Goal: Task Accomplishment & Management: Manage account settings

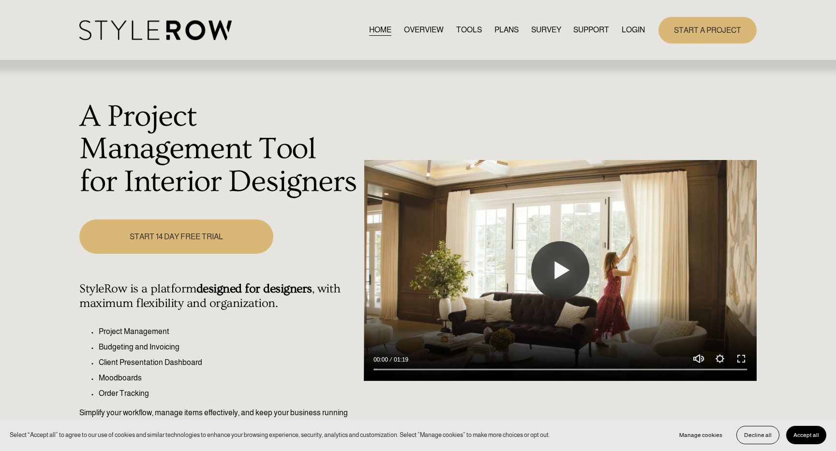
click at [625, 31] on link "LOGIN" at bounding box center [632, 30] width 23 height 13
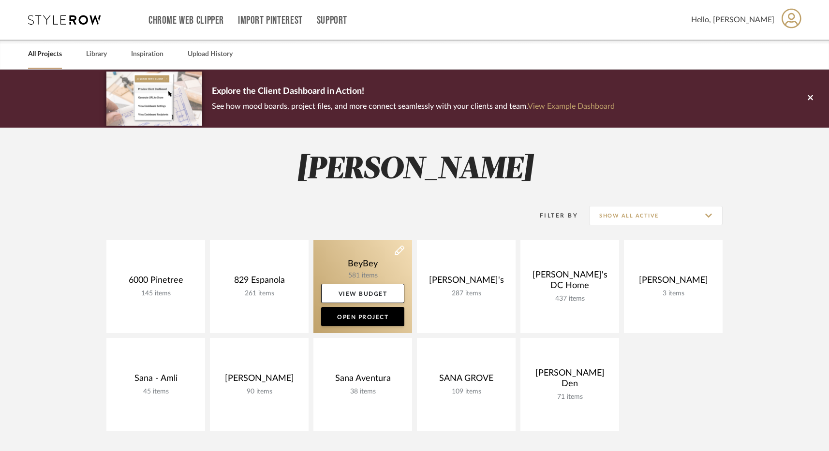
click at [351, 269] on link at bounding box center [362, 286] width 99 height 93
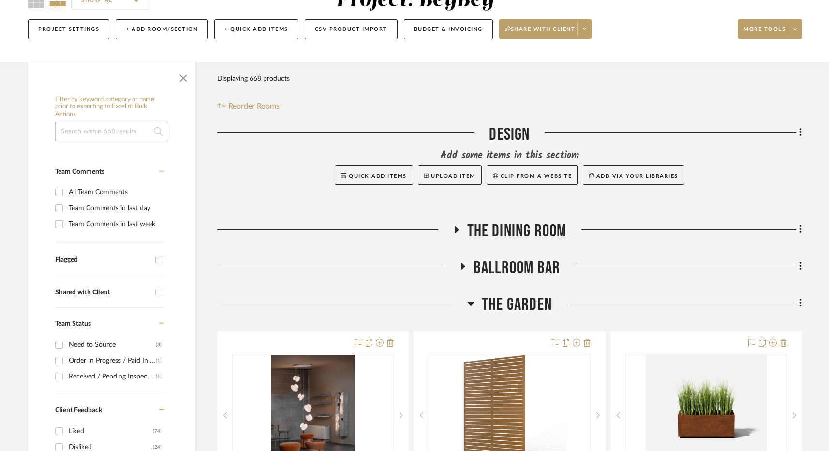
scroll to position [105, 0]
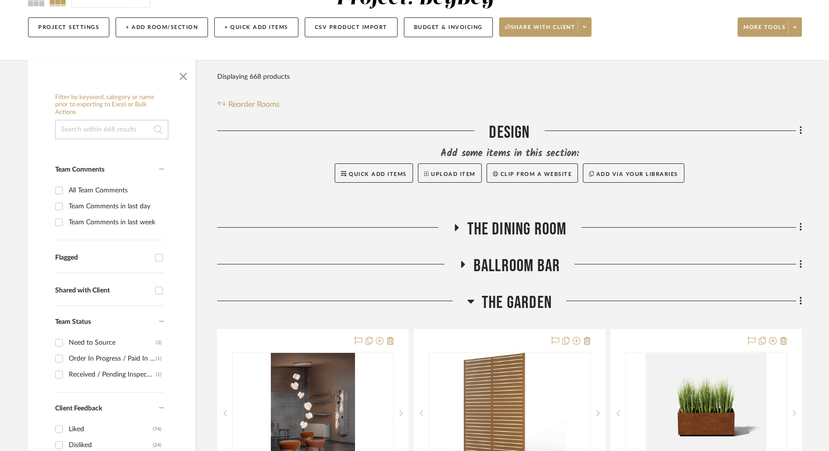
click at [515, 306] on span "The Garden" at bounding box center [517, 303] width 70 height 21
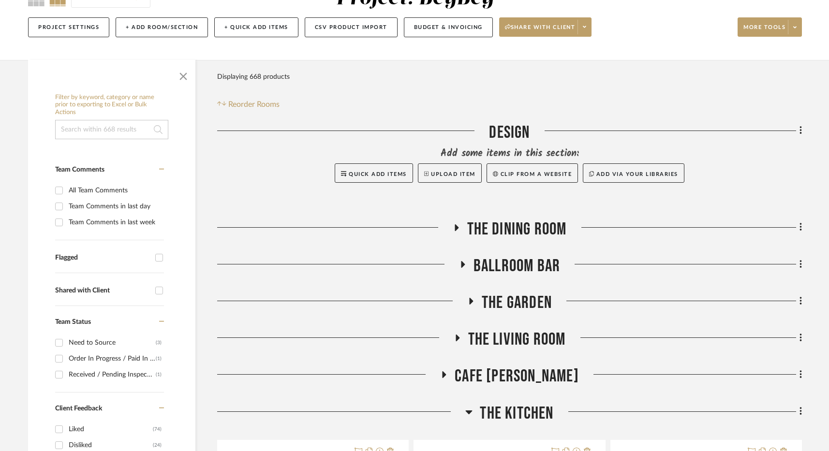
scroll to position [288, 0]
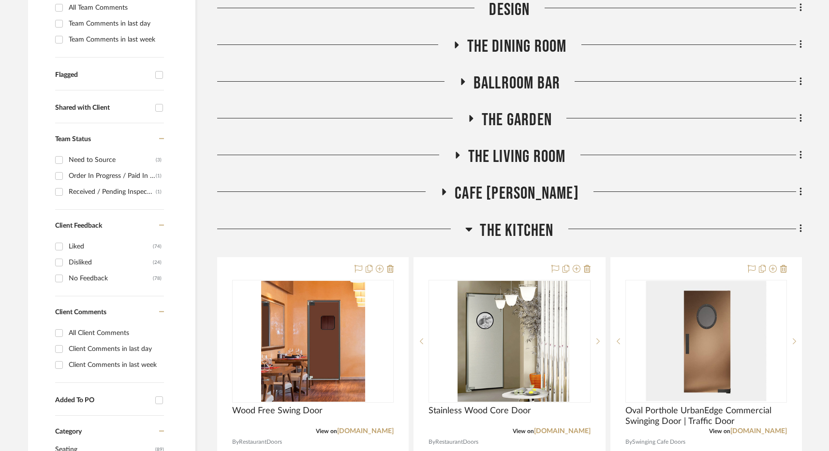
click at [511, 238] on span "The Kitchen" at bounding box center [516, 230] width 73 height 21
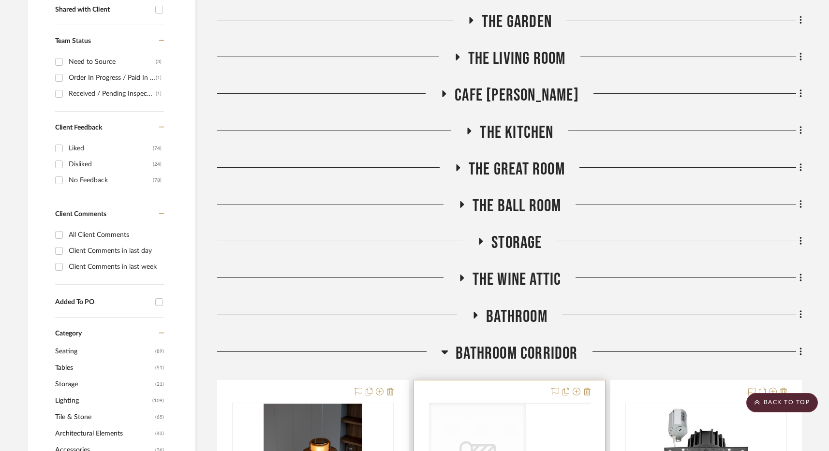
scroll to position [506, 0]
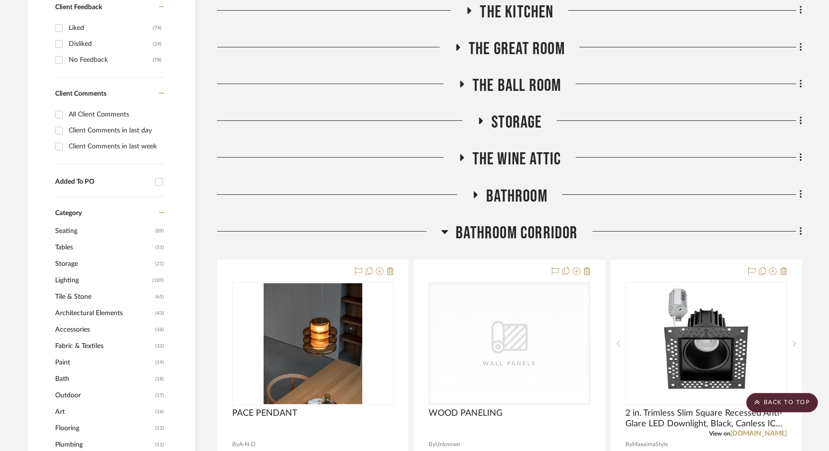
click at [510, 232] on span "Bathroom Corridor" at bounding box center [516, 233] width 122 height 21
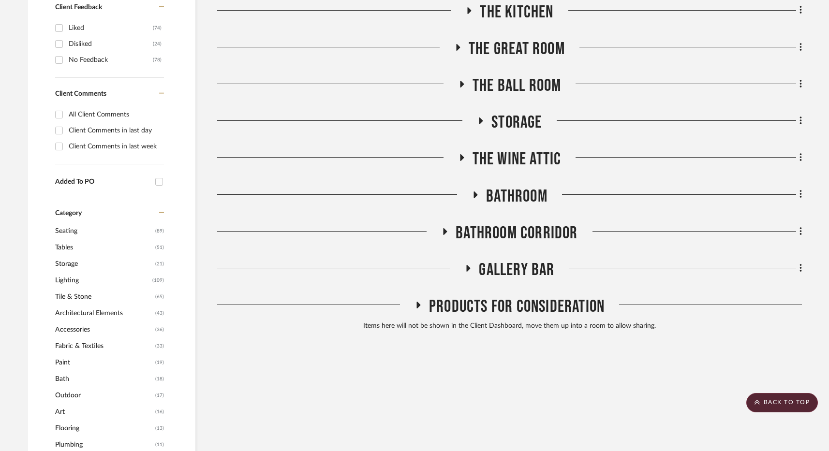
click at [528, 88] on span "The Ball Room" at bounding box center [516, 85] width 89 height 21
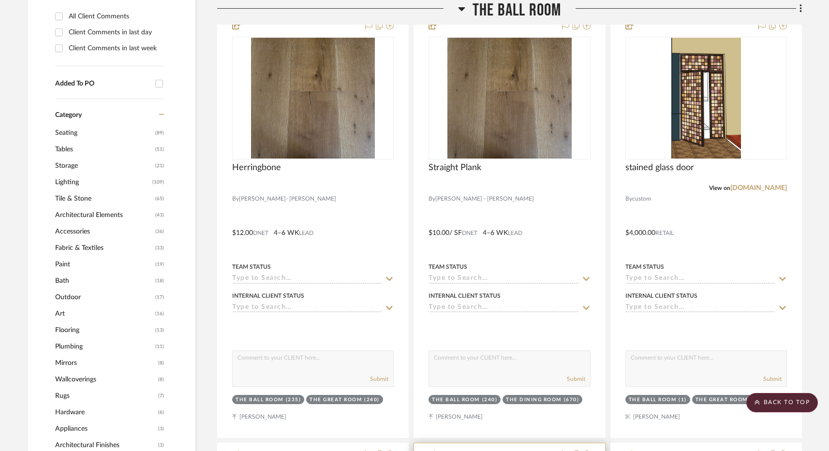
scroll to position [518, 0]
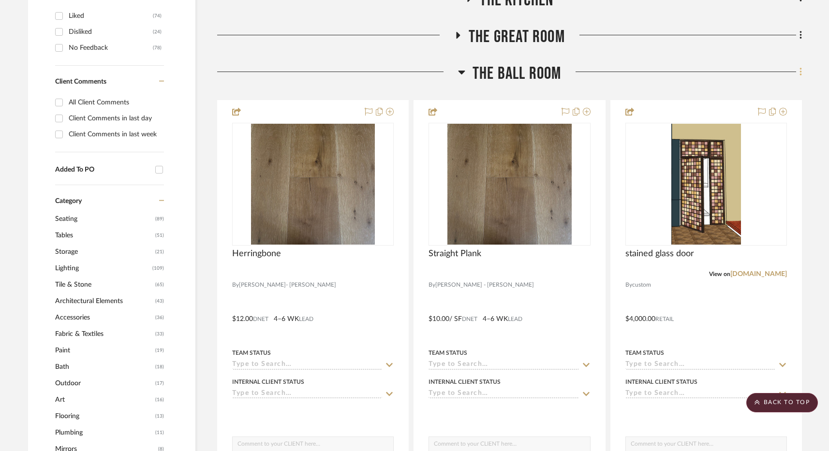
click at [801, 70] on icon at bounding box center [800, 72] width 2 height 8
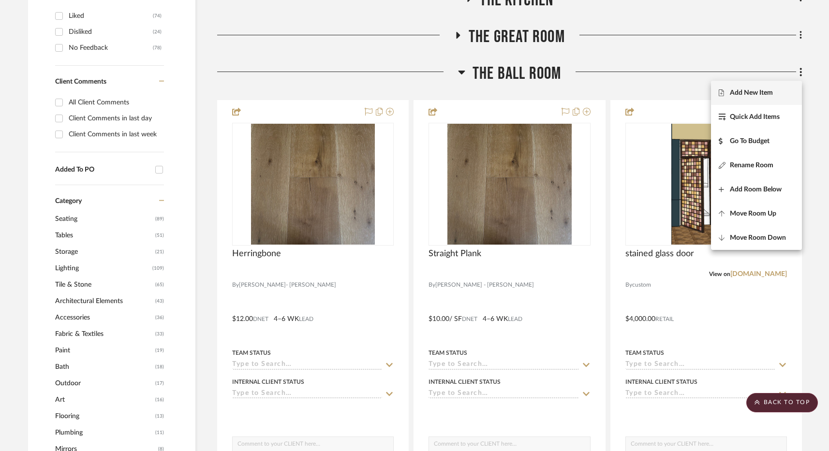
click at [749, 97] on button "Add New Item" at bounding box center [756, 93] width 91 height 24
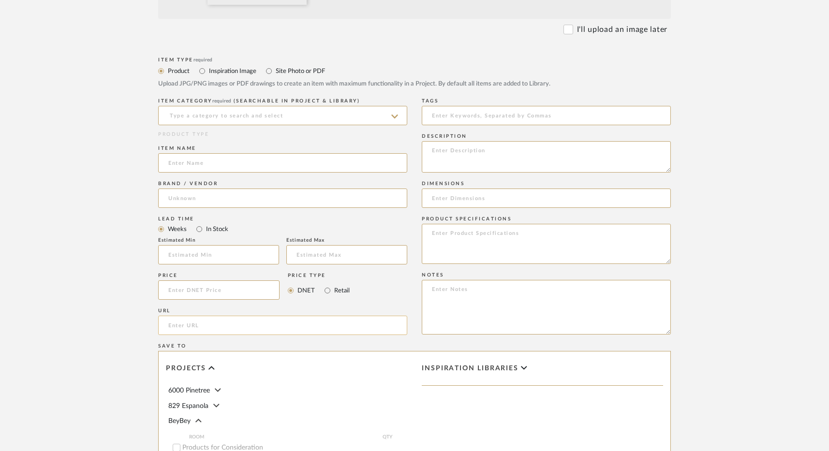
scroll to position [388, 0]
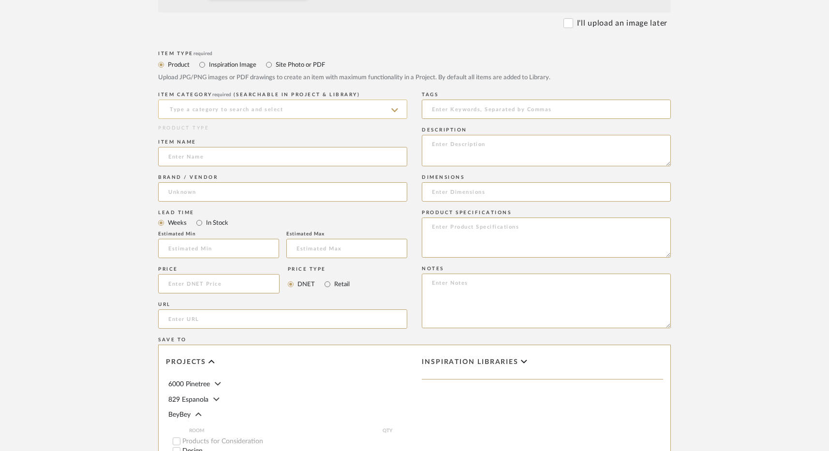
click at [213, 111] on input at bounding box center [282, 109] width 249 height 19
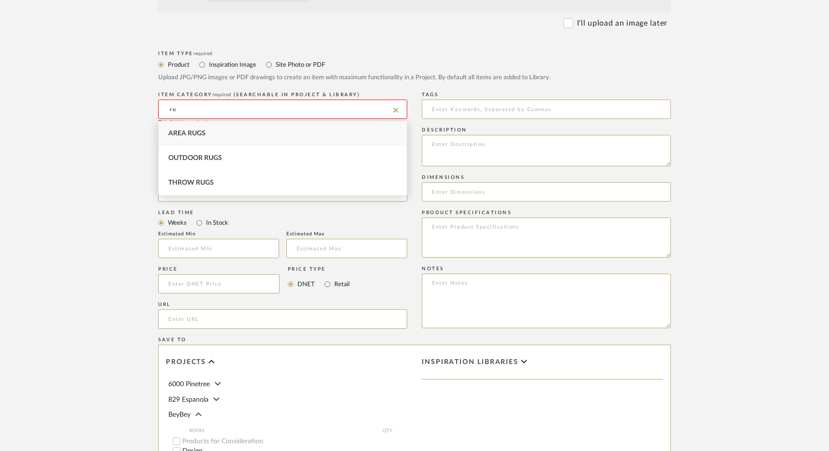
type input "r"
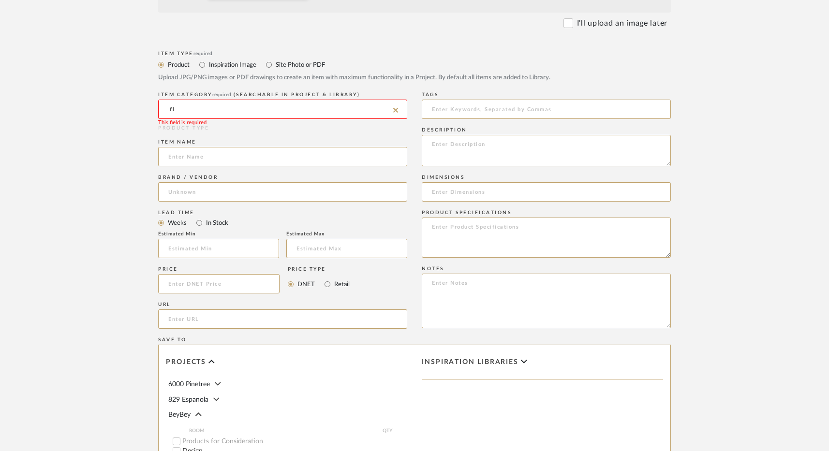
type input "f"
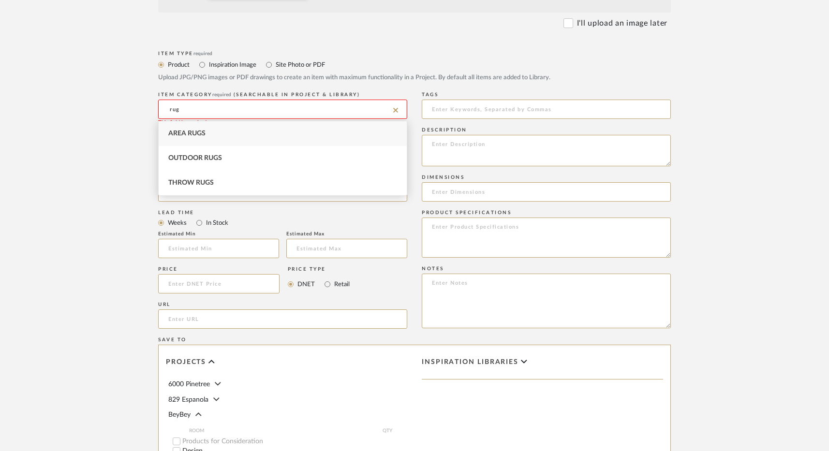
click at [225, 134] on div "Area Rugs" at bounding box center [283, 133] width 248 height 25
type input "Area Rugs"
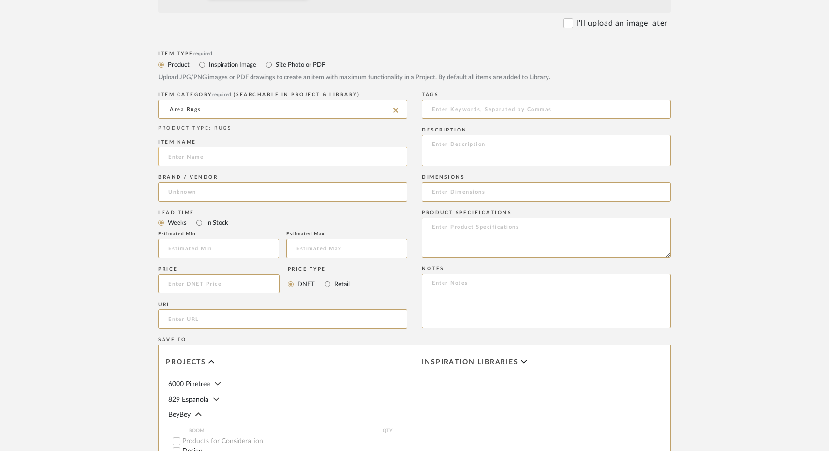
click at [202, 157] on input at bounding box center [282, 156] width 249 height 19
type input "H"
type input "Custom Heat Map Rug"
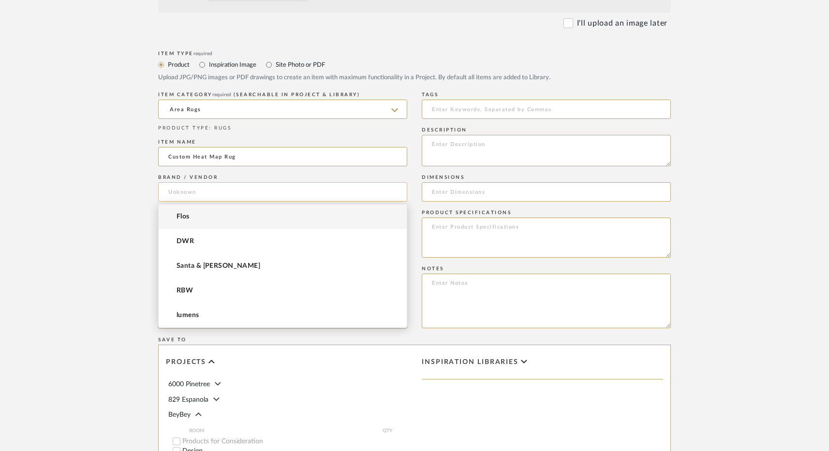
click at [214, 189] on input at bounding box center [282, 191] width 249 height 19
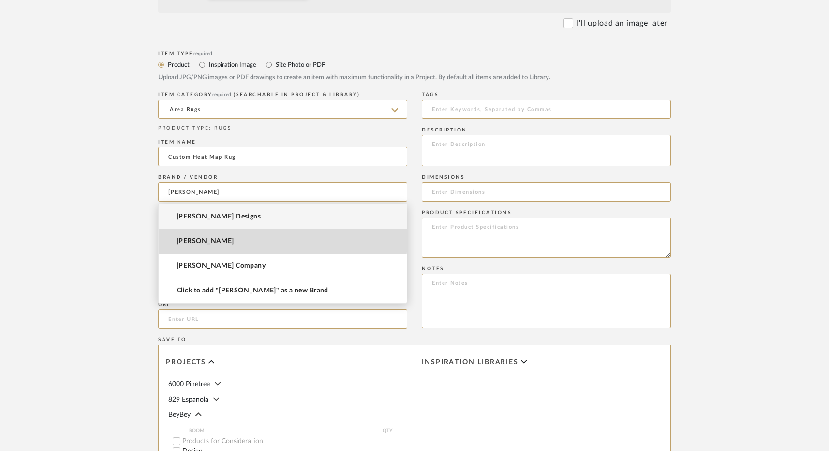
click at [210, 239] on span "[PERSON_NAME]" at bounding box center [205, 241] width 58 height 8
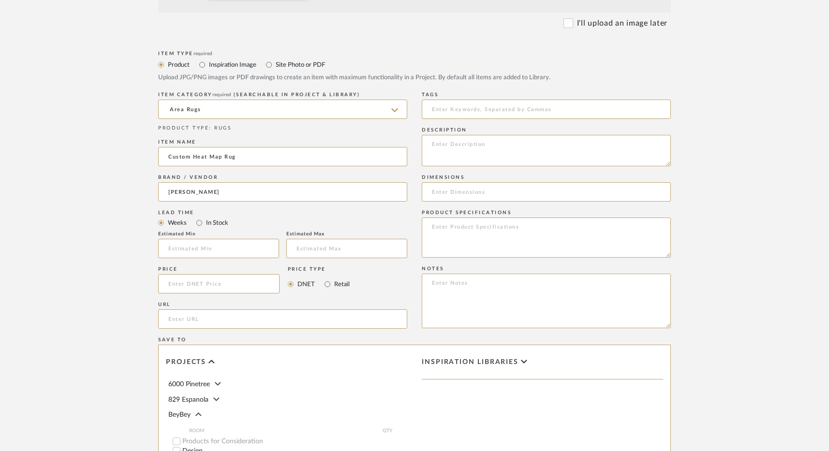
type input "[PERSON_NAME]"
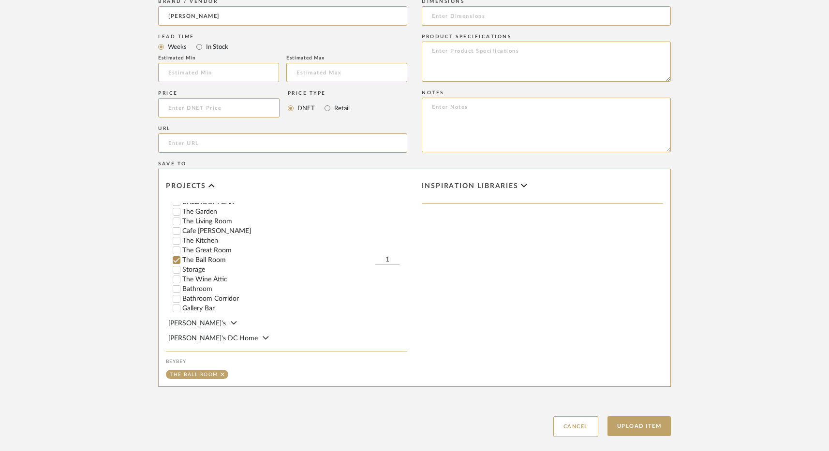
scroll to position [46, 0]
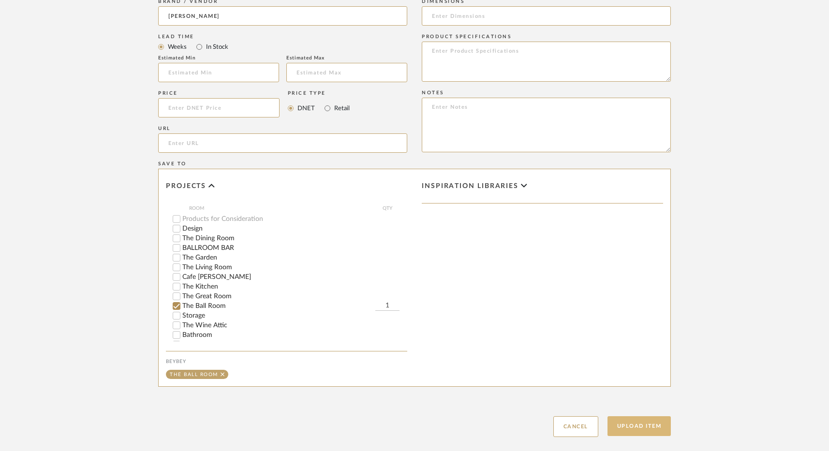
click at [630, 428] on button "Upload Item" at bounding box center [639, 426] width 64 height 20
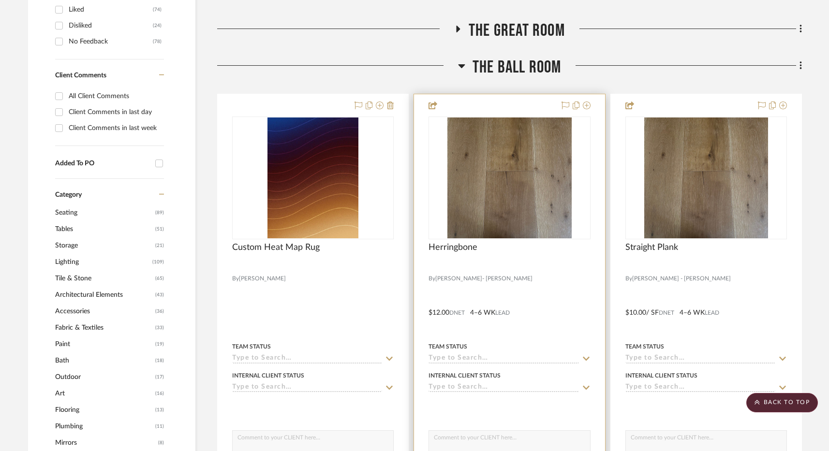
scroll to position [523, 0]
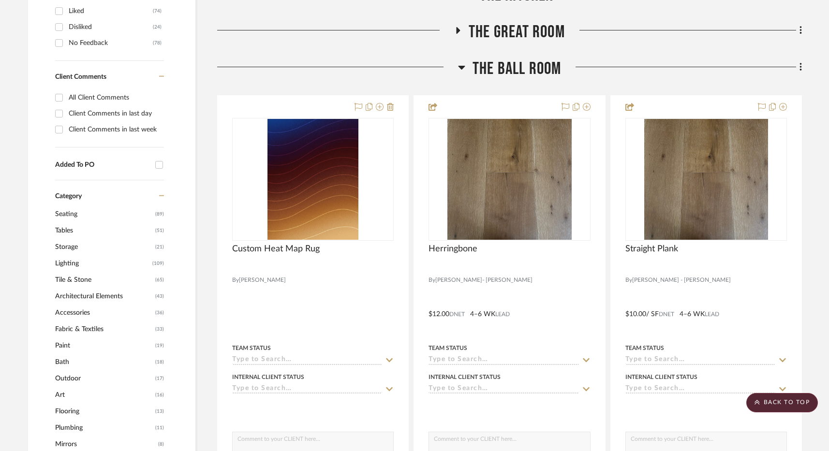
click at [799, 69] on icon at bounding box center [800, 67] width 3 height 11
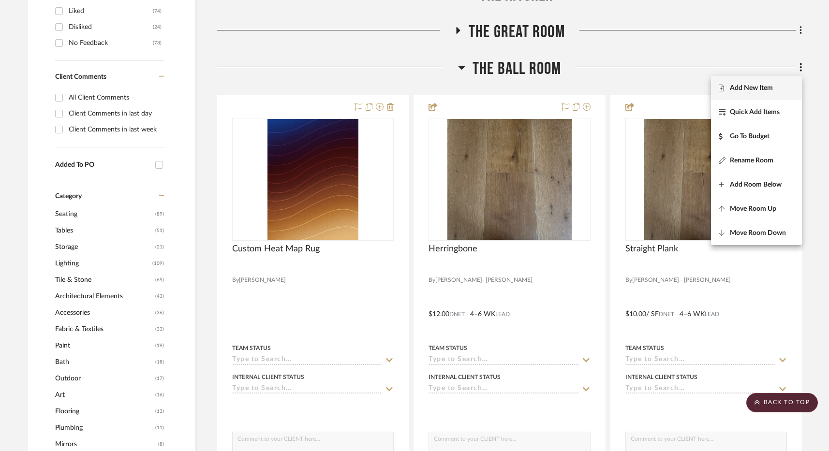
click at [763, 95] on button "Add New Item" at bounding box center [756, 88] width 91 height 24
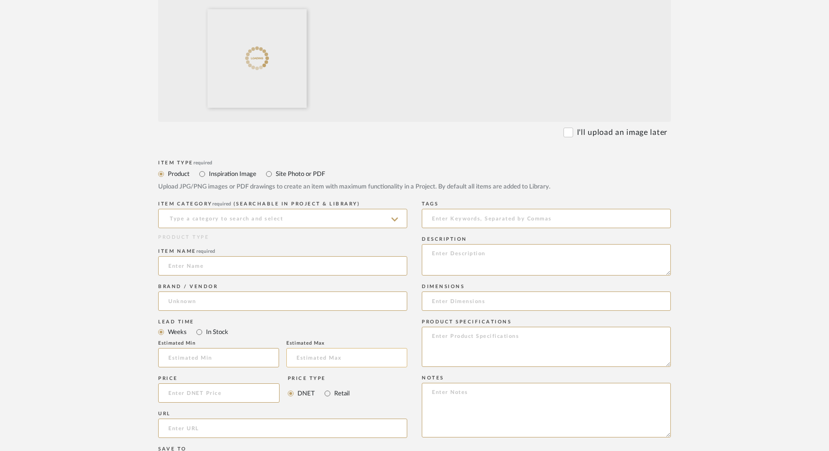
scroll to position [310, 0]
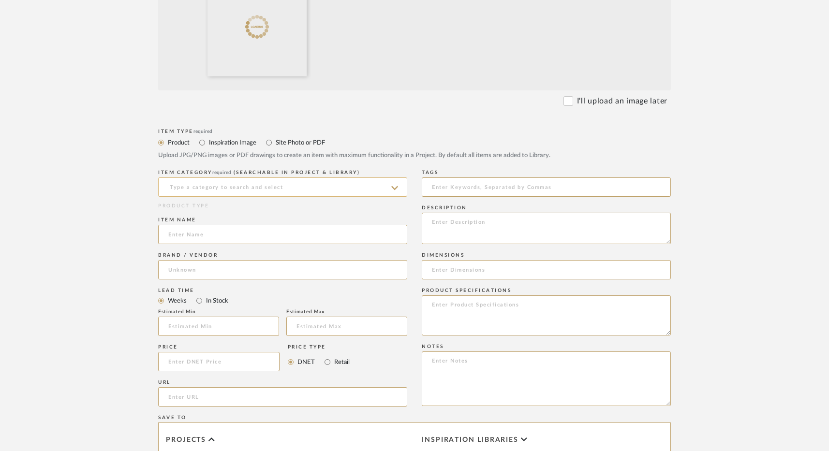
click at [192, 187] on input at bounding box center [282, 186] width 249 height 19
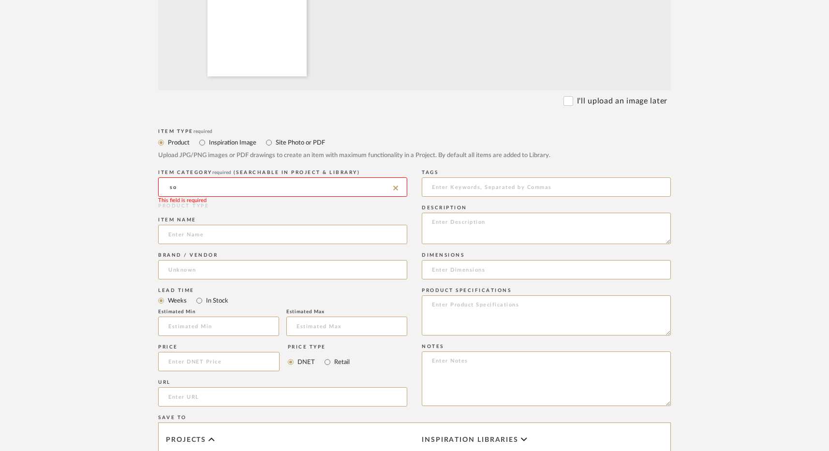
type input "s"
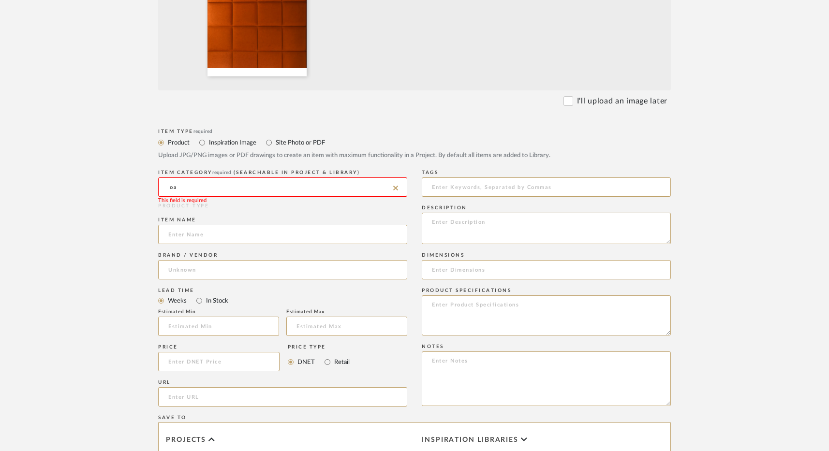
type input "o"
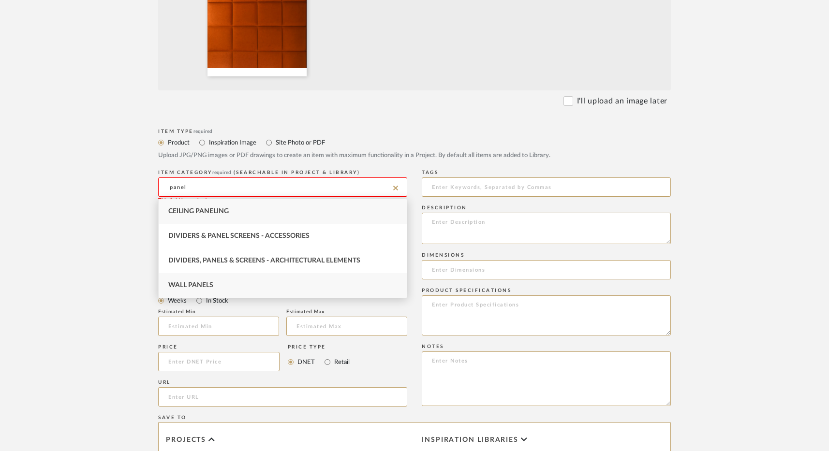
click at [224, 282] on div "Wall Panels" at bounding box center [283, 285] width 248 height 25
type input "Wall Panels"
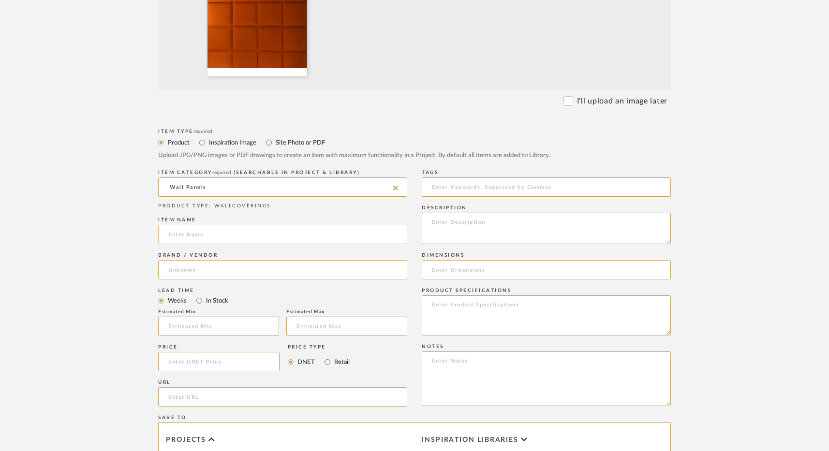
click at [203, 232] on input at bounding box center [282, 234] width 249 height 19
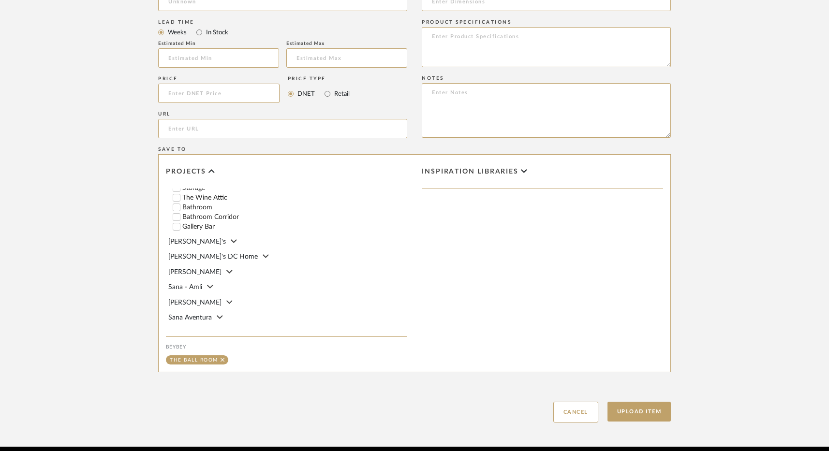
scroll to position [619, 0]
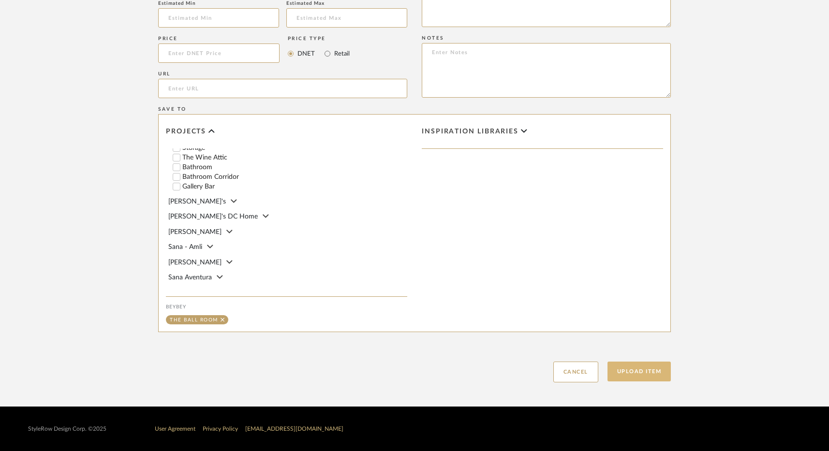
type input "Custom Burnt Orange Sound Panels"
click at [649, 365] on button "Upload Item" at bounding box center [639, 372] width 64 height 20
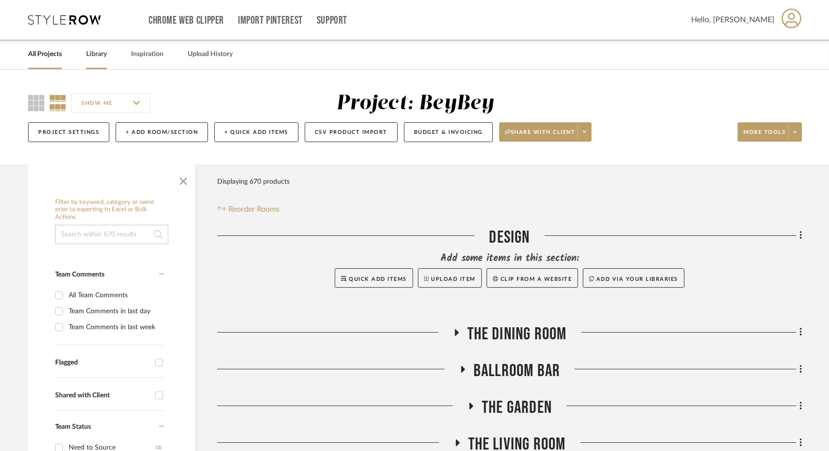
click at [96, 60] on link "Library" at bounding box center [96, 54] width 21 height 13
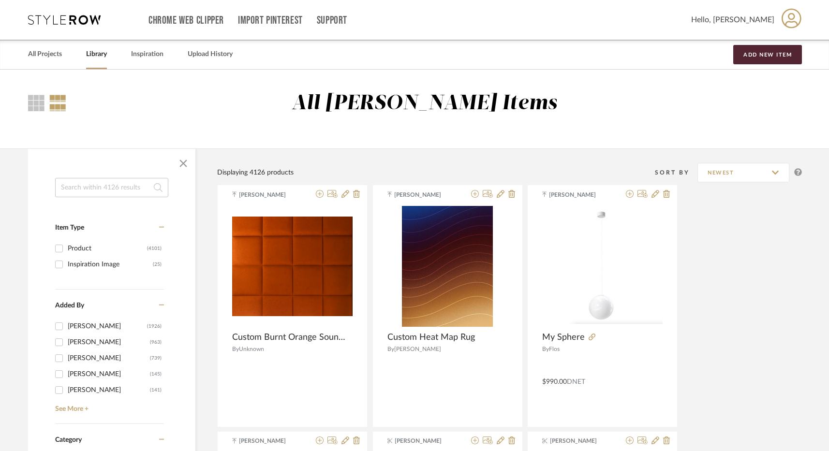
click at [117, 185] on input at bounding box center [111, 187] width 113 height 19
type input "stone"
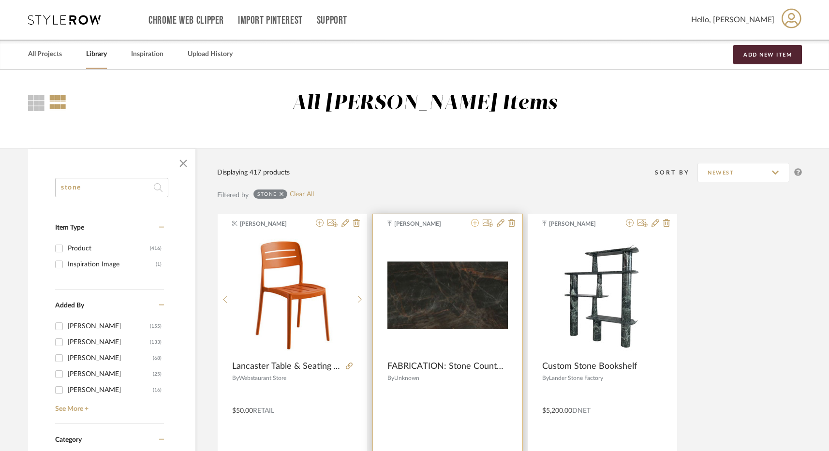
click at [475, 226] on icon at bounding box center [475, 223] width 8 height 8
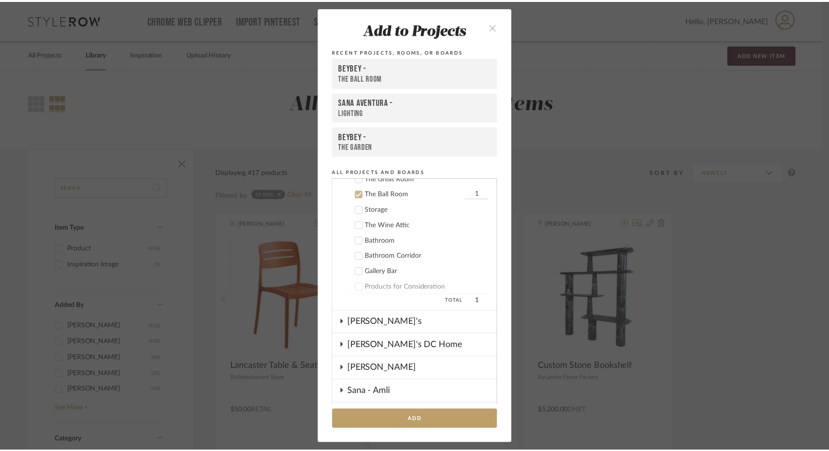
scroll to position [190, 0]
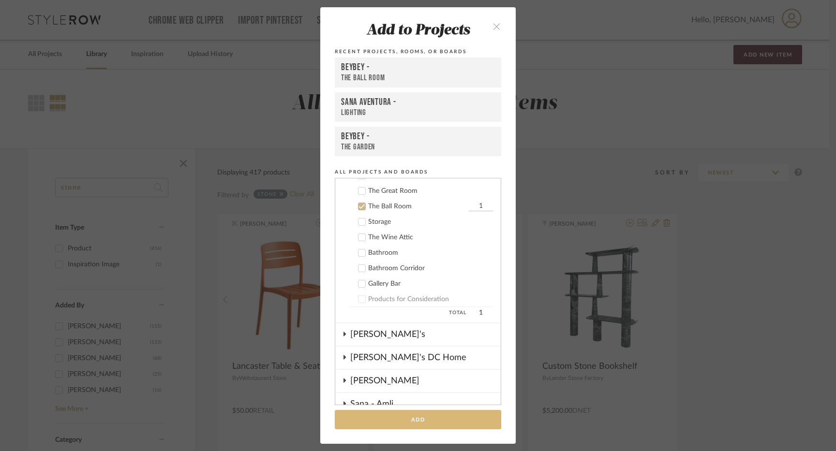
click at [411, 421] on button "Add" at bounding box center [418, 420] width 166 height 20
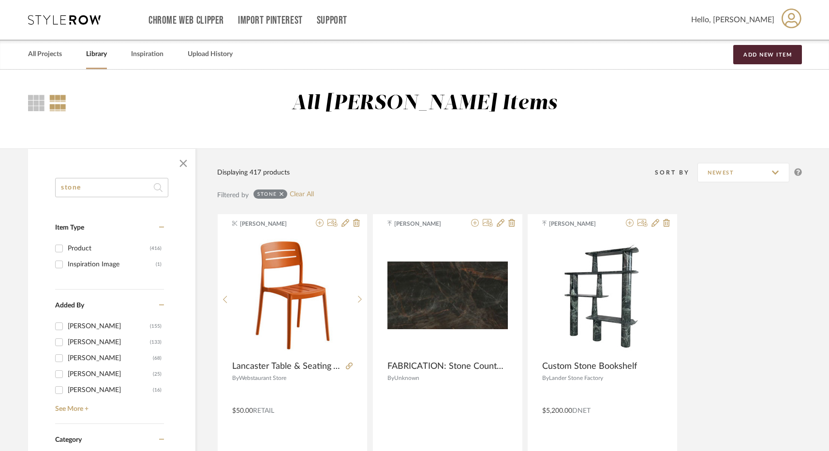
click at [59, 12] on div "Chrome Web Clipper Import Pinterest Support All Projects Library Inspiration Up…" at bounding box center [415, 20] width 774 height 40
click at [60, 24] on icon at bounding box center [64, 20] width 73 height 10
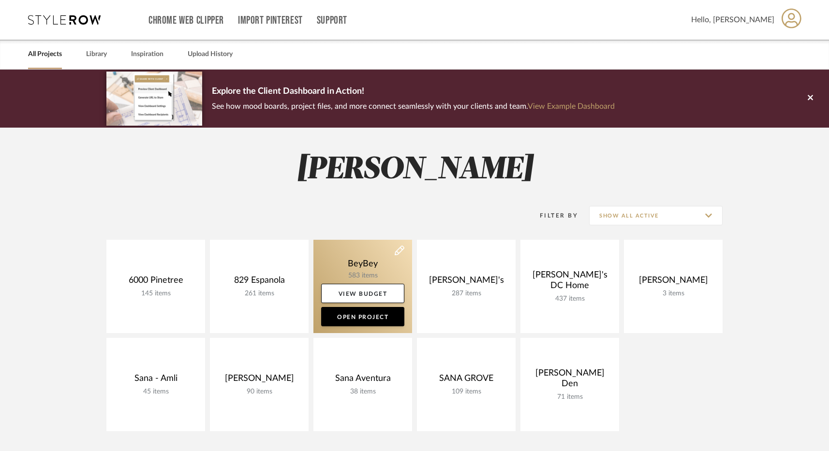
click at [372, 268] on link at bounding box center [362, 286] width 99 height 93
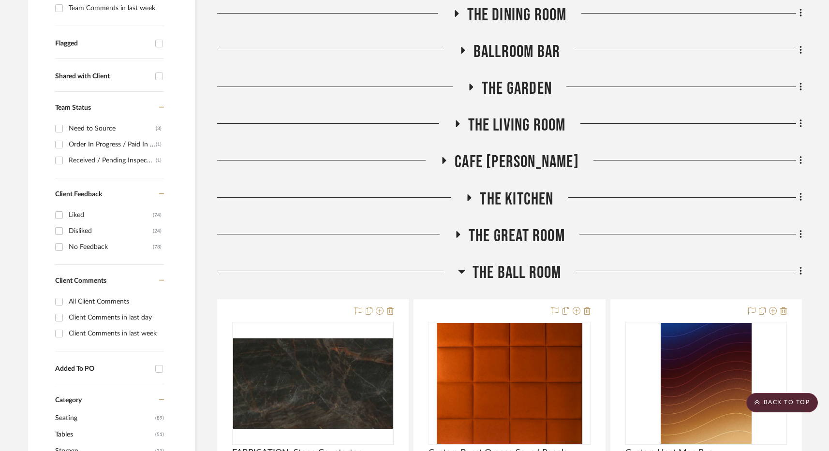
scroll to position [471, 0]
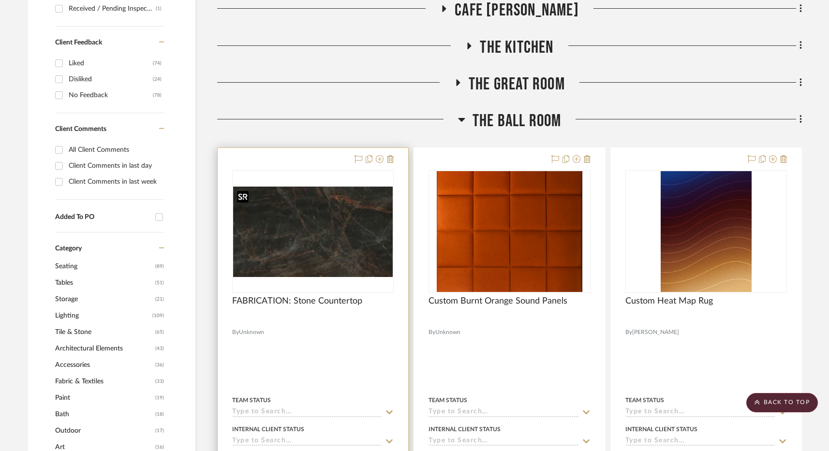
click at [346, 219] on img "0" at bounding box center [313, 232] width 160 height 90
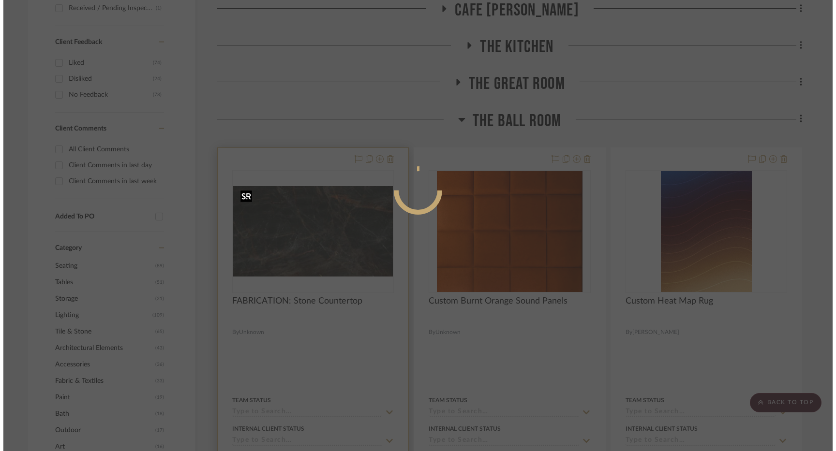
scroll to position [0, 0]
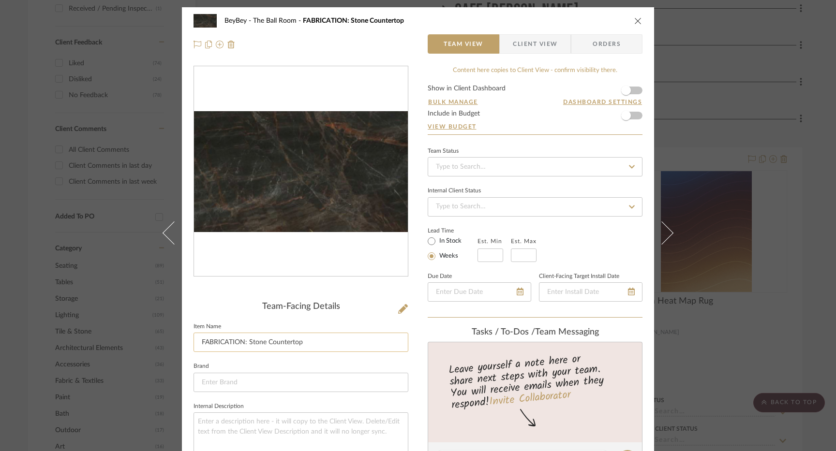
click at [264, 341] on input "FABRICATION: Stone Countertop" at bounding box center [300, 342] width 215 height 19
click at [306, 344] on input "FABRICATION: Stone Countertop" at bounding box center [300, 342] width 215 height 19
click at [256, 340] on input "FABRICATION: Stone Countertop + Dining T" at bounding box center [300, 342] width 215 height 19
drag, startPoint x: 361, startPoint y: 342, endPoint x: 285, endPoint y: 342, distance: 75.9
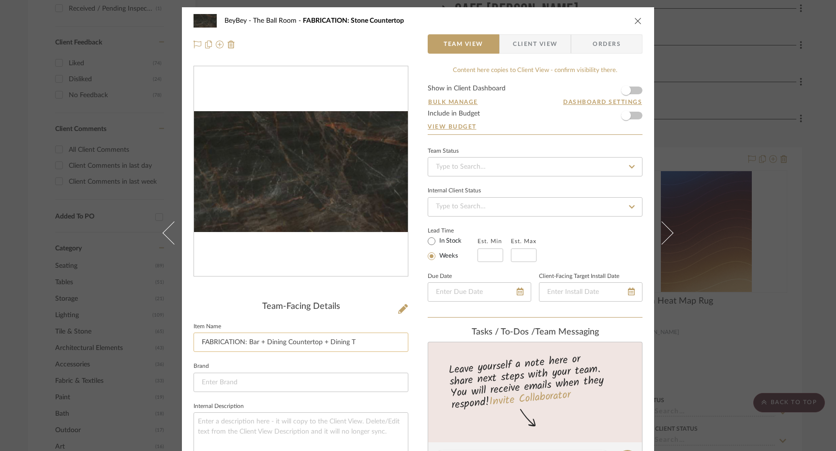
click at [285, 342] on input "FABRICATION: Bar + Dining Countertop + Dining T" at bounding box center [300, 342] width 215 height 19
click at [298, 343] on input "FABRICATION: Bar + Dining Ston [PERSON_NAME]" at bounding box center [300, 342] width 215 height 19
click at [328, 342] on input "FABRICATION: Bar + Dining Stone Tope" at bounding box center [300, 342] width 215 height 19
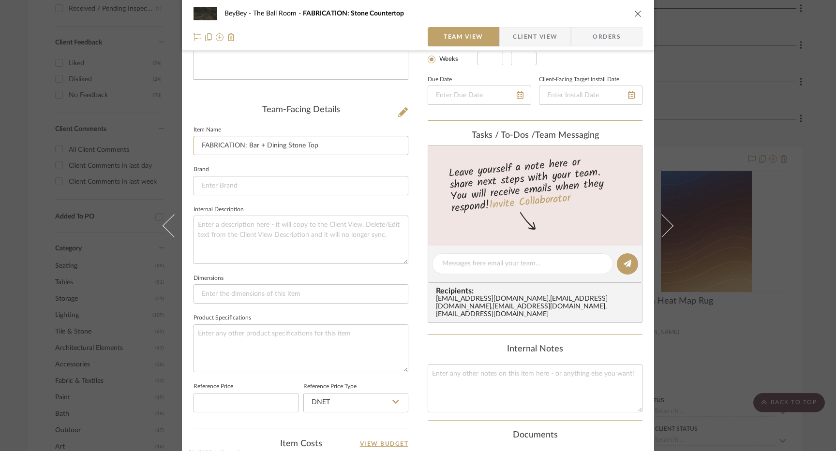
scroll to position [446, 0]
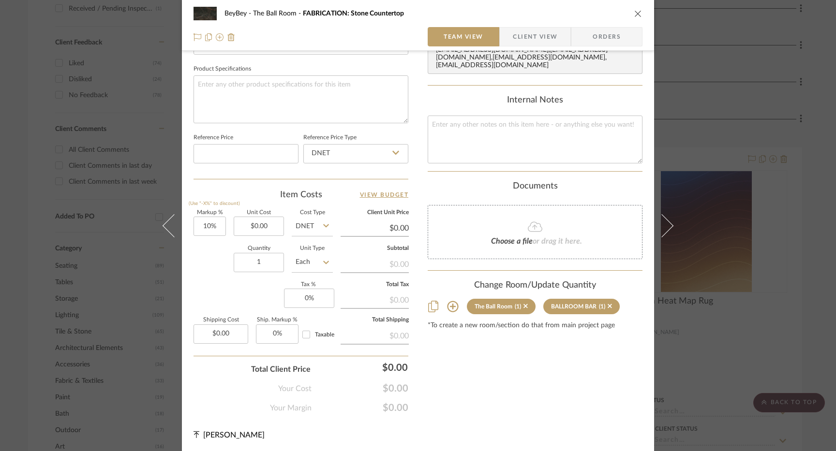
type input "FABRICATION: Bar + Dining Stone Top"
click at [635, 14] on icon "close" at bounding box center [638, 14] width 8 height 8
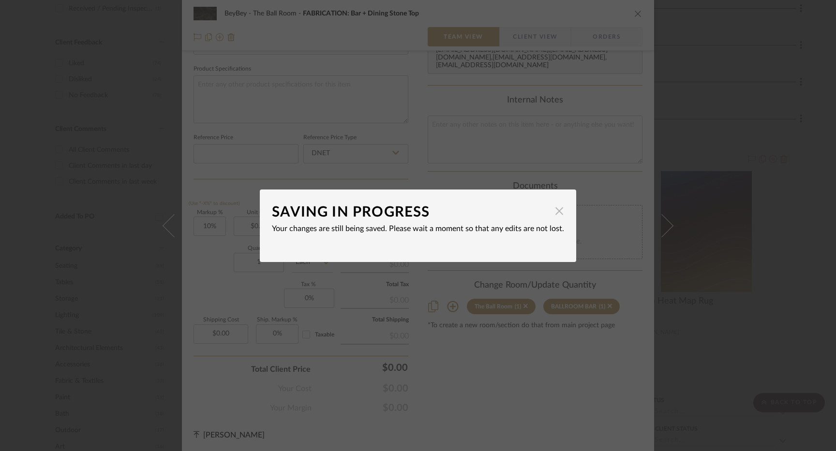
click at [558, 213] on span "button" at bounding box center [558, 211] width 19 height 19
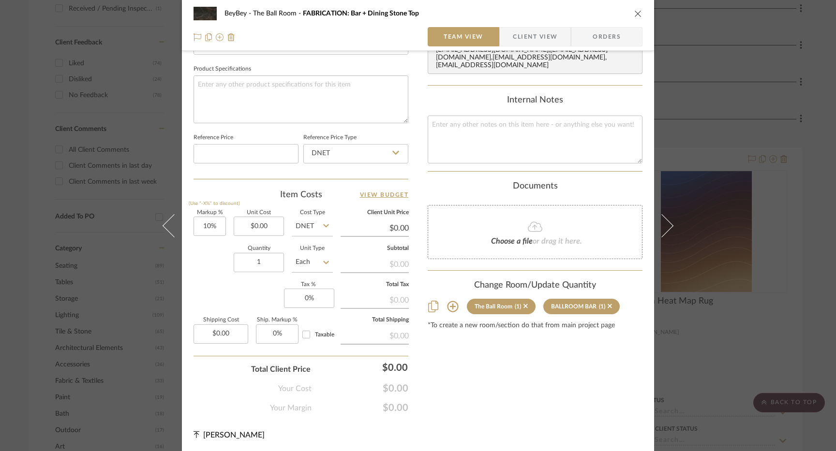
click at [637, 10] on icon "close" at bounding box center [638, 14] width 8 height 8
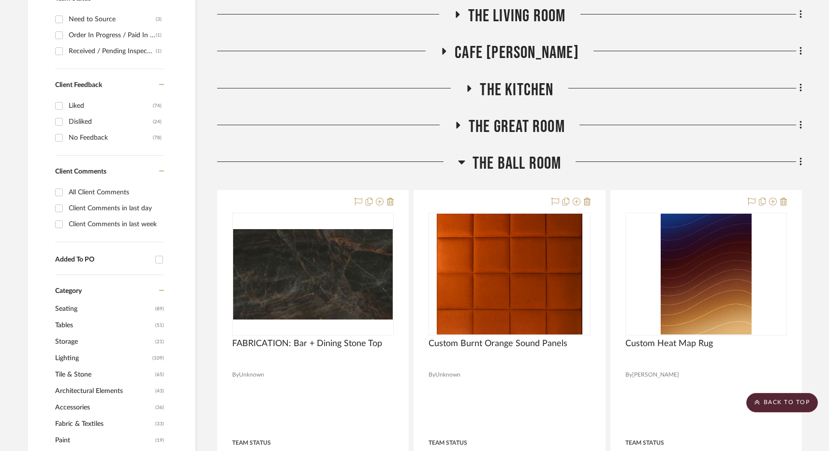
scroll to position [407, 0]
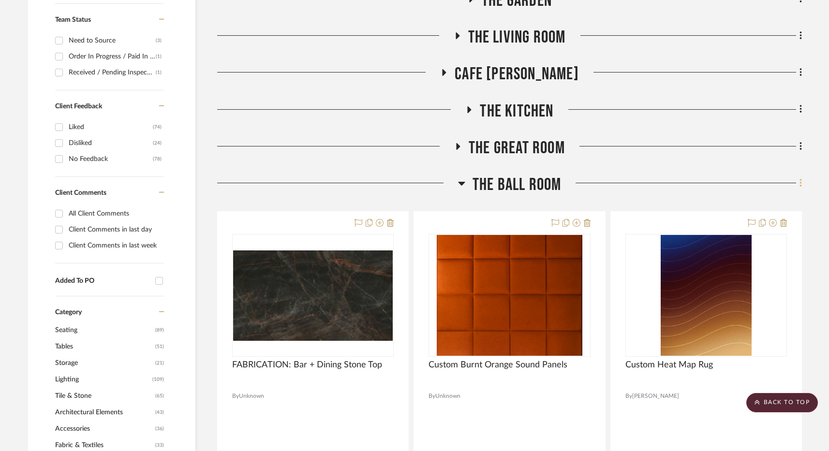
click at [800, 187] on icon at bounding box center [800, 183] width 2 height 8
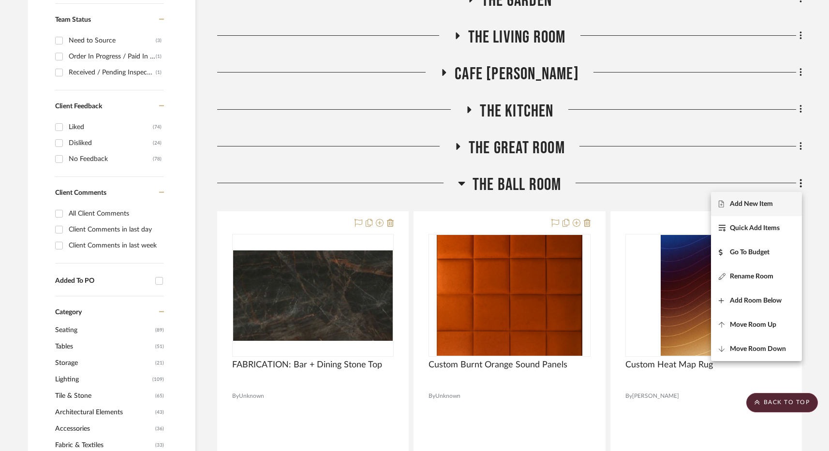
click at [732, 202] on span "Add New Item" at bounding box center [751, 204] width 43 height 8
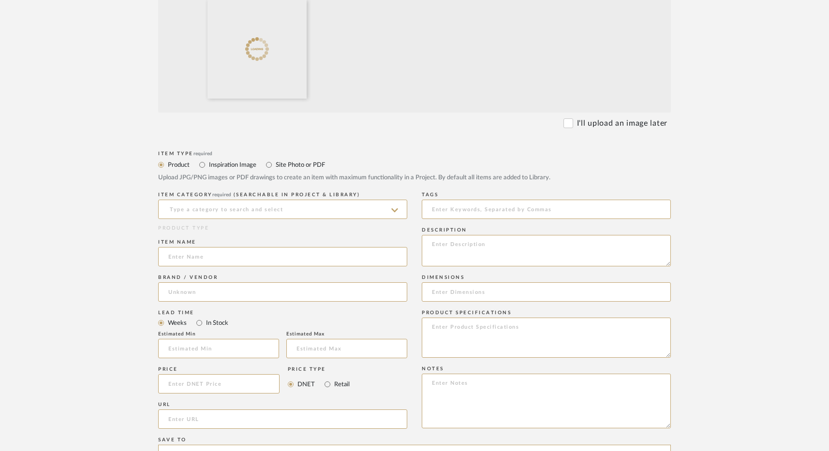
scroll to position [308, 0]
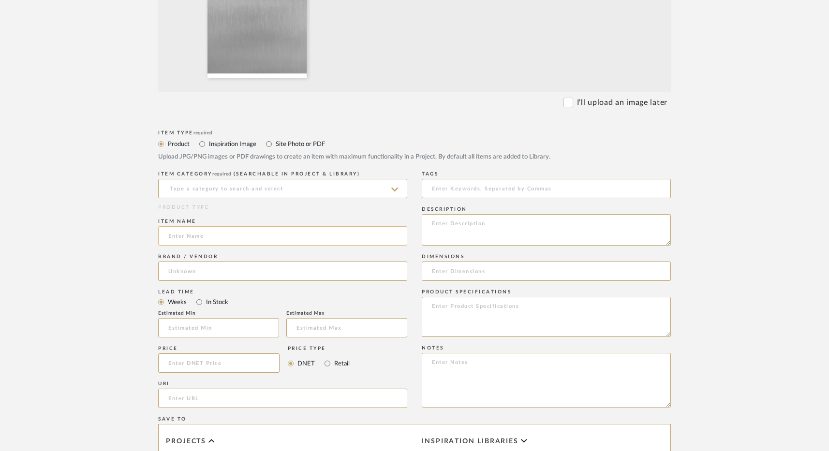
click at [207, 235] on input at bounding box center [282, 235] width 249 height 19
click at [215, 236] on input "FABRICATION: Door + Frame" at bounding box center [282, 235] width 249 height 19
click at [294, 237] on input "FABRICATION: Entry + Bathroom Door + Frame" at bounding box center [282, 235] width 249 height 19
click at [297, 235] on input "FABRICATION: Entry + Bathroom Door/Frame" at bounding box center [282, 235] width 249 height 19
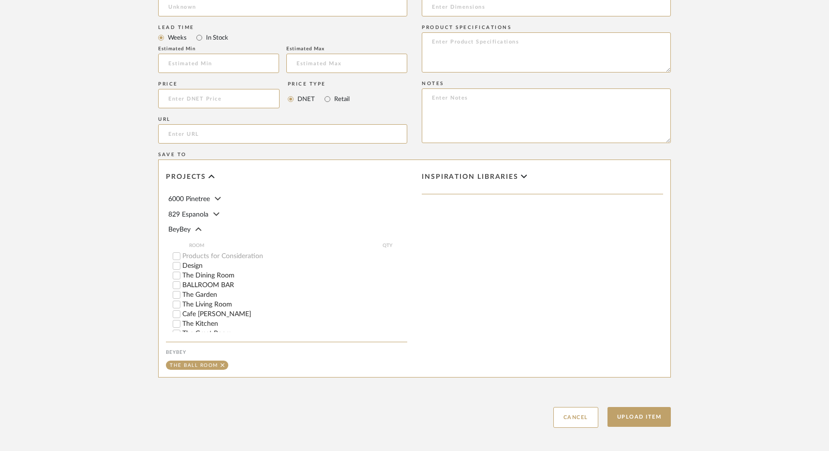
scroll to position [591, 0]
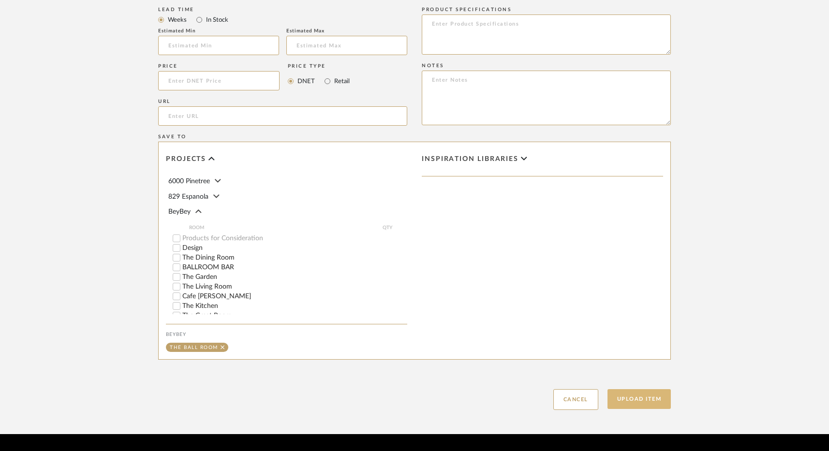
type input "FABRICATION: Entry + Bathroom Door/Trim & Table Base"
click at [633, 395] on button "Upload Item" at bounding box center [639, 399] width 64 height 20
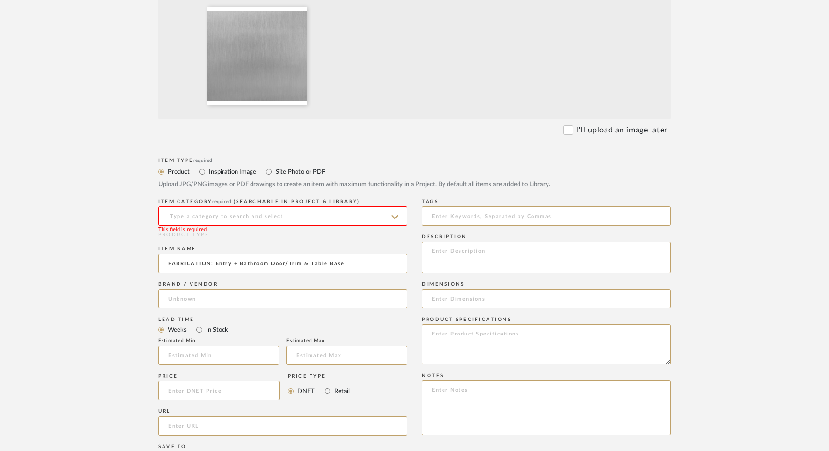
scroll to position [400, 0]
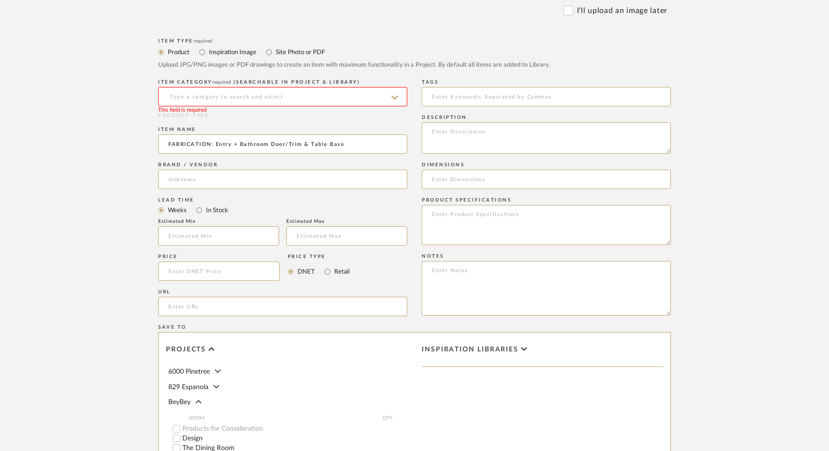
click at [229, 97] on input at bounding box center [282, 96] width 249 height 19
click at [186, 115] on div "Metal" at bounding box center [283, 121] width 248 height 25
type input "Metal"
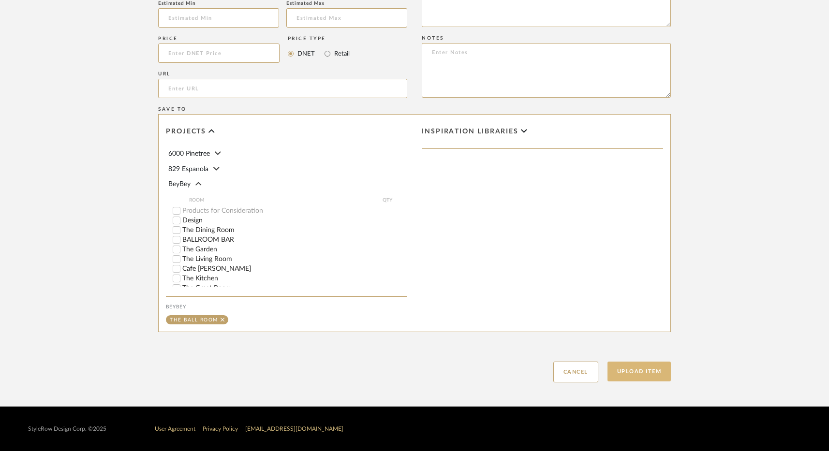
click at [654, 369] on button "Upload Item" at bounding box center [639, 372] width 64 height 20
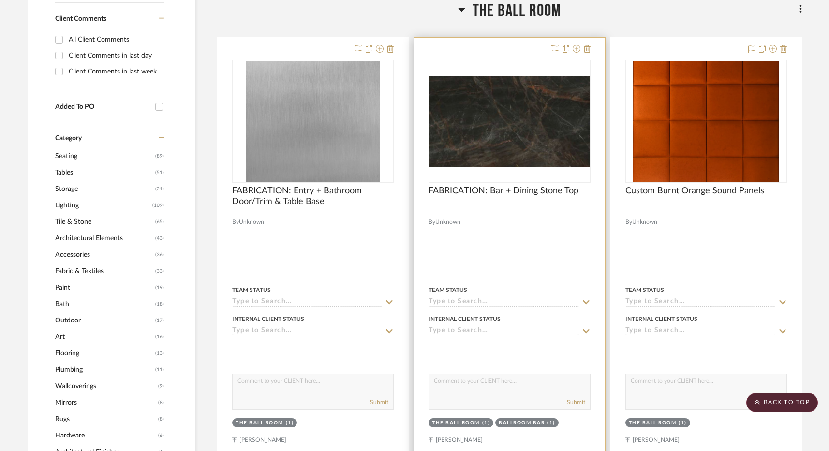
scroll to position [582, 0]
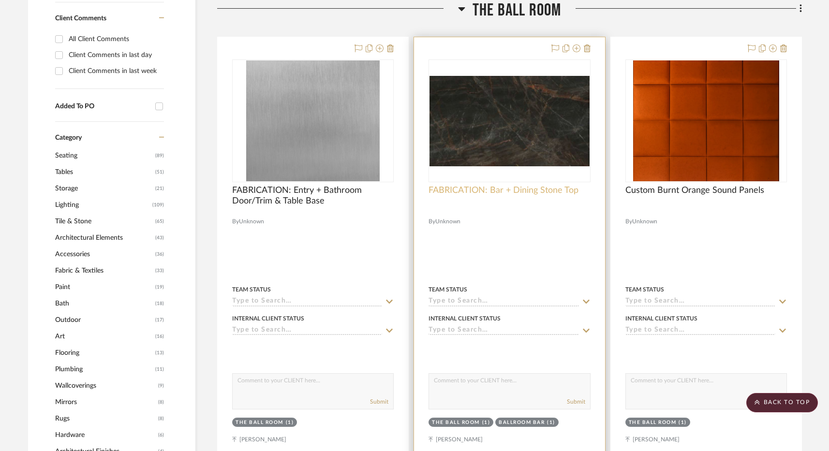
click at [527, 195] on span "FABRICATION: Bar + Dining Stone Top" at bounding box center [503, 190] width 150 height 11
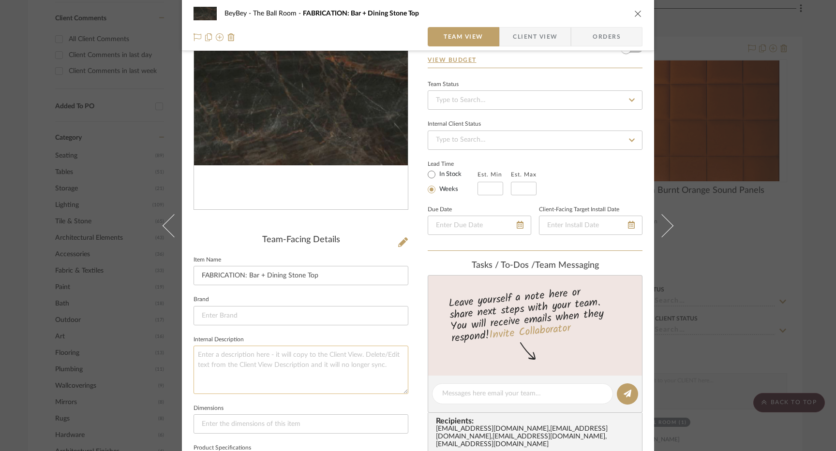
scroll to position [74, 0]
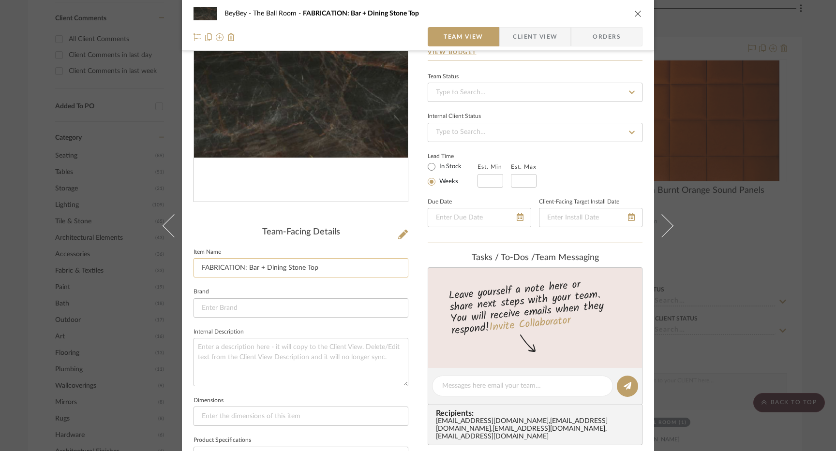
click at [270, 267] on input "FABRICATION: Bar + Dining Stone Top" at bounding box center [300, 267] width 215 height 19
drag, startPoint x: 290, startPoint y: 272, endPoint x: 294, endPoint y: 276, distance: 6.5
click at [290, 272] on input "FABRICATION: Bar + Dining Stone Top" at bounding box center [300, 267] width 215 height 19
click at [293, 270] on input "FABRICATION: Bar + Dining Stone Top" at bounding box center [300, 267] width 215 height 19
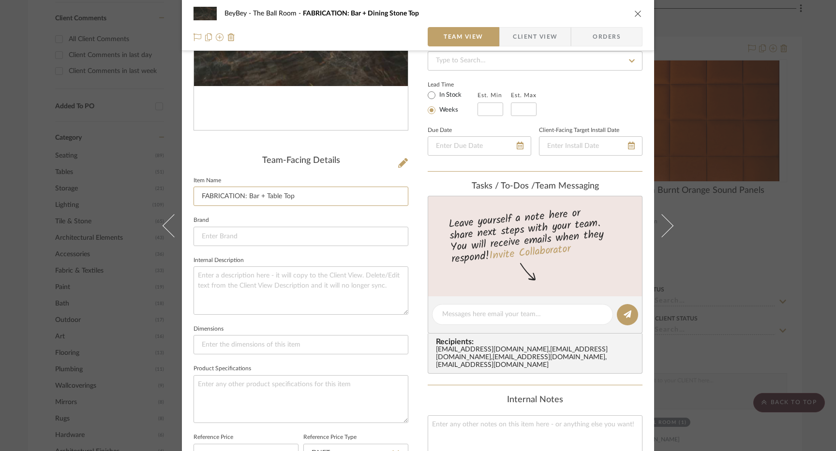
scroll to position [153, 0]
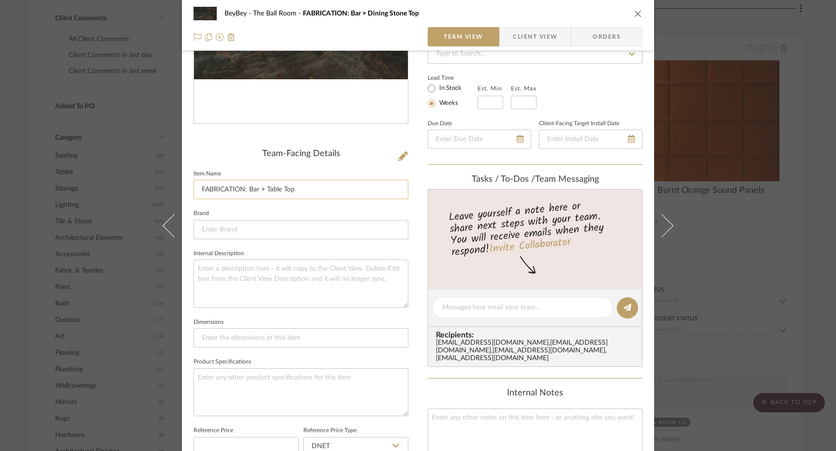
click at [248, 191] on input "FABRICATION: Bar + Table Top" at bounding box center [300, 189] width 215 height 19
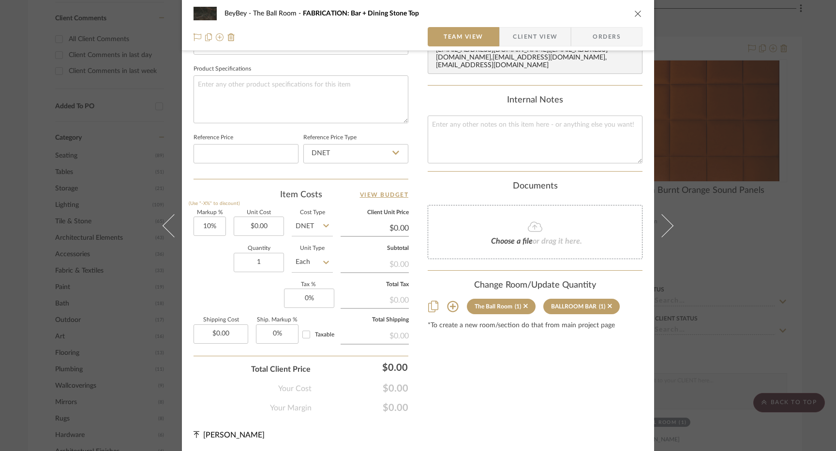
type input "FABRICATION: Stone Bar + Table Top"
click at [634, 13] on icon "close" at bounding box center [638, 14] width 8 height 8
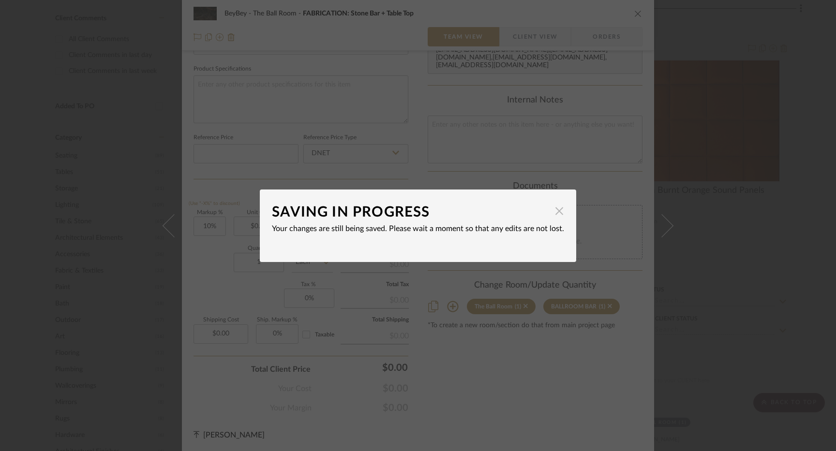
click at [557, 213] on span "button" at bounding box center [558, 211] width 19 height 19
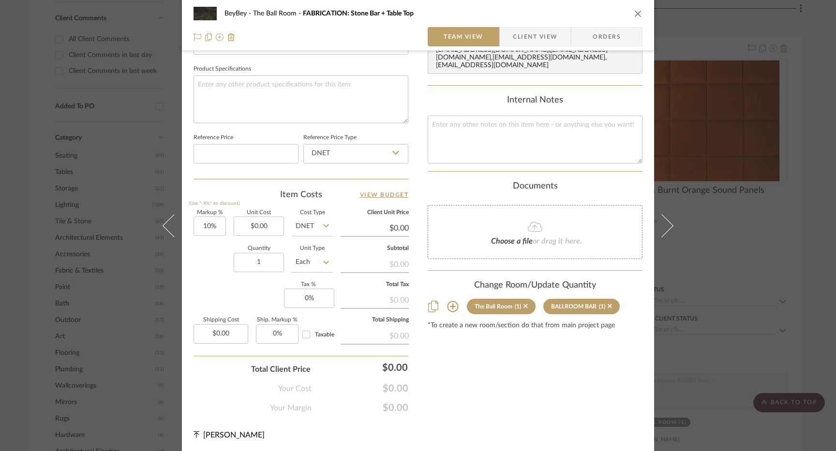
click at [631, 22] on div "BeyBey The Ball Room FABRICATION: Stone Bar + Table Top" at bounding box center [417, 13] width 449 height 19
click at [636, 9] on div "BeyBey The Ball Room FABRICATION: Stone Bar + Table Top" at bounding box center [417, 13] width 449 height 19
click at [633, 20] on div "BeyBey The Ball Room FABRICATION: Stone Bar + Table Top" at bounding box center [417, 13] width 449 height 19
click at [634, 14] on icon "close" at bounding box center [638, 14] width 8 height 8
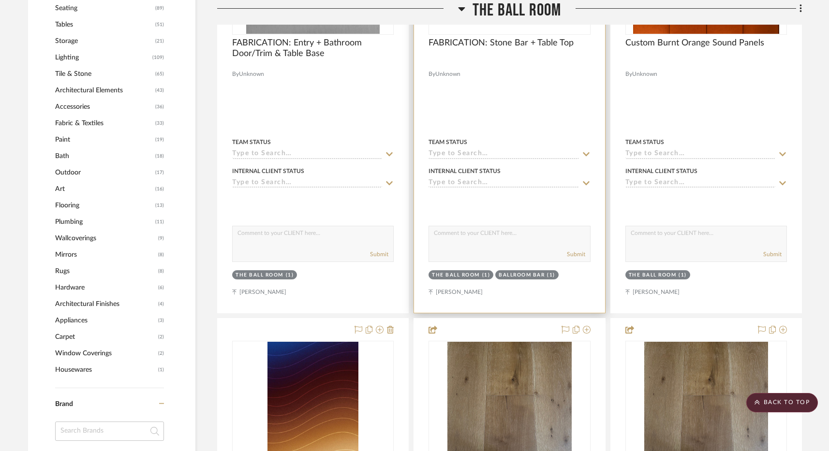
scroll to position [520, 0]
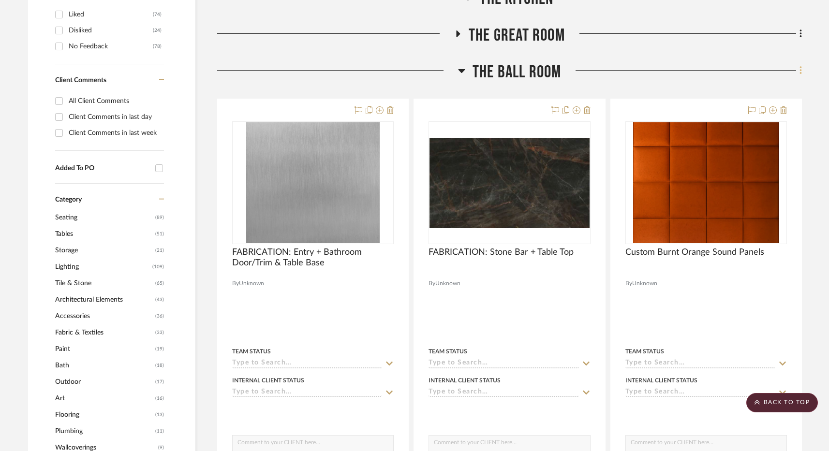
click at [800, 74] on icon at bounding box center [800, 70] width 2 height 8
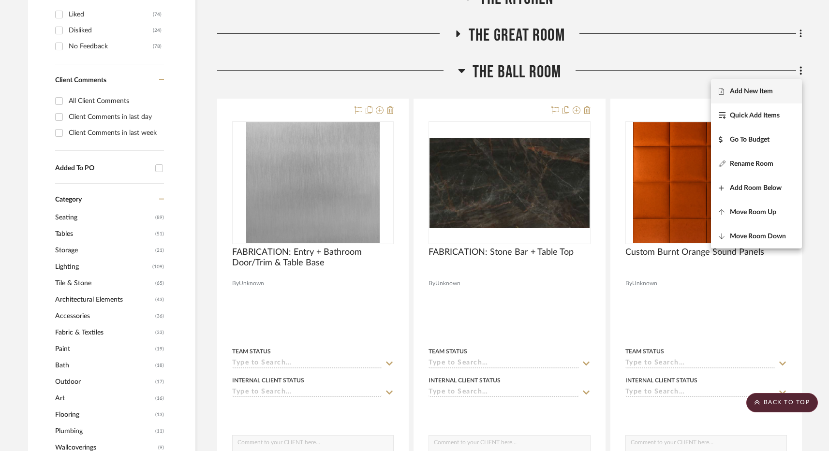
click at [763, 89] on span "Add New Item" at bounding box center [751, 92] width 43 height 8
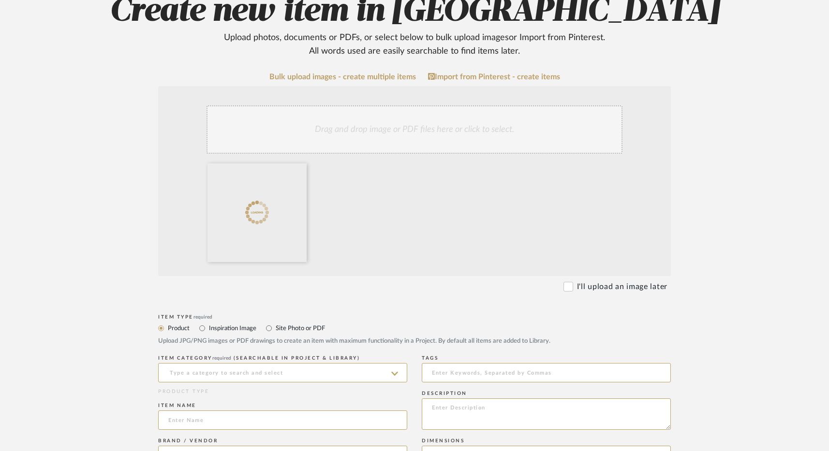
scroll to position [151, 0]
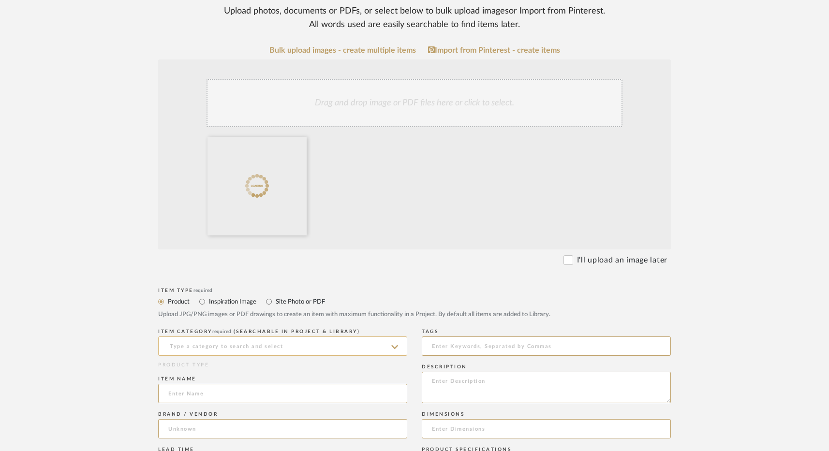
click at [282, 348] on input at bounding box center [282, 346] width 249 height 19
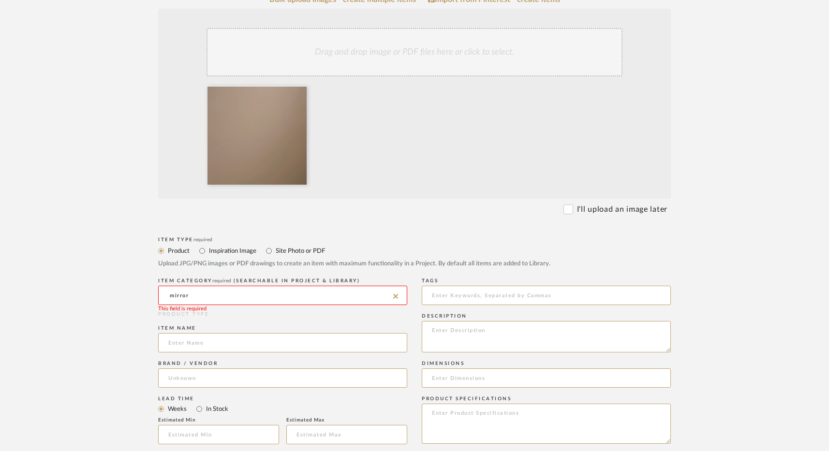
scroll to position [202, 0]
click at [221, 295] on input "mirror" at bounding box center [282, 294] width 249 height 19
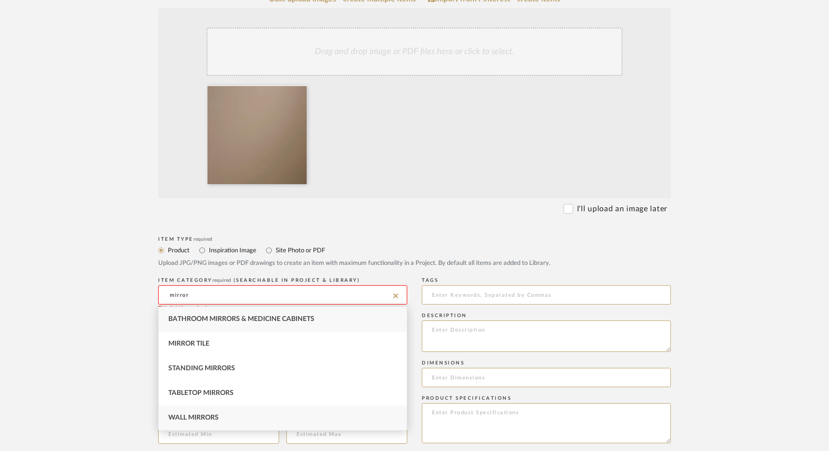
click at [216, 419] on span "Wall Mirrors" at bounding box center [193, 417] width 50 height 7
type input "Wall Mirrors"
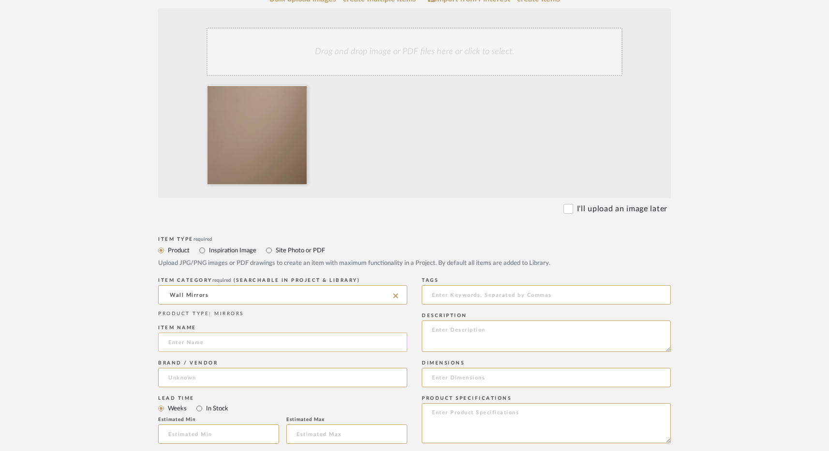
click at [212, 344] on input at bounding box center [282, 342] width 249 height 19
type input "B"
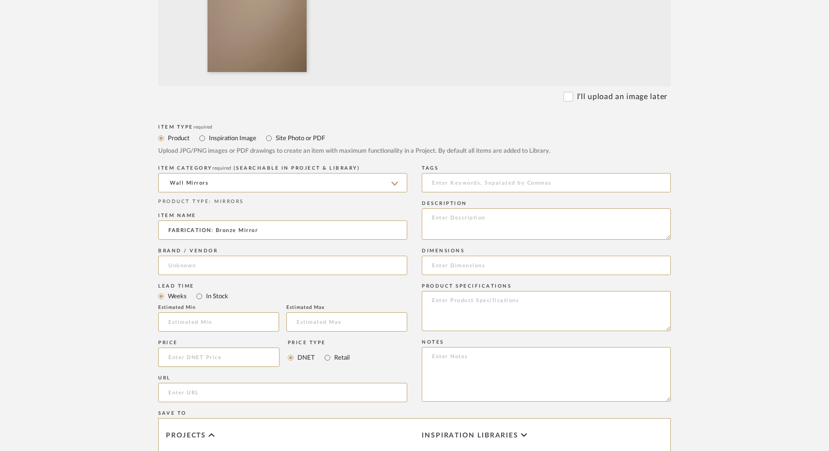
scroll to position [619, 0]
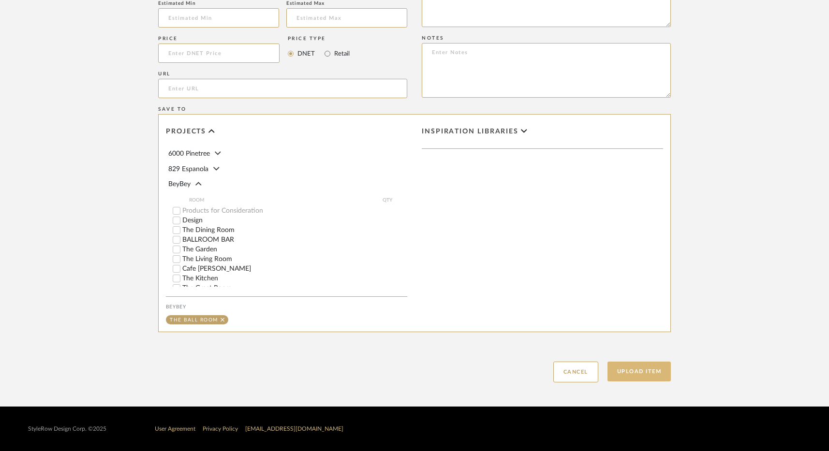
type input "FABRICATION: Bronze Mirror"
click at [644, 363] on button "Upload Item" at bounding box center [639, 372] width 64 height 20
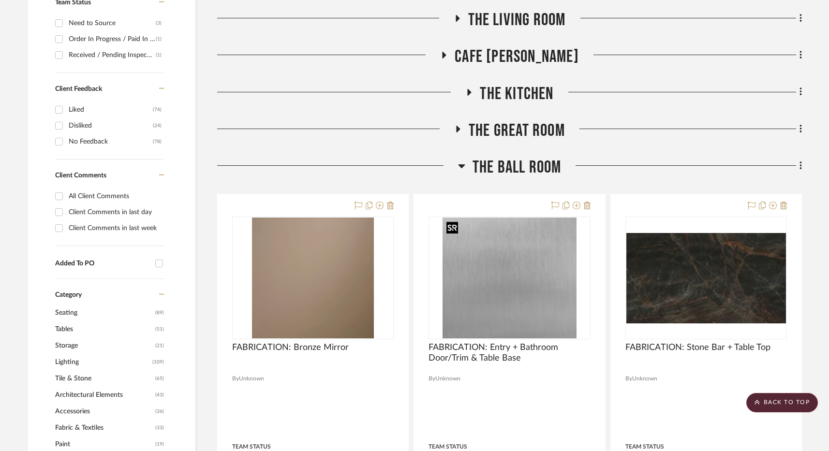
scroll to position [407, 0]
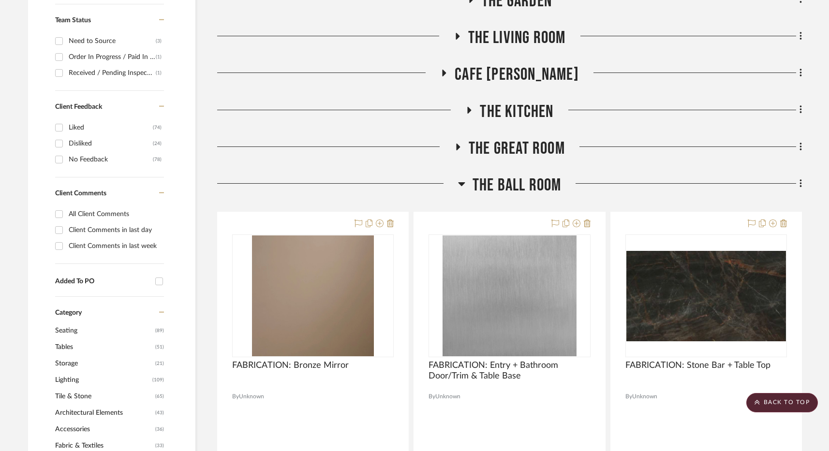
click at [799, 182] on icon at bounding box center [800, 183] width 3 height 11
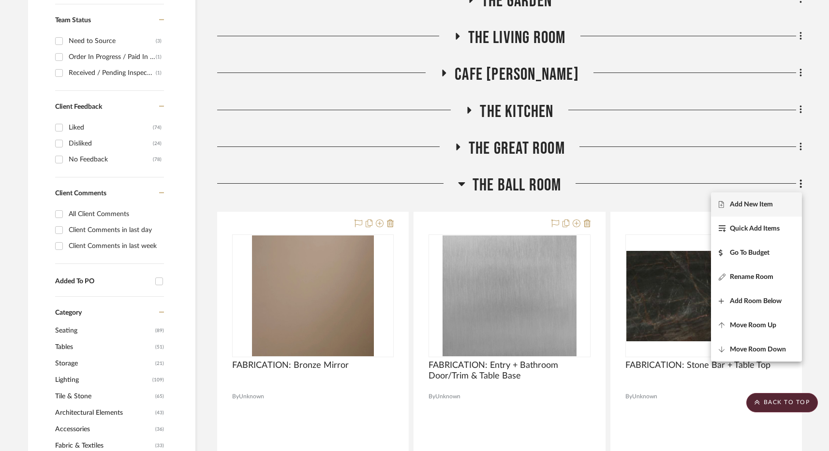
click at [750, 201] on span "Add New Item" at bounding box center [751, 205] width 43 height 8
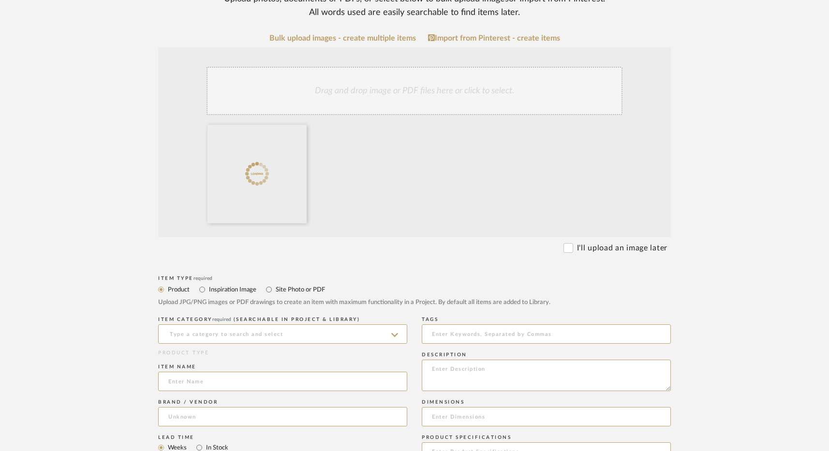
scroll to position [195, 0]
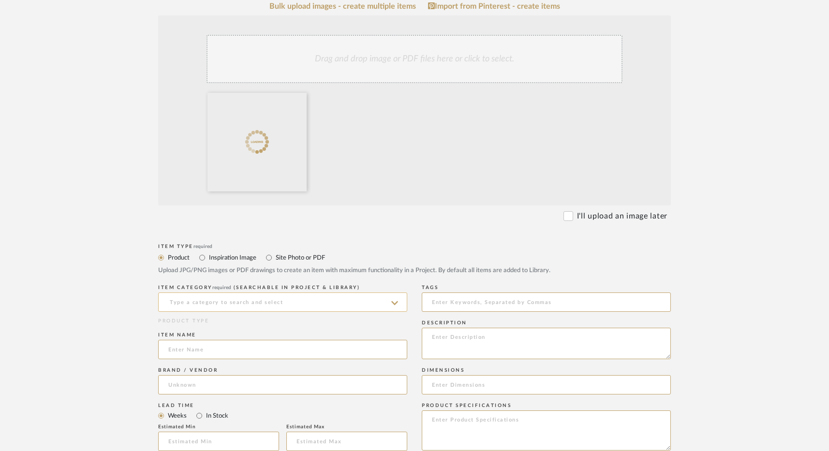
click at [260, 298] on input at bounding box center [282, 302] width 249 height 19
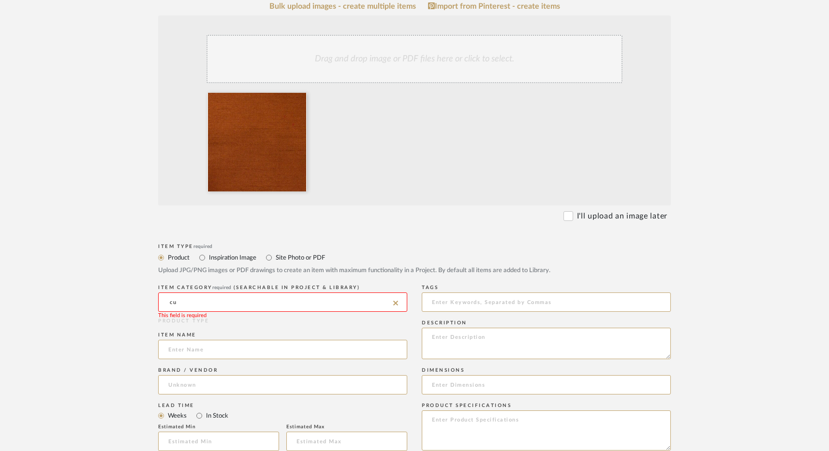
type input "c"
type input "w"
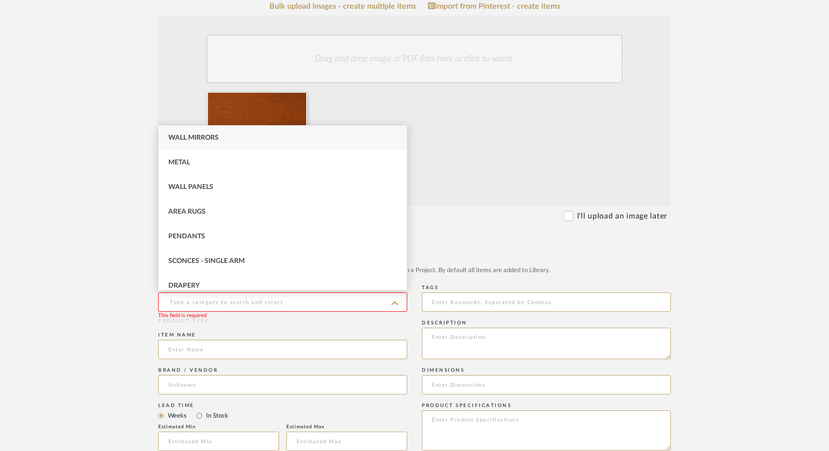
type input "d"
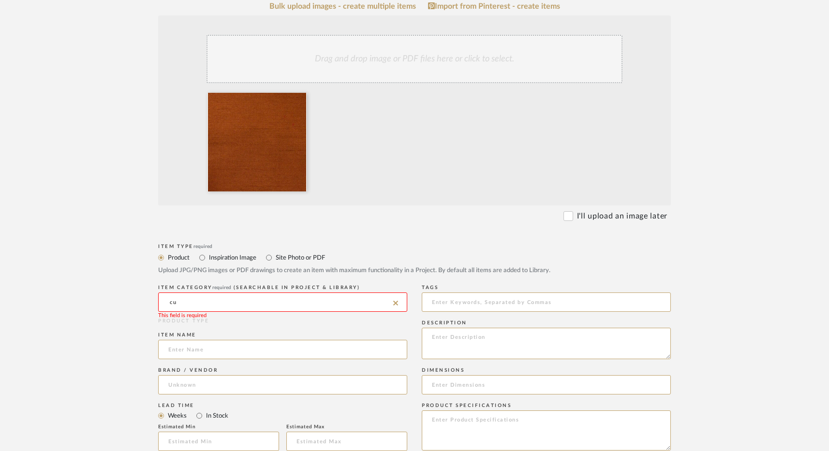
type input "c"
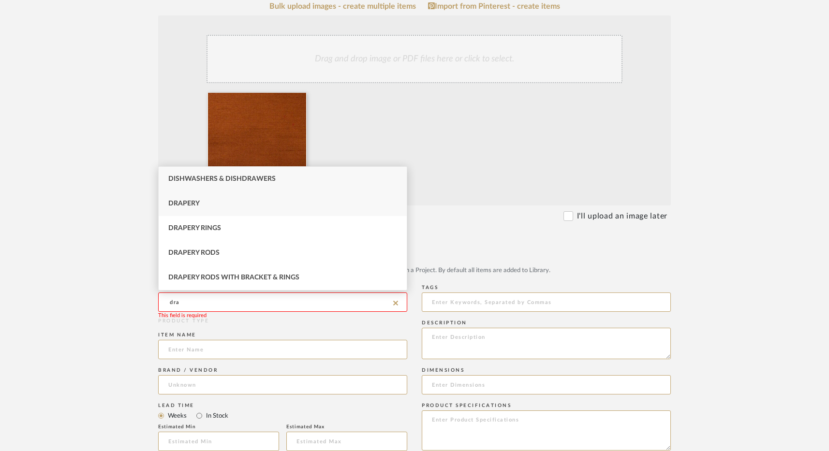
click at [209, 205] on div "Drapery" at bounding box center [283, 203] width 248 height 25
type input "Drapery"
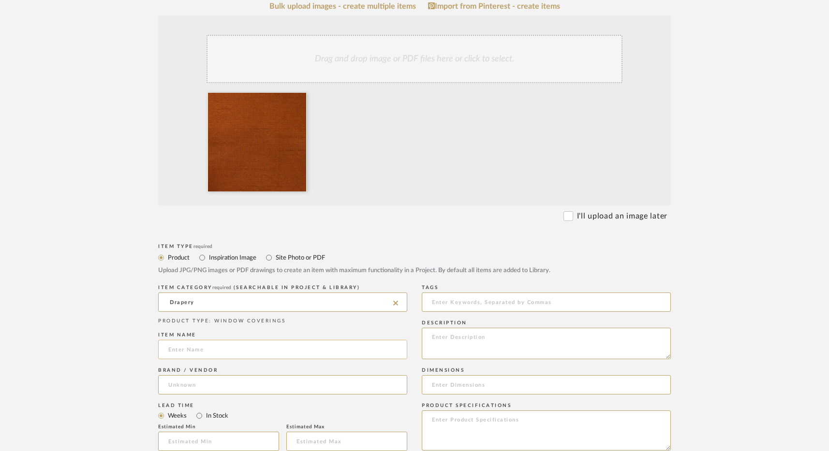
click at [200, 354] on input at bounding box center [282, 349] width 249 height 19
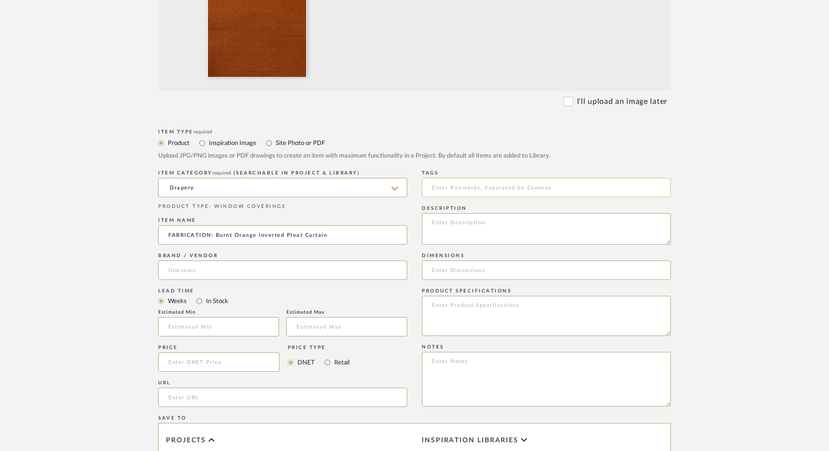
scroll to position [619, 0]
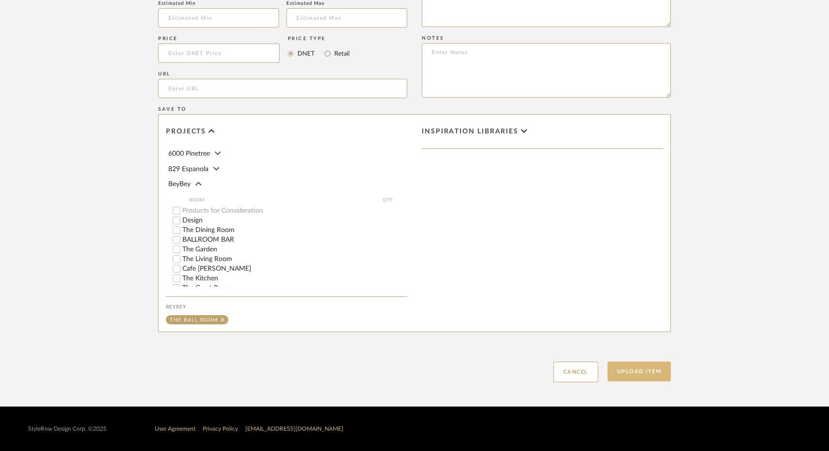
type input "FABRICATION: Burnt Orange Inverted Pleat Curtain"
click at [641, 371] on button "Upload Item" at bounding box center [639, 372] width 64 height 20
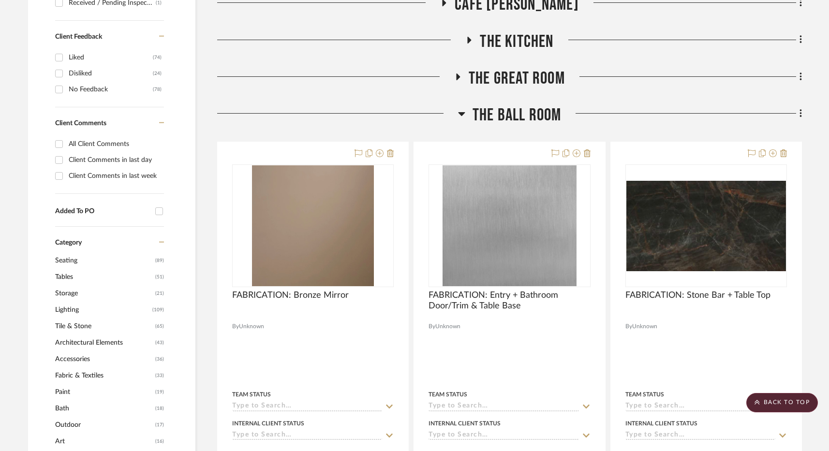
scroll to position [417, 0]
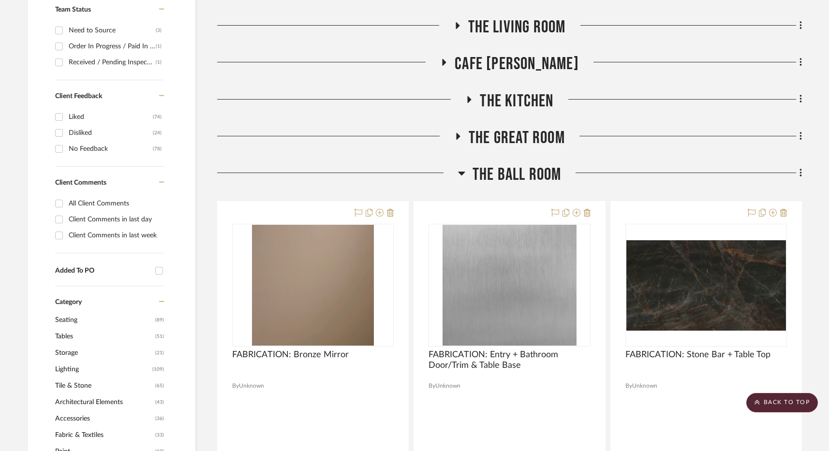
drag, startPoint x: 508, startPoint y: 302, endPoint x: 762, endPoint y: 6, distance: 389.5
click at [798, 175] on fa-icon at bounding box center [799, 174] width 6 height 16
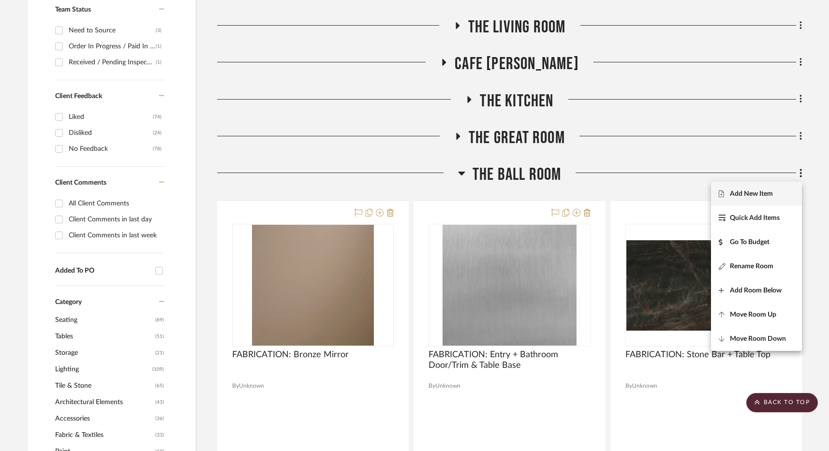
click at [775, 194] on span "Add New Item" at bounding box center [756, 194] width 75 height 8
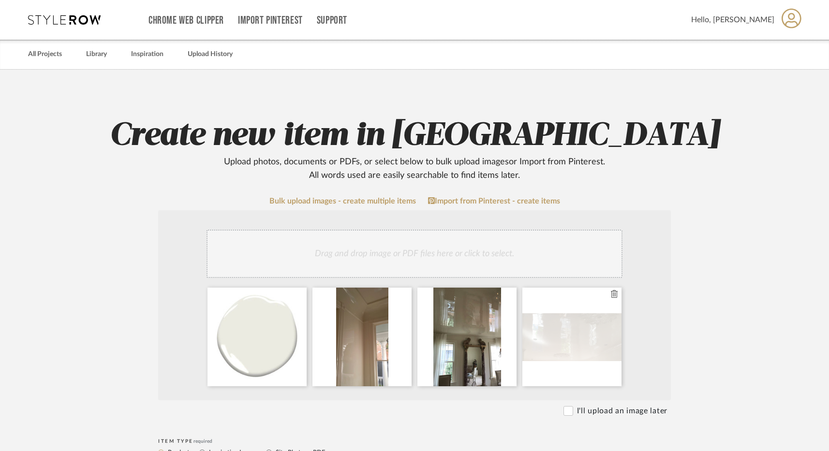
click at [615, 295] on icon at bounding box center [614, 294] width 7 height 8
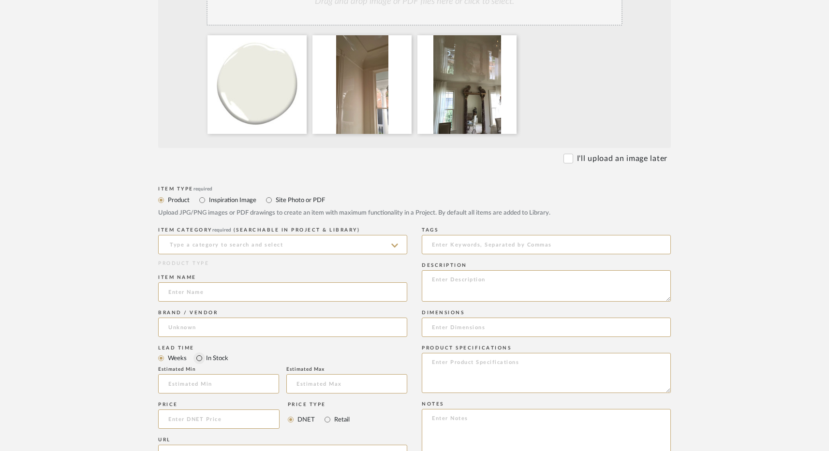
scroll to position [272, 0]
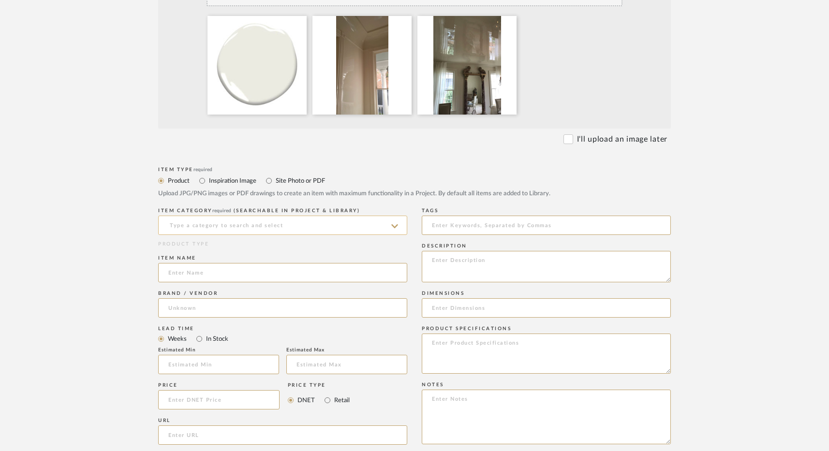
click at [204, 223] on input at bounding box center [282, 225] width 249 height 19
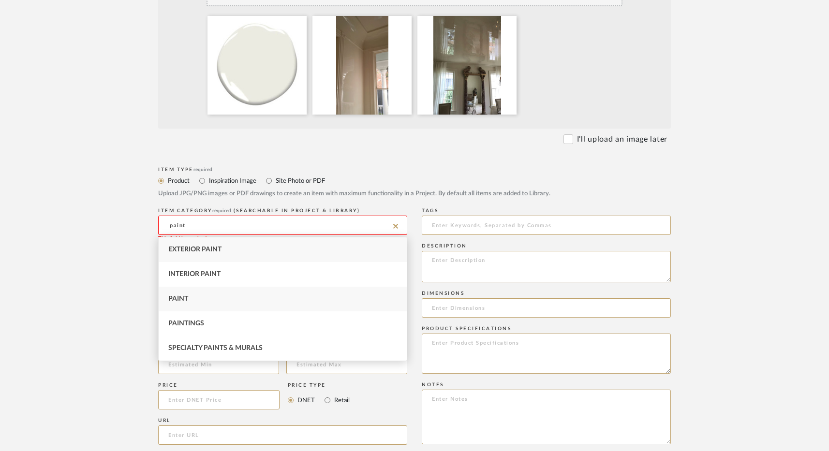
click at [214, 300] on div "Paint" at bounding box center [283, 299] width 248 height 25
type input "Paint"
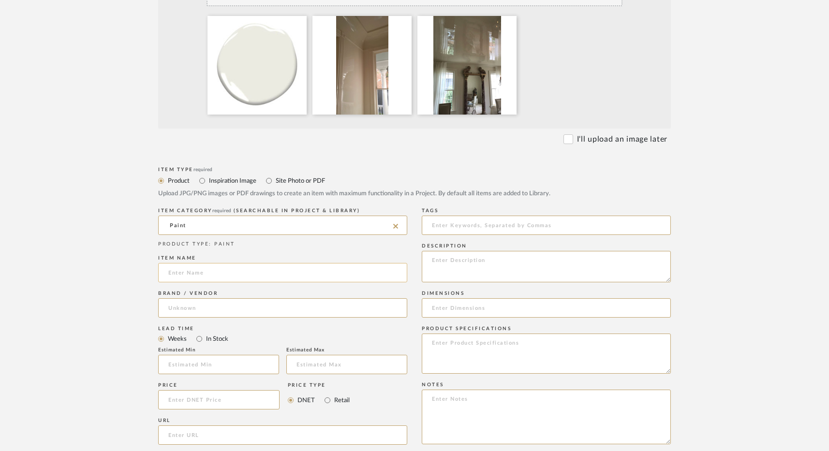
click at [195, 268] on input at bounding box center [282, 272] width 249 height 19
click at [168, 272] on input "Off-White High-Gloss Lacquer" at bounding box center [282, 272] width 249 height 19
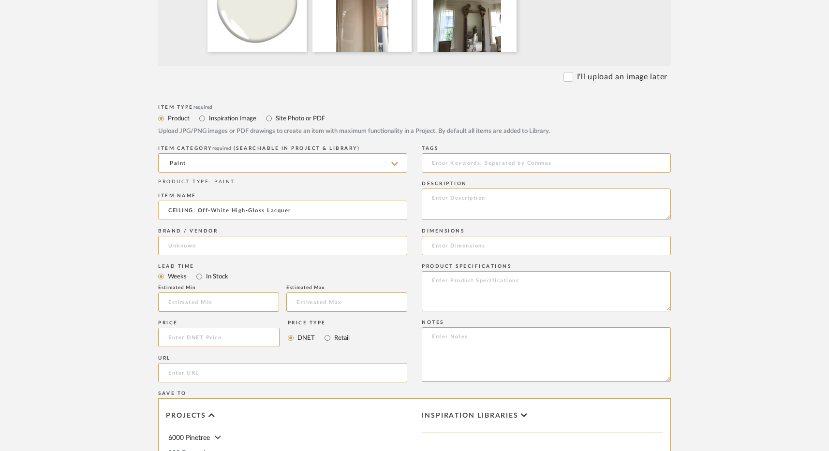
scroll to position [335, 0]
click at [325, 211] on input "CEILING: Off-White High-Gloss Lacquer" at bounding box center [282, 209] width 249 height 19
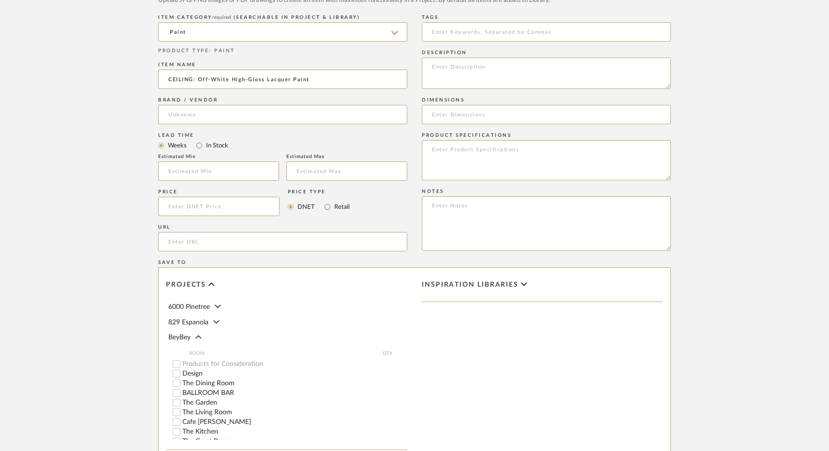
scroll to position [619, 0]
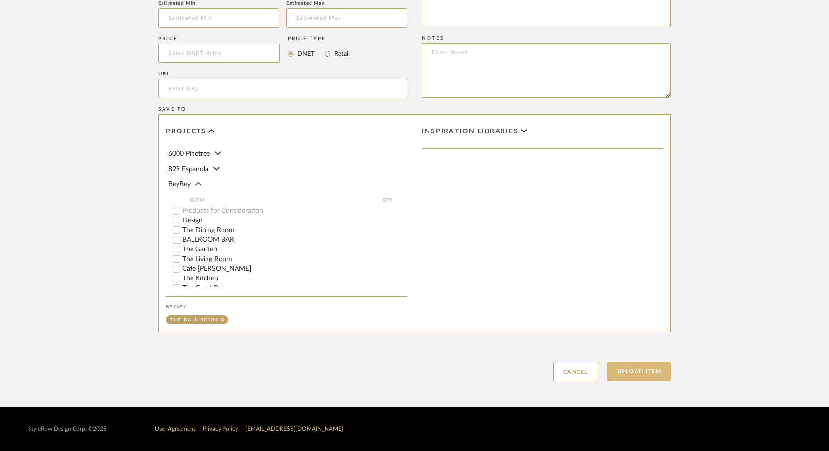
type input "CEILING: Off-White High-Gloss Lacquer Paint"
click at [638, 373] on button "Upload Item" at bounding box center [639, 372] width 64 height 20
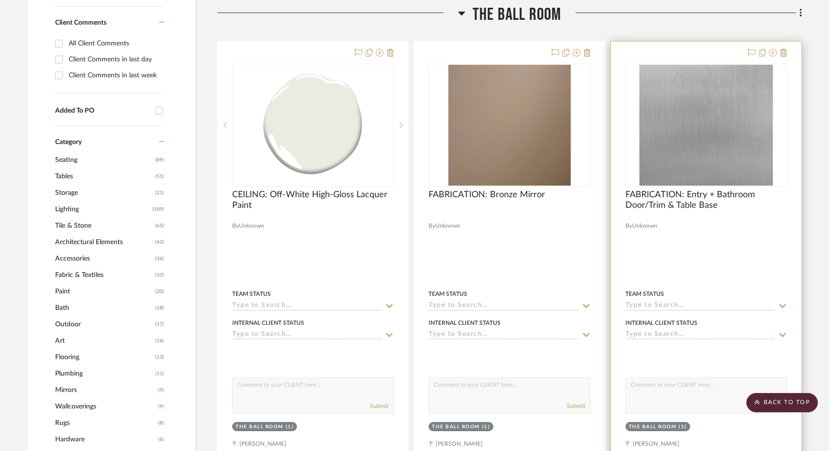
scroll to position [582, 0]
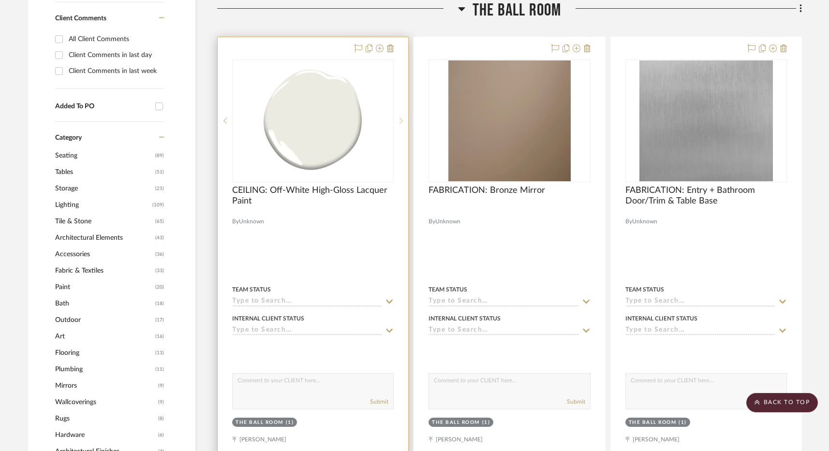
click at [403, 123] on sr-next-btn at bounding box center [401, 120] width 15 height 7
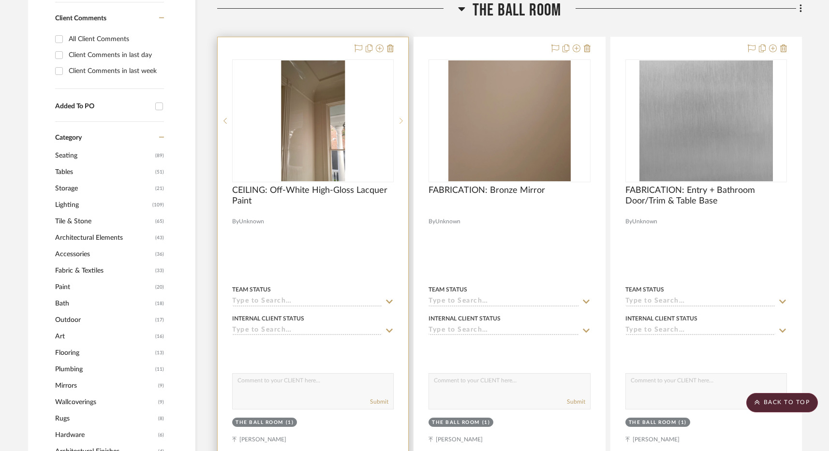
click at [403, 123] on sr-next-btn at bounding box center [401, 120] width 15 height 7
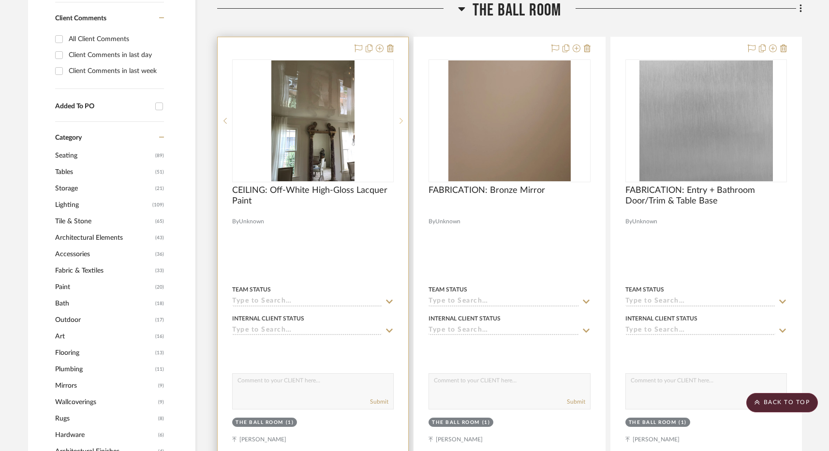
click at [403, 123] on sr-next-btn at bounding box center [401, 120] width 15 height 7
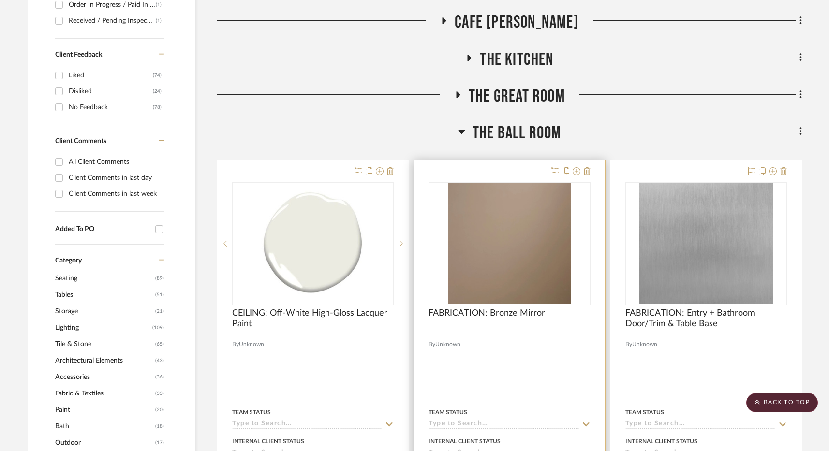
scroll to position [440, 0]
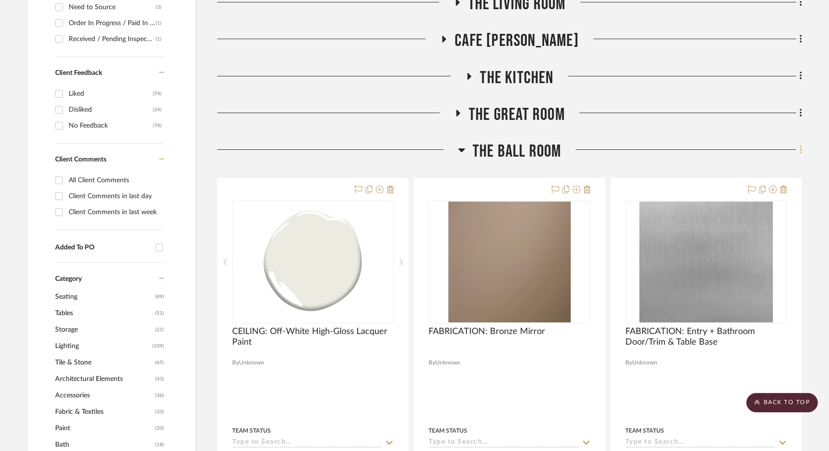
click at [798, 152] on fa-icon at bounding box center [799, 151] width 6 height 16
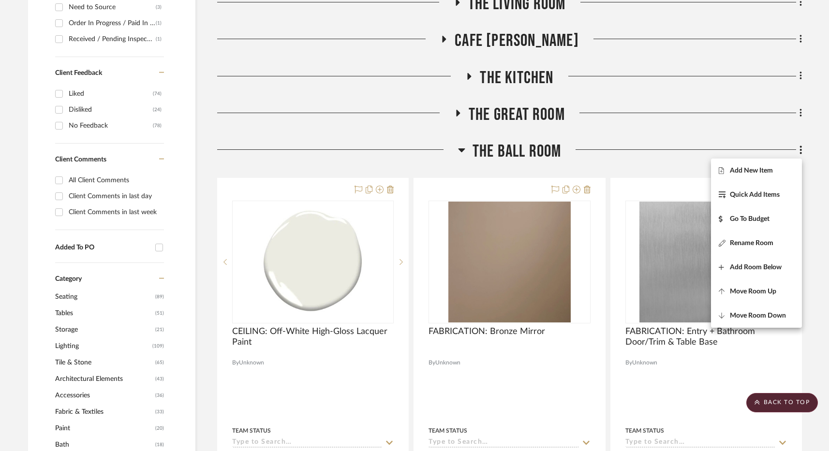
click at [753, 176] on button "Add New Item" at bounding box center [756, 171] width 91 height 24
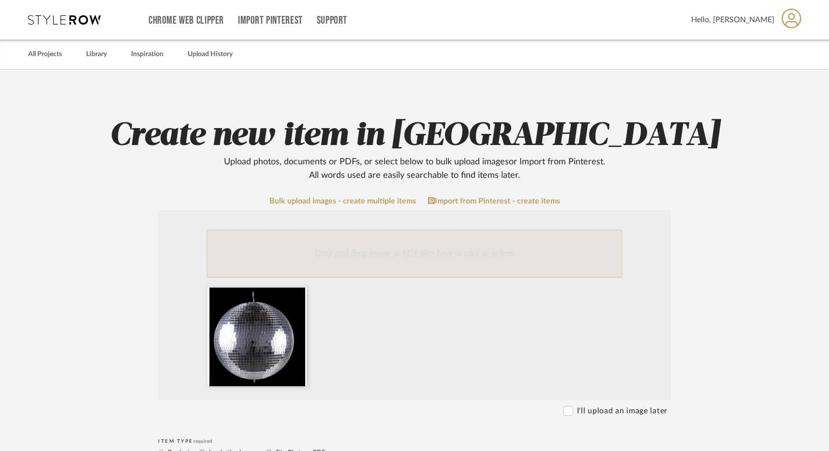
click at [461, 247] on div "Drag and drop image or PDF files here or click to select." at bounding box center [414, 254] width 416 height 48
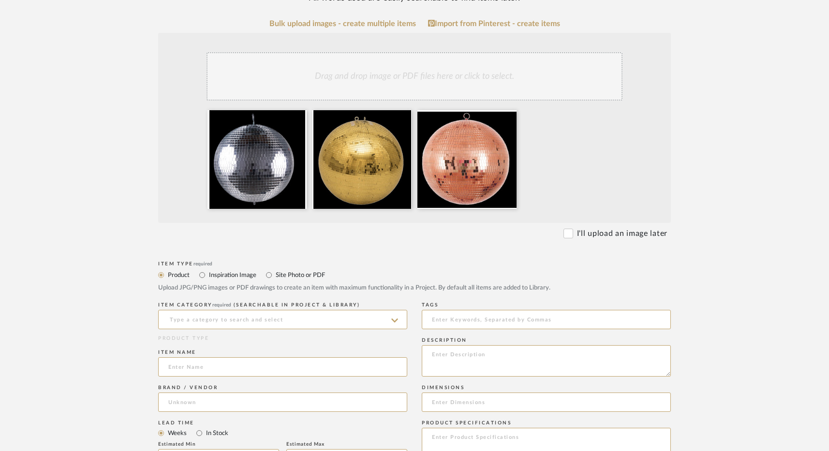
scroll to position [189, 0]
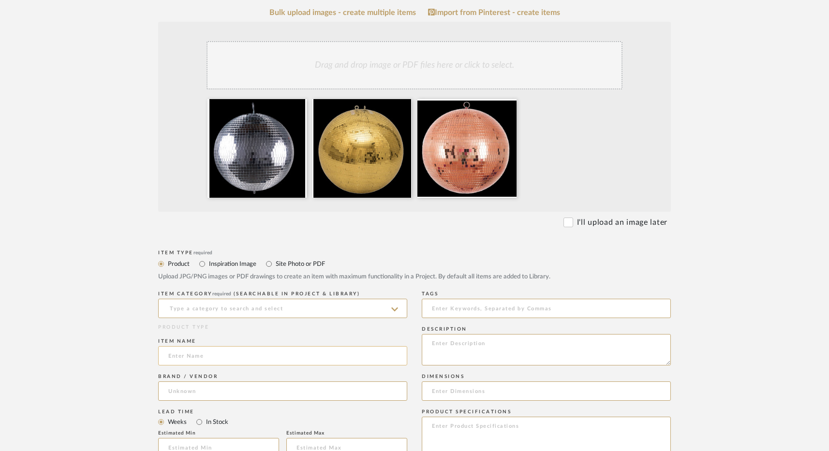
click at [200, 364] on input at bounding box center [282, 355] width 249 height 19
paste input "48" Glass Disco Mirror Ball – Large Reflective Party Ball (Silver, Gold, Rose G…"
type input "48" Glass Disco Mirror Ball – Large Reflective Party Ball (Silver, Gold, Rose G…"
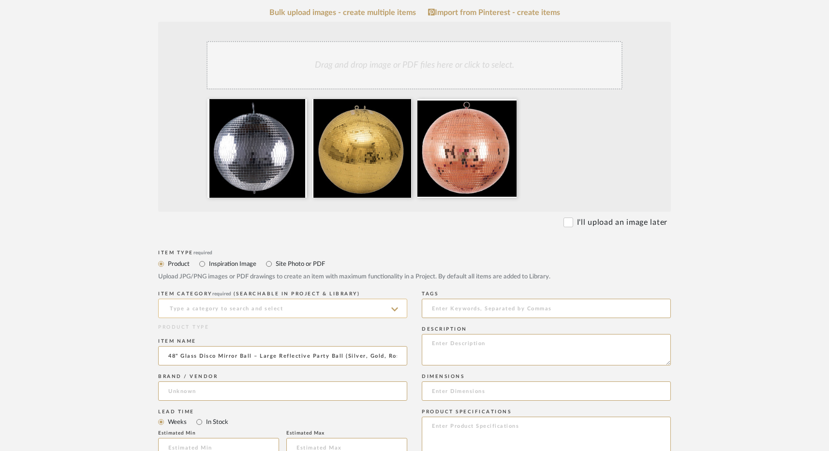
click at [206, 312] on input at bounding box center [282, 308] width 249 height 19
type input "d"
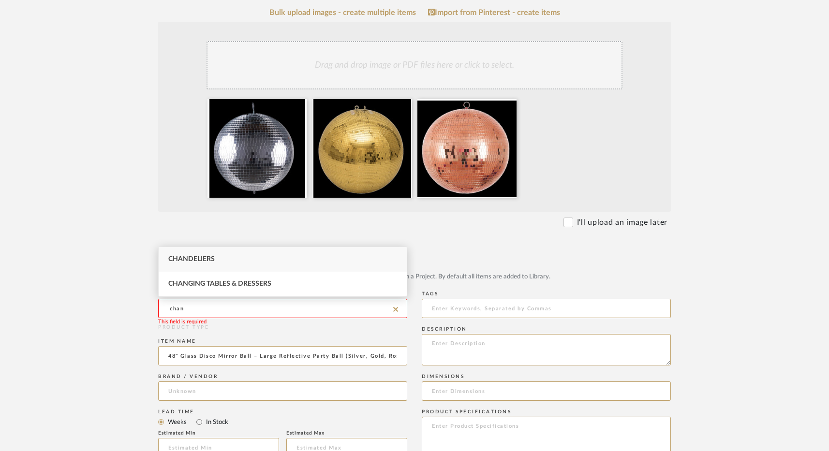
click at [200, 261] on span "Chandeliers" at bounding box center [191, 259] width 46 height 7
type input "Chandeliers"
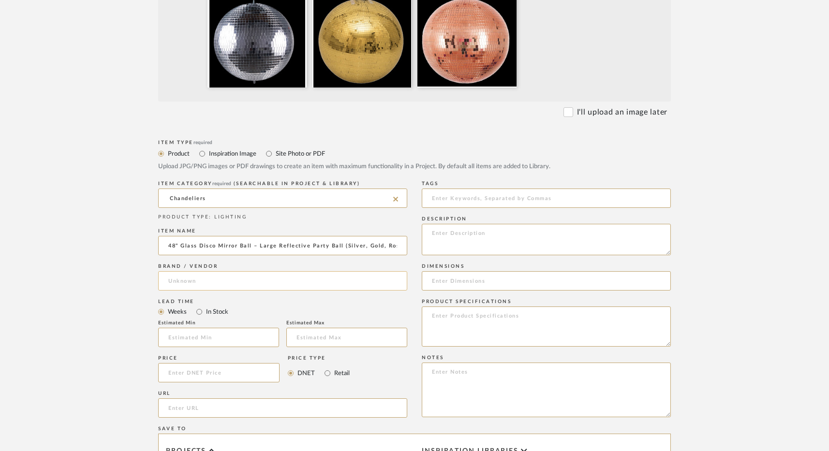
scroll to position [302, 0]
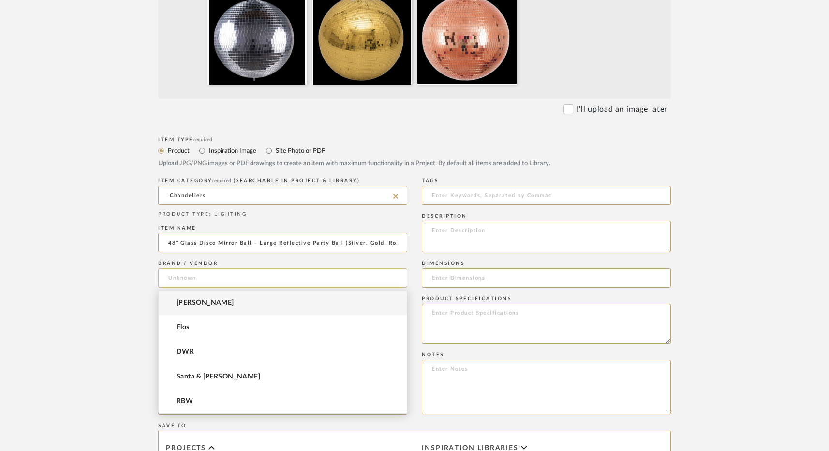
click at [230, 279] on input at bounding box center [282, 277] width 249 height 19
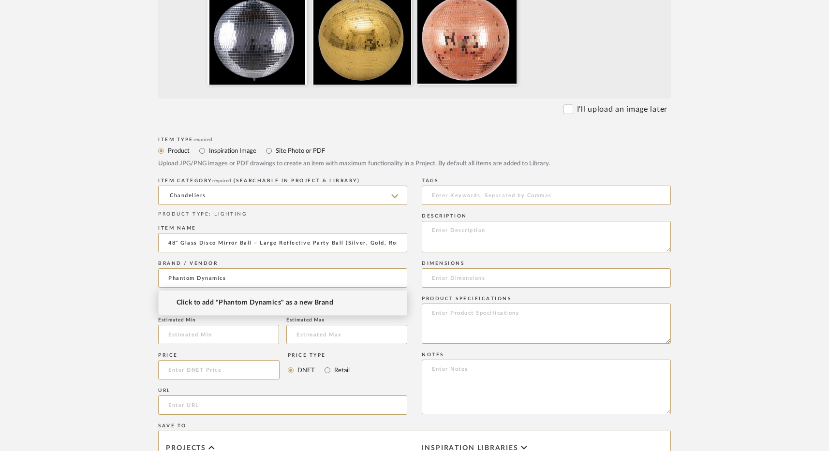
type input "Phantom Dynamics"
click at [239, 302] on span "Click to add "Phantom Dynamics" as a new Brand" at bounding box center [254, 303] width 157 height 8
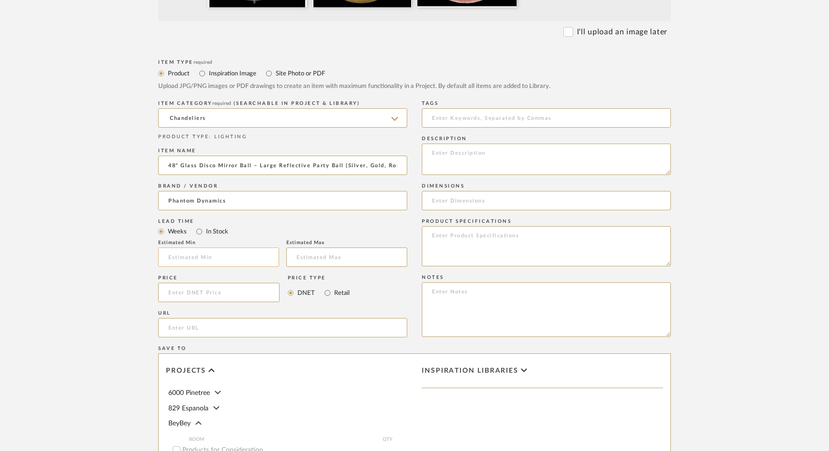
scroll to position [385, 0]
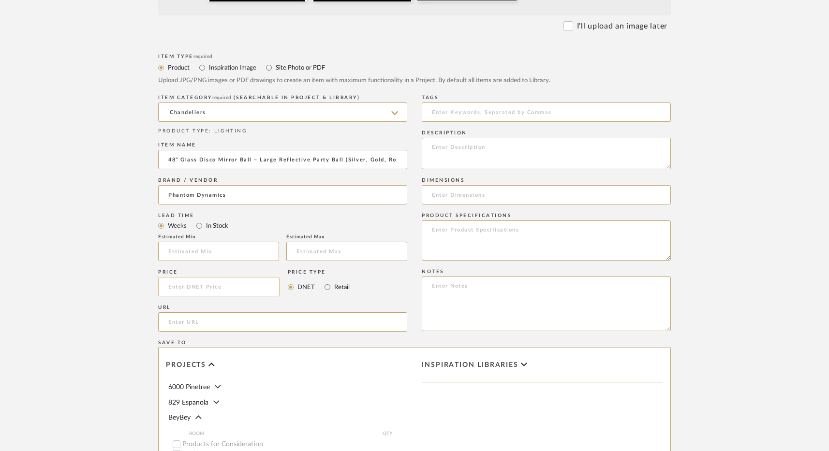
click at [236, 285] on input at bounding box center [218, 286] width 121 height 19
type input "$3,599.00"
paste input "[URL][DOMAIN_NAME]"
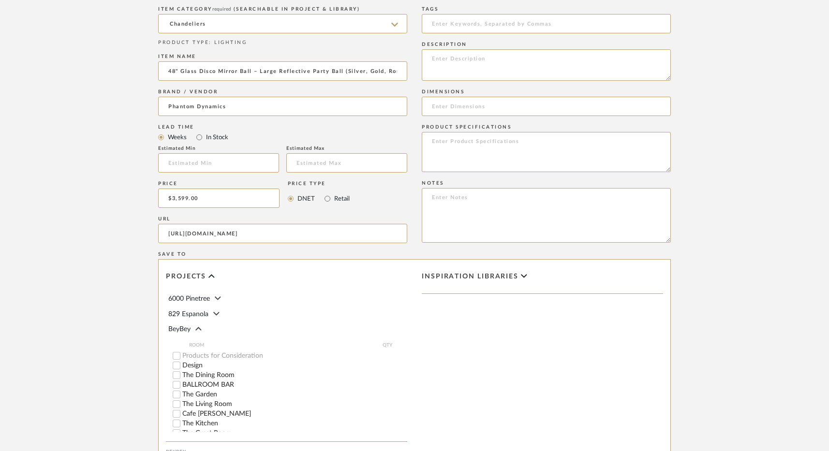
scroll to position [619, 0]
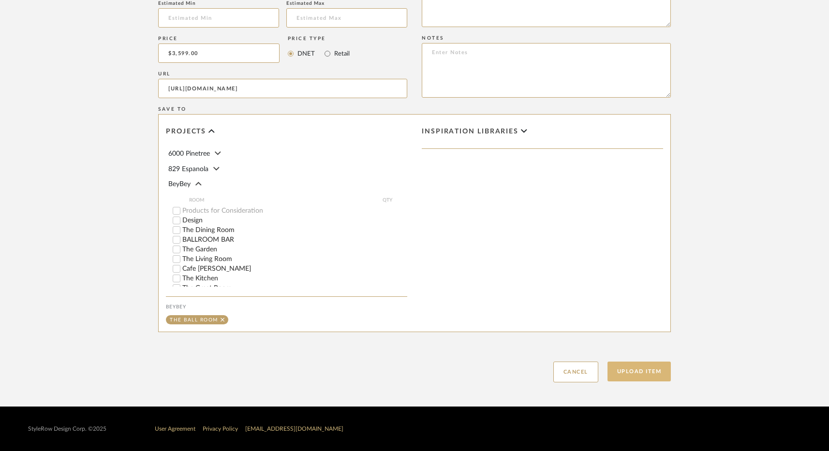
type input "[URL][DOMAIN_NAME]"
click at [651, 375] on button "Upload Item" at bounding box center [639, 372] width 64 height 20
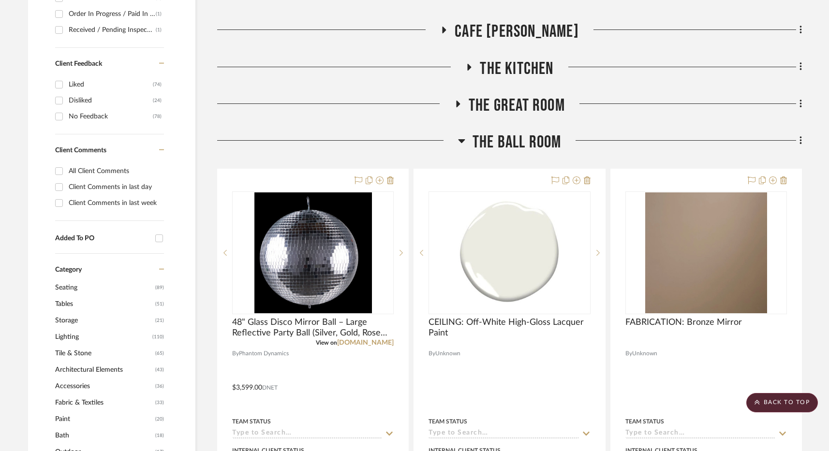
scroll to position [408, 0]
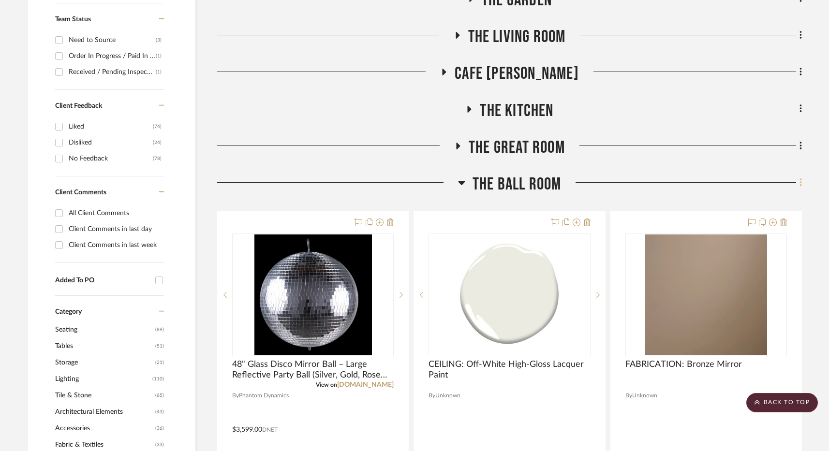
click at [800, 184] on icon at bounding box center [800, 182] width 2 height 8
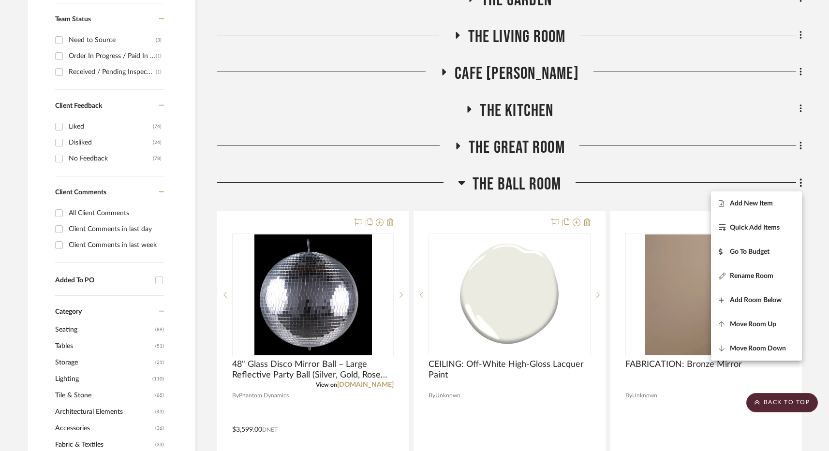
click at [752, 206] on span "Add New Item" at bounding box center [751, 204] width 43 height 8
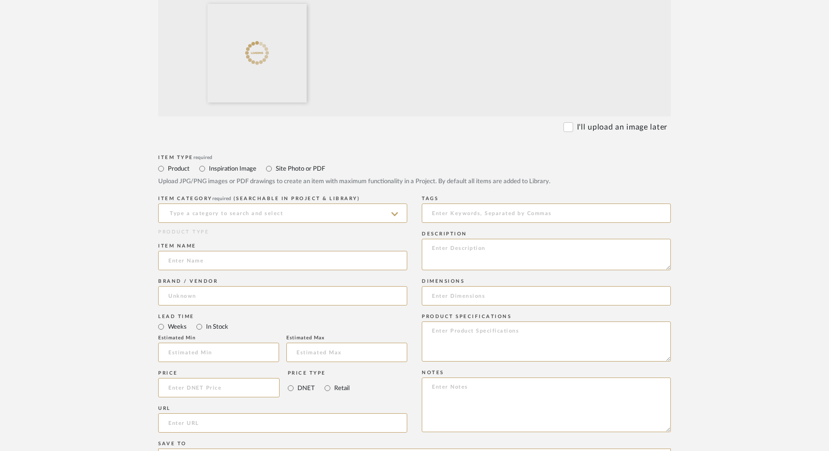
scroll to position [332, 0]
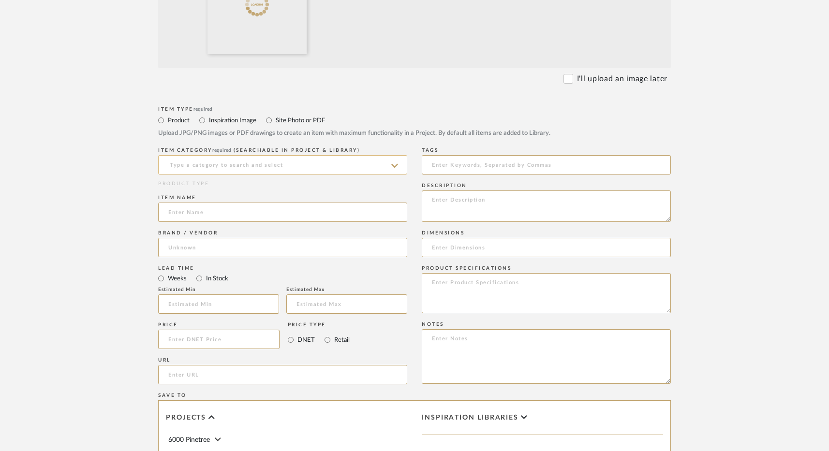
click at [211, 167] on input at bounding box center [282, 164] width 249 height 19
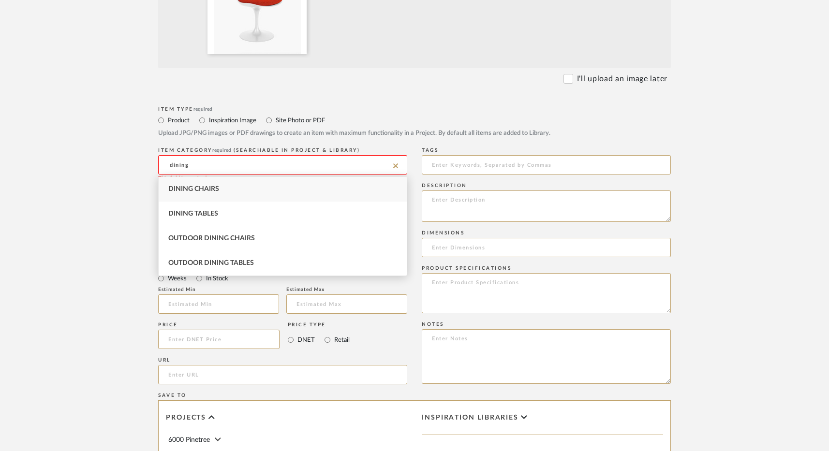
click at [222, 193] on div "Dining Chairs" at bounding box center [283, 189] width 248 height 25
type input "Dining Chairs"
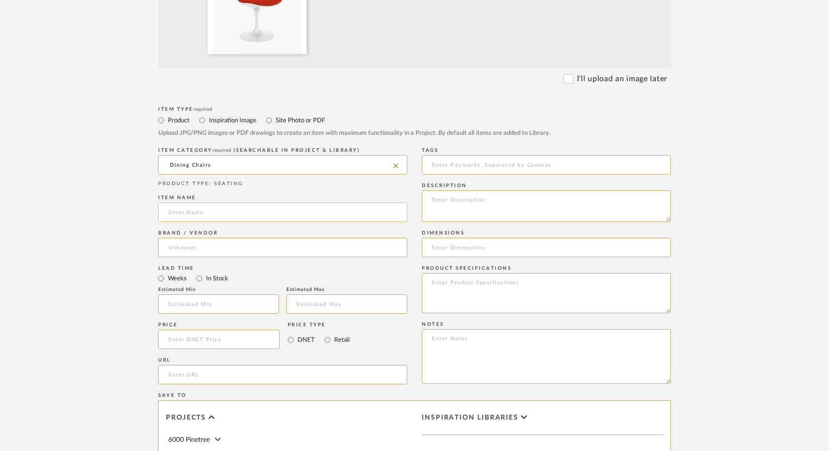
click at [217, 213] on input at bounding box center [282, 212] width 249 height 19
paste input "Saarinen Tulip Side Chair, Upholstered Seat"
type input "Saarinen Tulip Side Chair, Upholstered Seat"
click at [235, 250] on input at bounding box center [282, 247] width 249 height 19
type input "DWR"
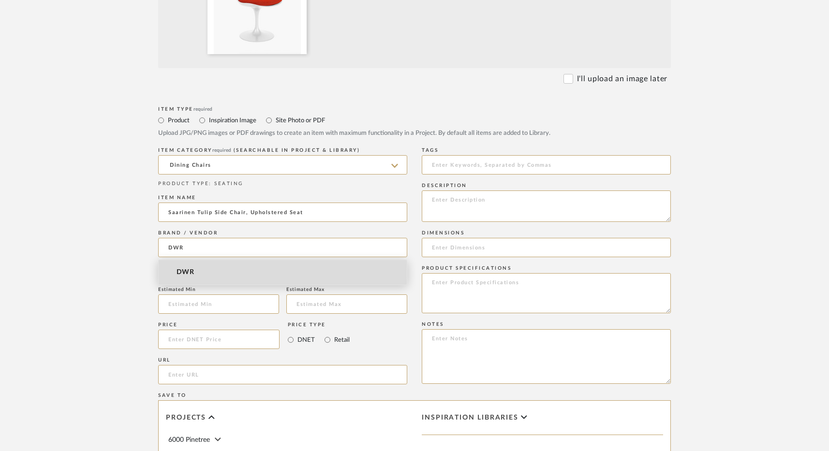
click at [229, 274] on mat-option "DWR" at bounding box center [283, 272] width 248 height 25
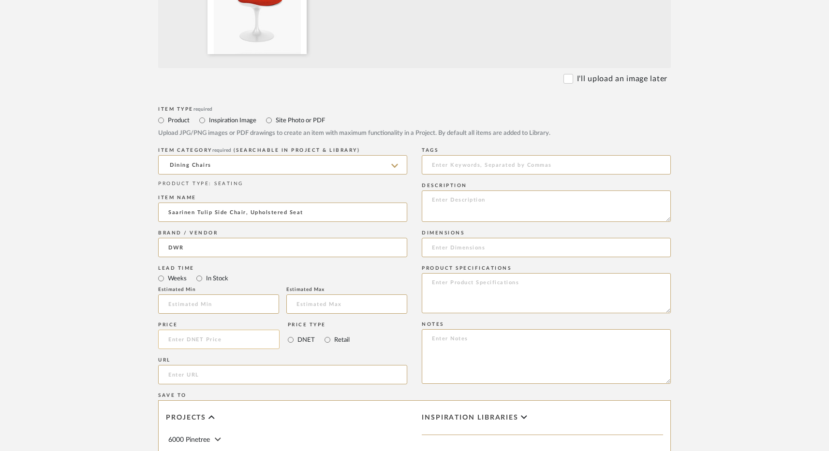
click at [205, 339] on input at bounding box center [218, 339] width 121 height 19
type input "2"
type input "$2,076.00"
paste input "[URL][DOMAIN_NAME]"
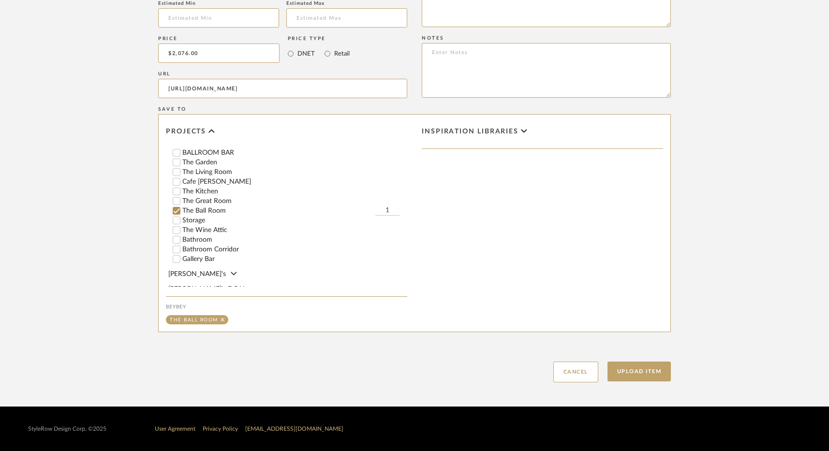
scroll to position [88, 0]
type input "[URL][DOMAIN_NAME]"
click at [656, 371] on button "Upload Item" at bounding box center [639, 372] width 64 height 20
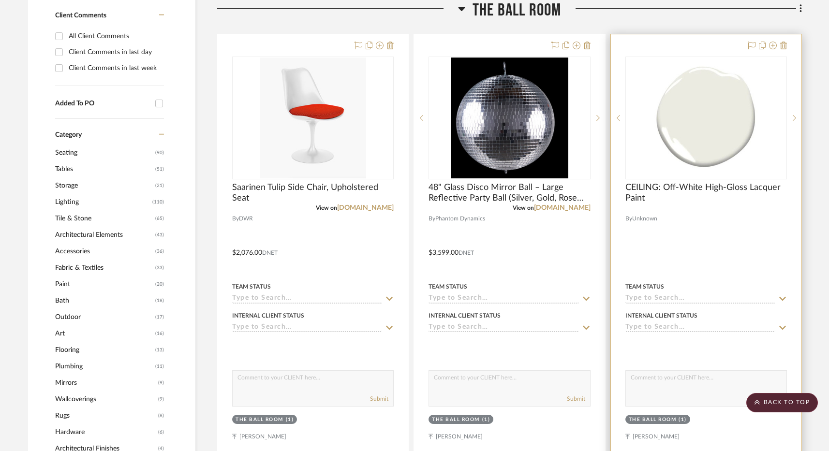
scroll to position [582, 0]
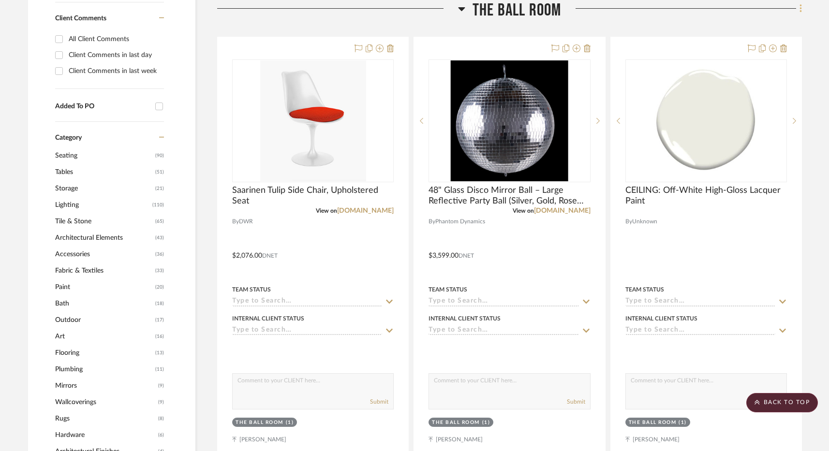
click at [801, 6] on icon at bounding box center [800, 8] width 2 height 8
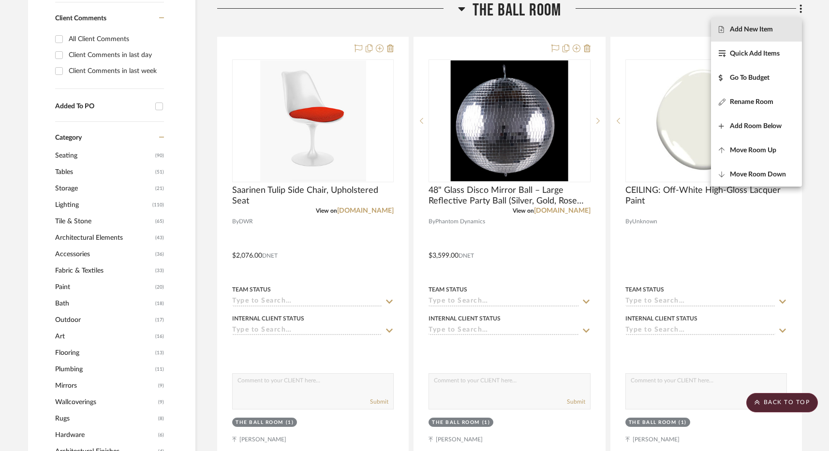
click at [750, 35] on button "Add New Item" at bounding box center [756, 29] width 91 height 24
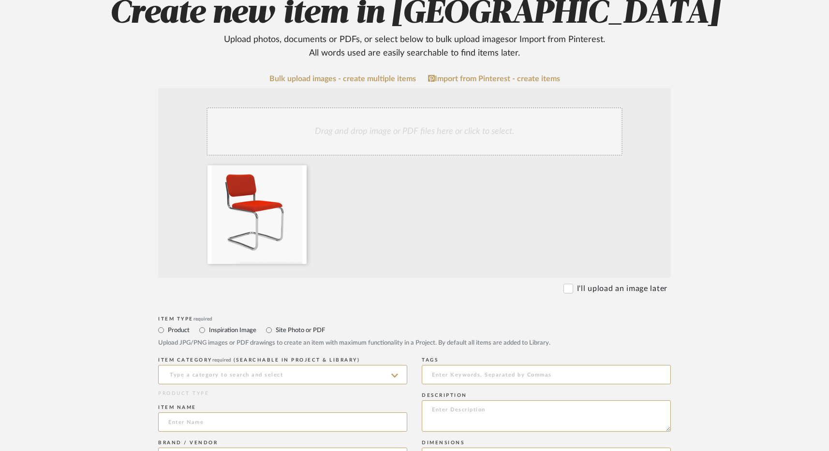
scroll to position [333, 0]
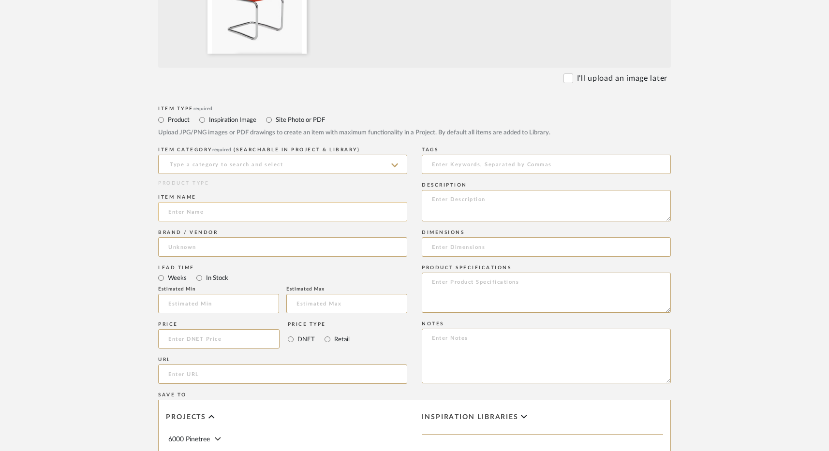
click at [188, 216] on input at bounding box center [282, 211] width 249 height 19
paste input "Cesca Fully Upholstered Chair"
type input "Cesca Fully Upholstered Chair"
click at [197, 166] on input at bounding box center [282, 164] width 249 height 19
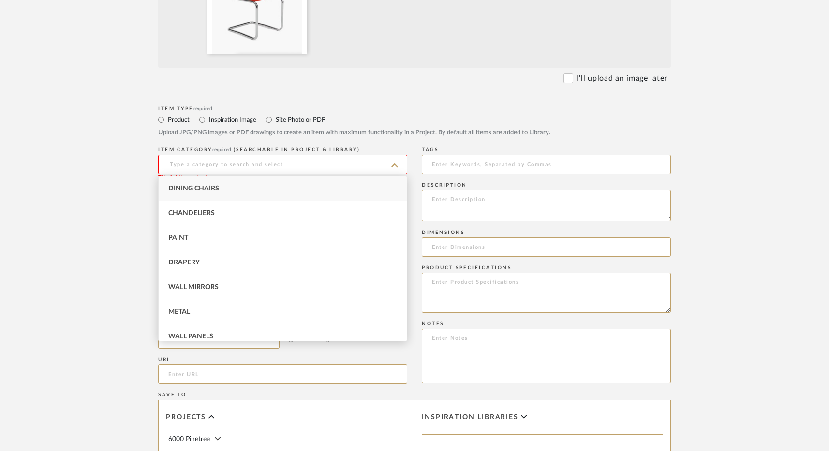
click at [206, 190] on span "Dining Chairs" at bounding box center [193, 188] width 51 height 7
type input "Dining Chairs"
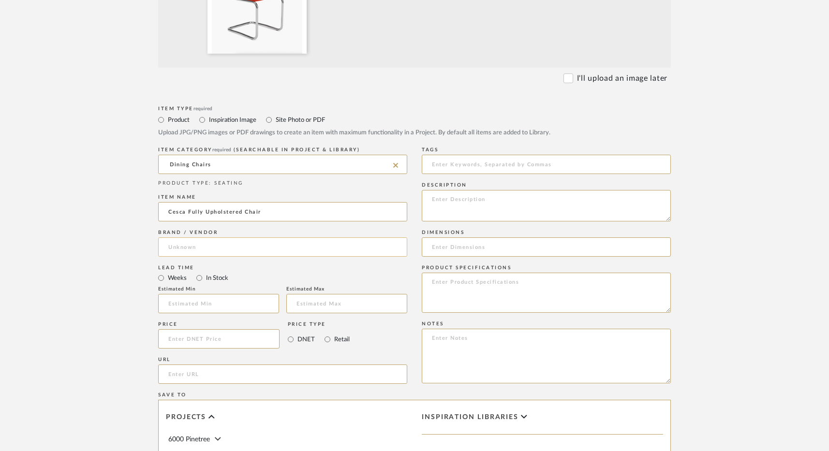
click at [192, 247] on input at bounding box center [282, 246] width 249 height 19
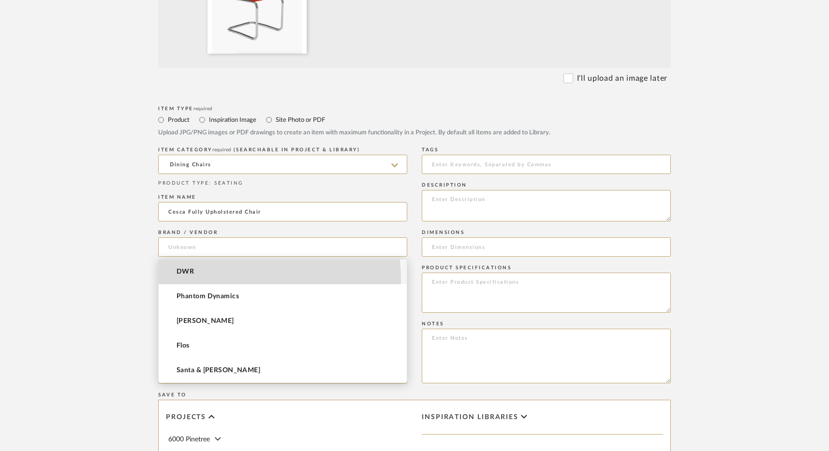
click at [212, 280] on mat-option "DWR" at bounding box center [283, 272] width 248 height 25
type input "DWR"
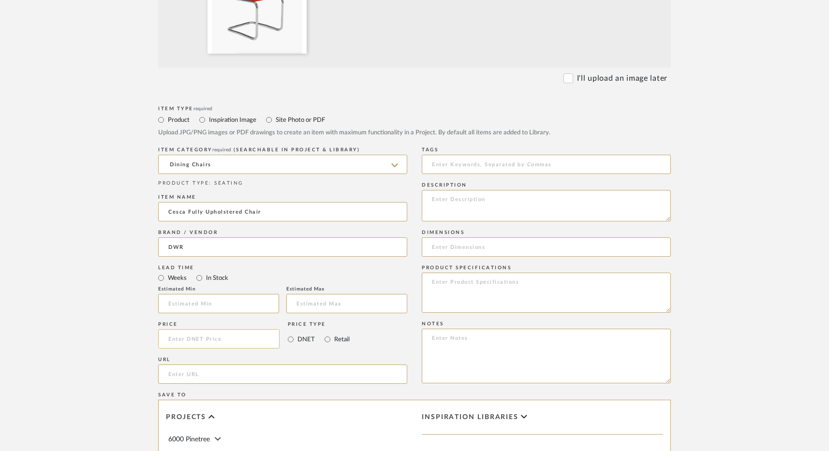
click at [194, 337] on input at bounding box center [218, 338] width 121 height 19
type input "$910.00"
click at [219, 370] on input "url" at bounding box center [282, 374] width 249 height 19
paste input "[URL][DOMAIN_NAME]"
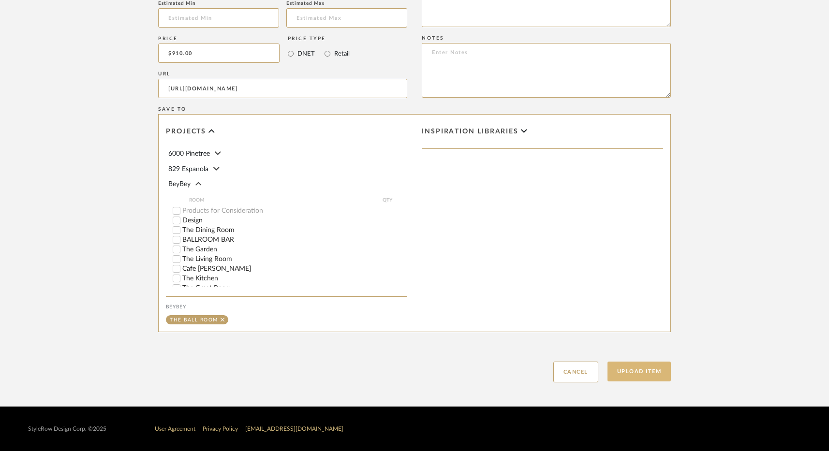
type input "[URL][DOMAIN_NAME]"
click at [653, 369] on button "Upload Item" at bounding box center [639, 372] width 64 height 20
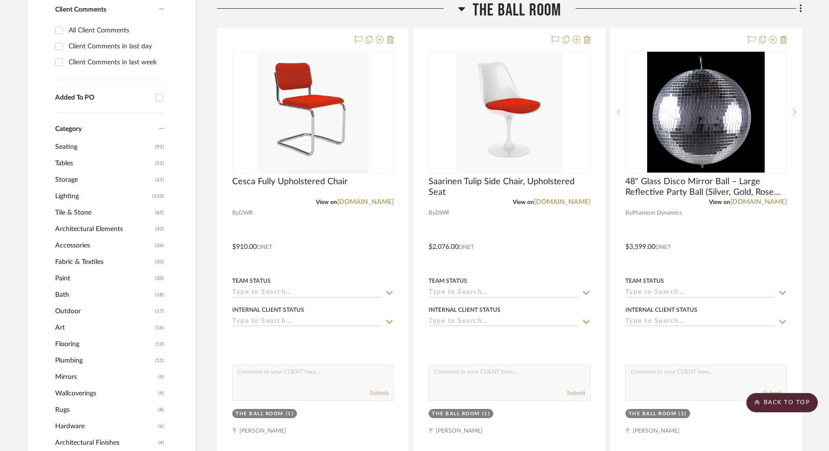
scroll to position [582, 0]
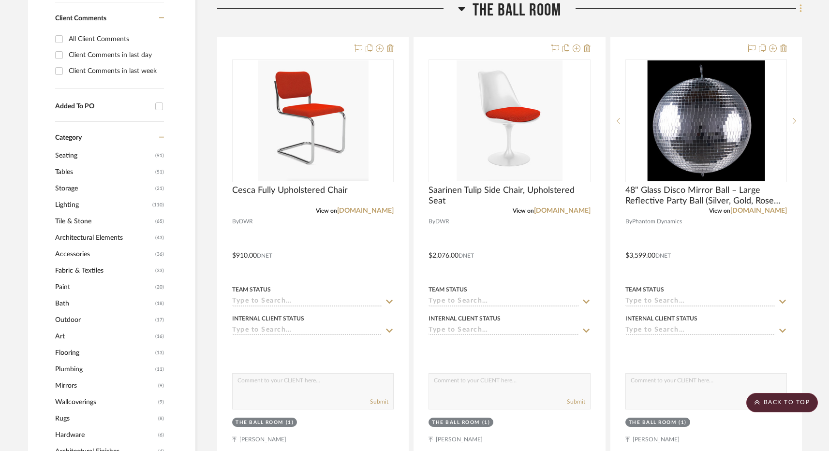
click at [799, 8] on icon at bounding box center [800, 8] width 3 height 11
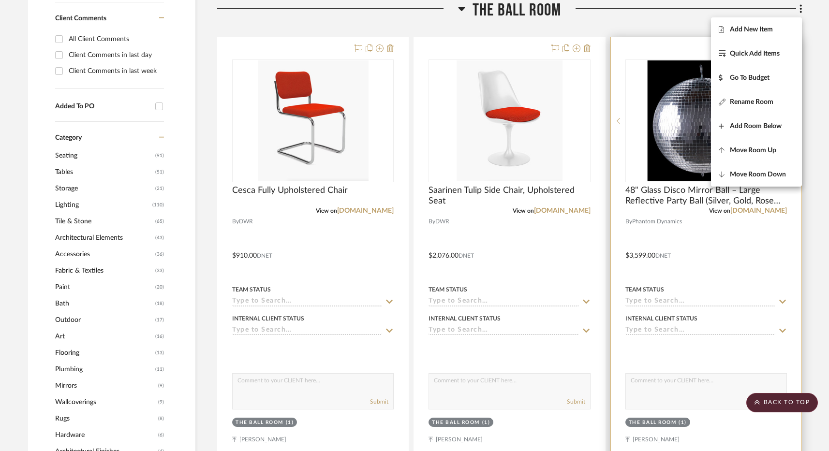
drag, startPoint x: 755, startPoint y: 33, endPoint x: 759, endPoint y: 49, distance: 16.3
click at [755, 33] on span "Add New Item" at bounding box center [751, 30] width 43 height 8
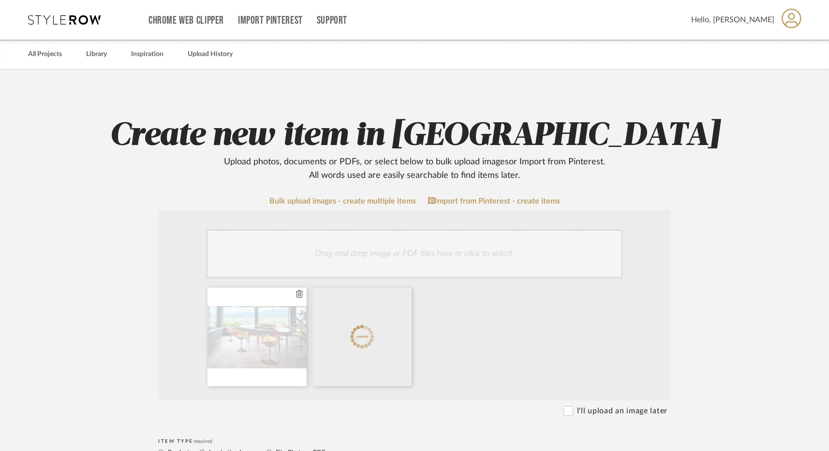
click at [299, 294] on icon at bounding box center [299, 294] width 7 height 8
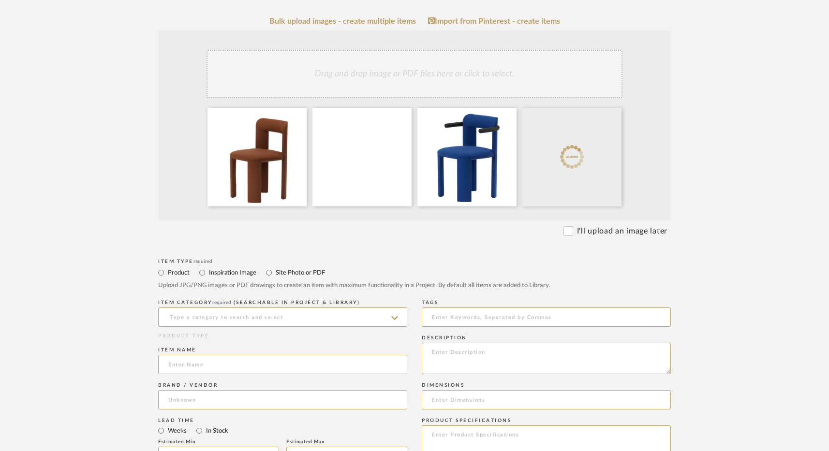
scroll to position [184, 0]
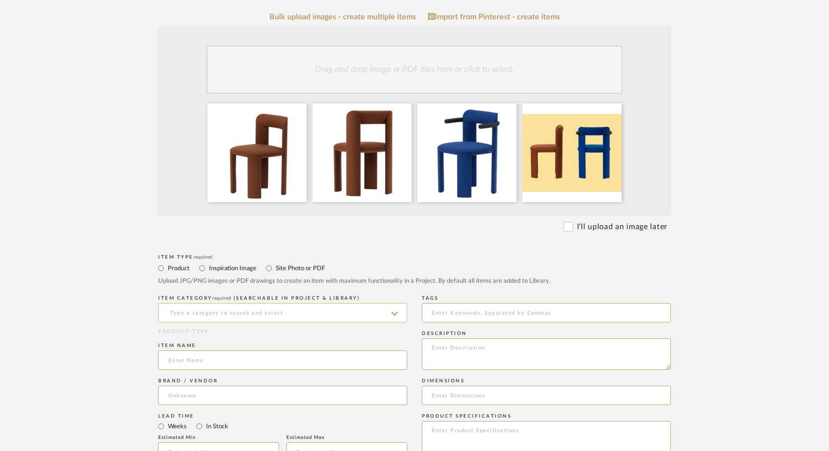
click at [217, 316] on input at bounding box center [282, 312] width 249 height 19
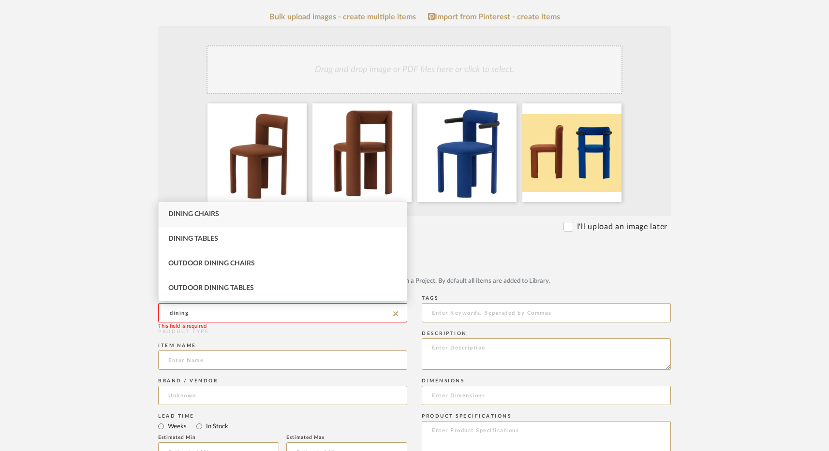
click at [209, 218] on span "Dining Chairs" at bounding box center [193, 214] width 51 height 7
type input "Dining Chairs"
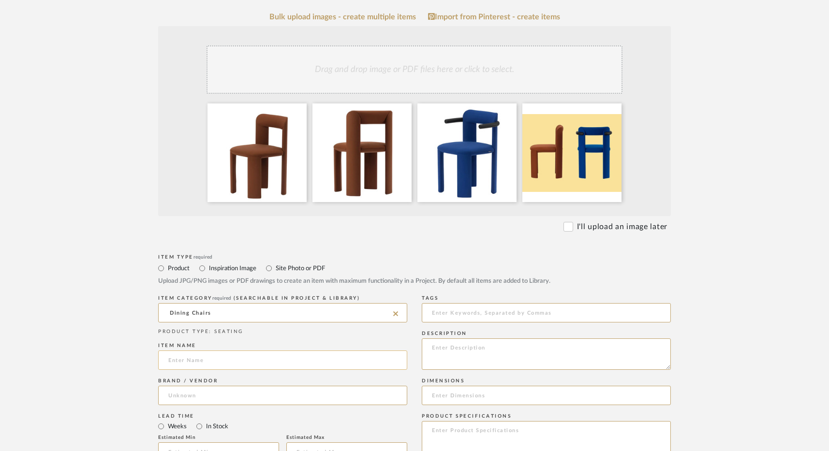
click at [197, 360] on input at bounding box center [282, 360] width 249 height 19
paste input "Amia Chair"
type input "Amia Chair"
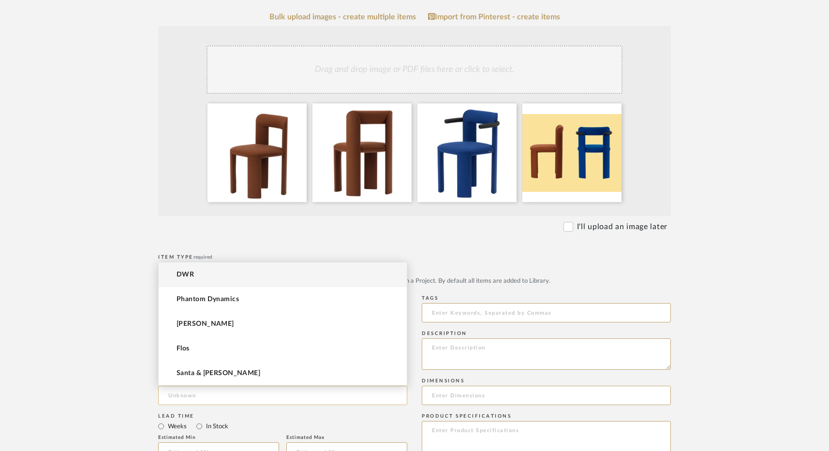
click at [261, 396] on input at bounding box center [282, 395] width 249 height 19
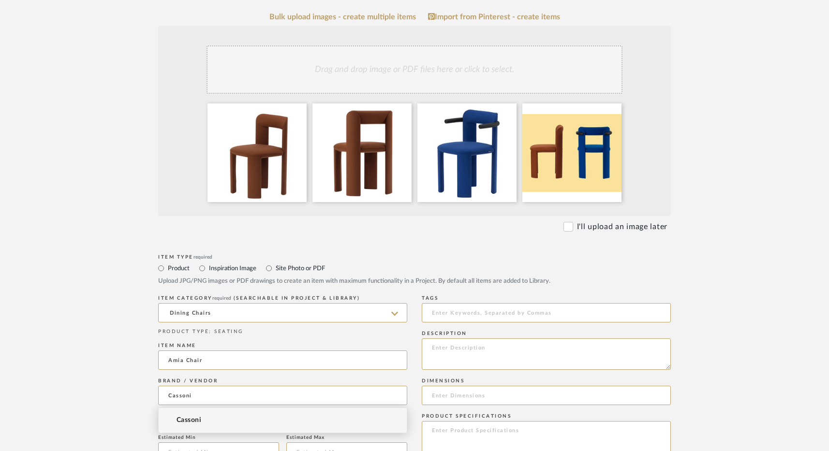
type input "Cassoni"
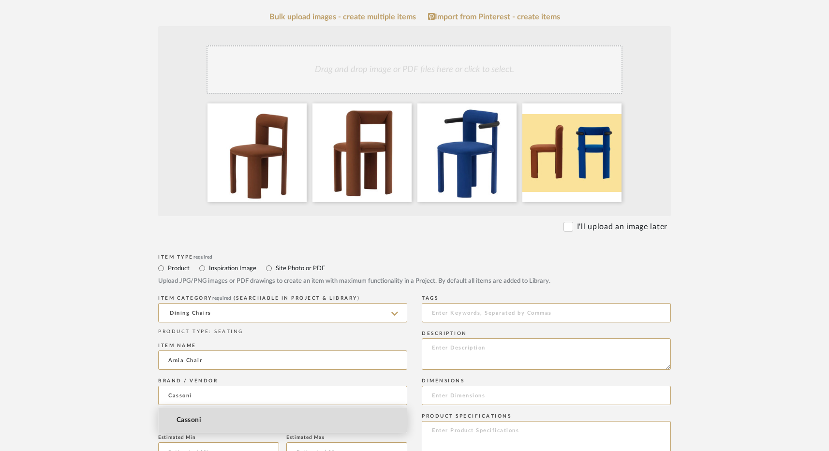
click at [202, 415] on mat-option "Cassoni" at bounding box center [283, 420] width 248 height 25
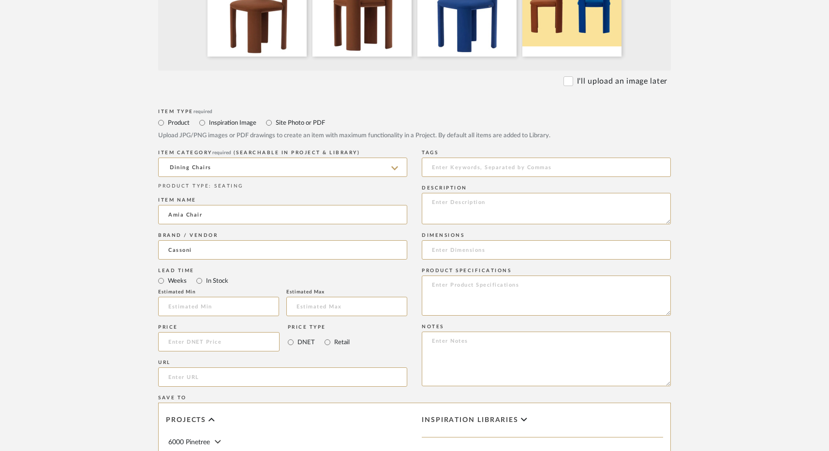
scroll to position [497, 0]
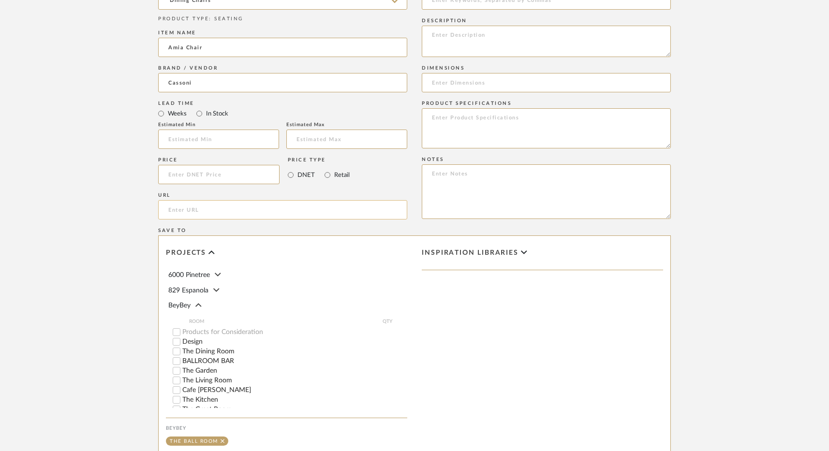
paste input "[URL][DOMAIN_NAME]"
type input "[URL][DOMAIN_NAME]"
click at [199, 175] on input at bounding box center [218, 174] width 121 height 19
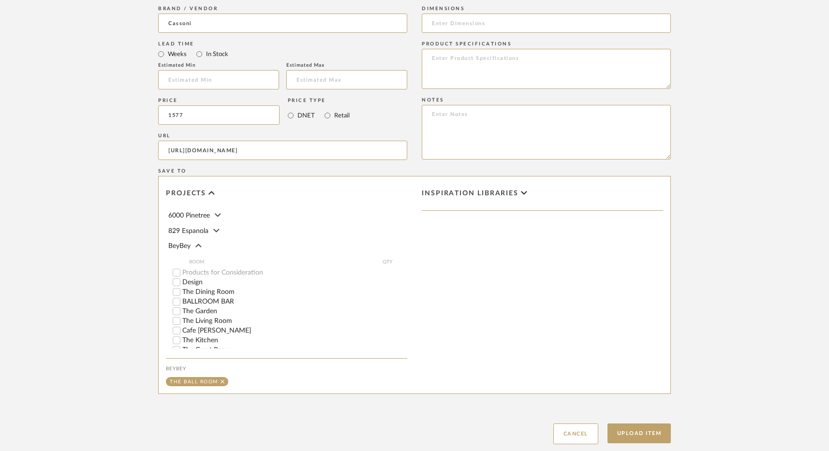
scroll to position [619, 0]
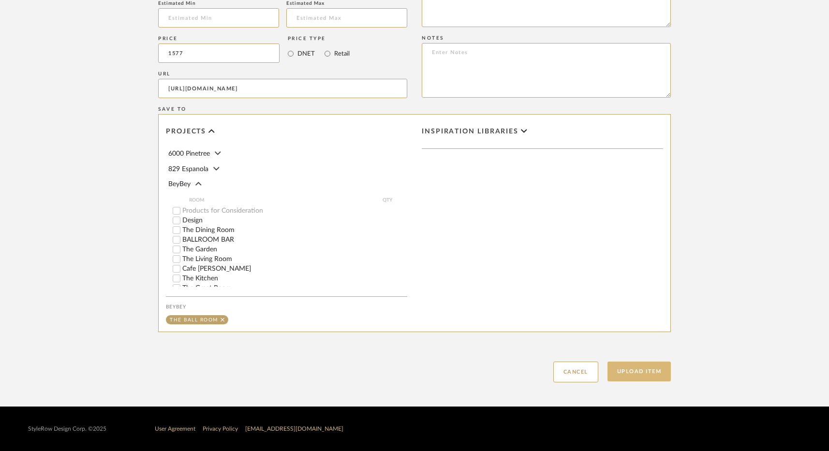
type input "$1,577.00"
click at [662, 376] on button "Upload Item" at bounding box center [639, 372] width 64 height 20
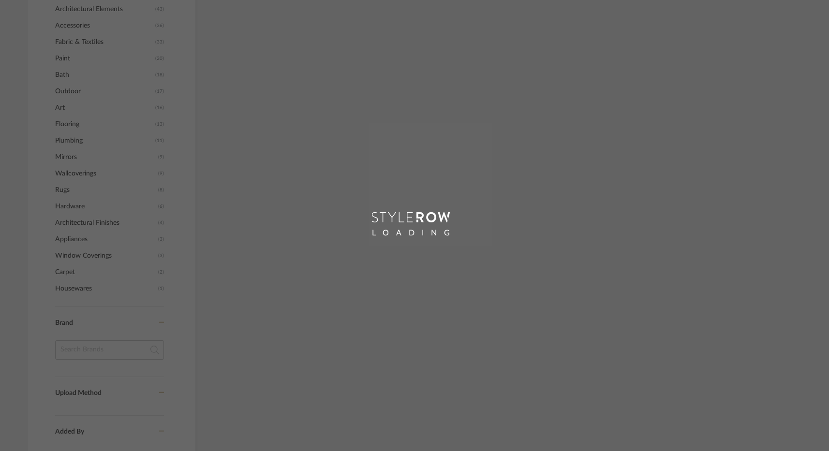
scroll to position [602, 0]
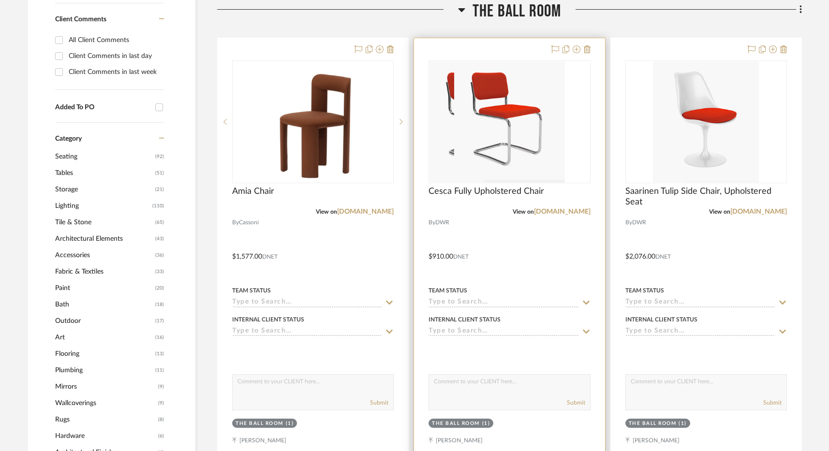
scroll to position [582, 0]
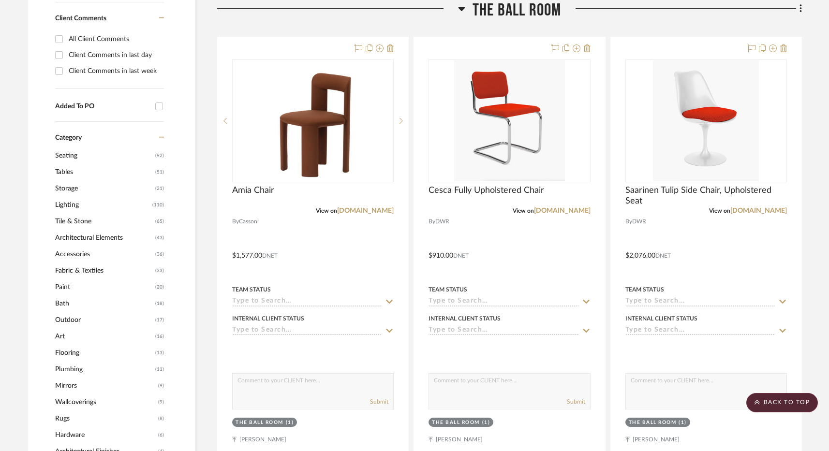
click at [800, 7] on icon at bounding box center [800, 8] width 2 height 8
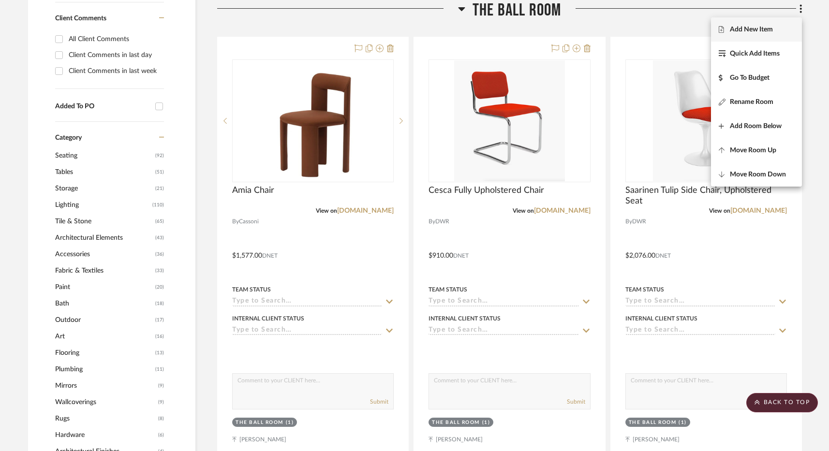
click at [767, 35] on button "Add New Item" at bounding box center [756, 29] width 91 height 24
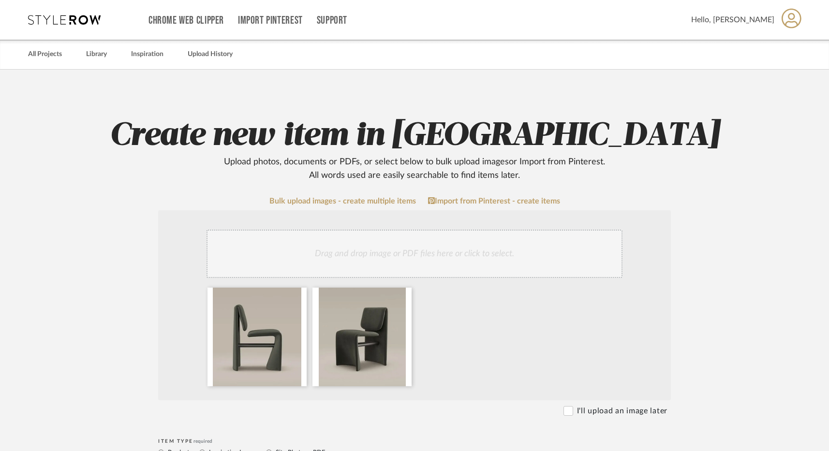
drag, startPoint x: 380, startPoint y: 349, endPoint x: 522, endPoint y: 9, distance: 369.1
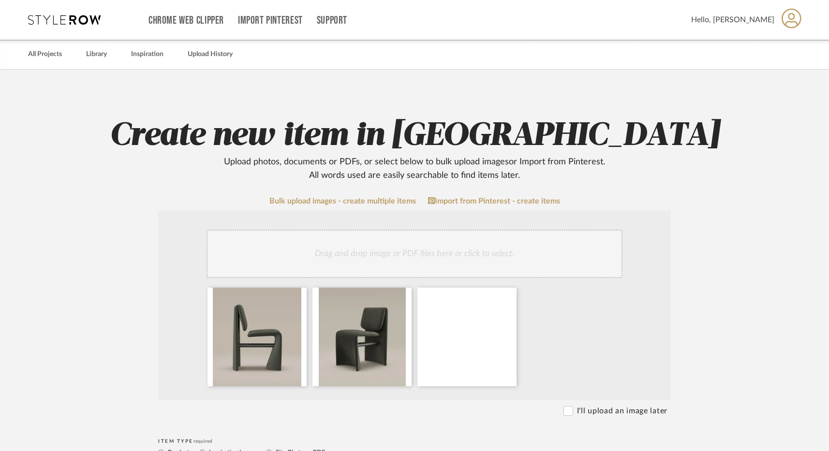
scroll to position [206, 0]
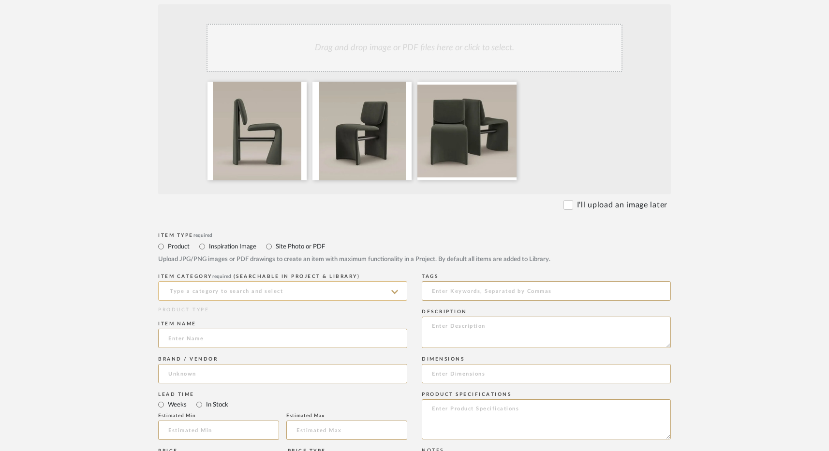
click at [208, 296] on input at bounding box center [282, 290] width 249 height 19
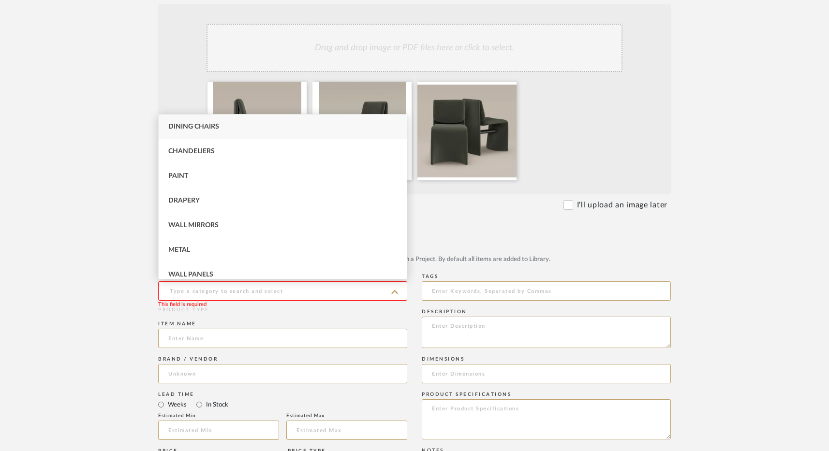
click at [219, 127] on span "Dining Chairs" at bounding box center [193, 126] width 51 height 7
type input "Dining Chairs"
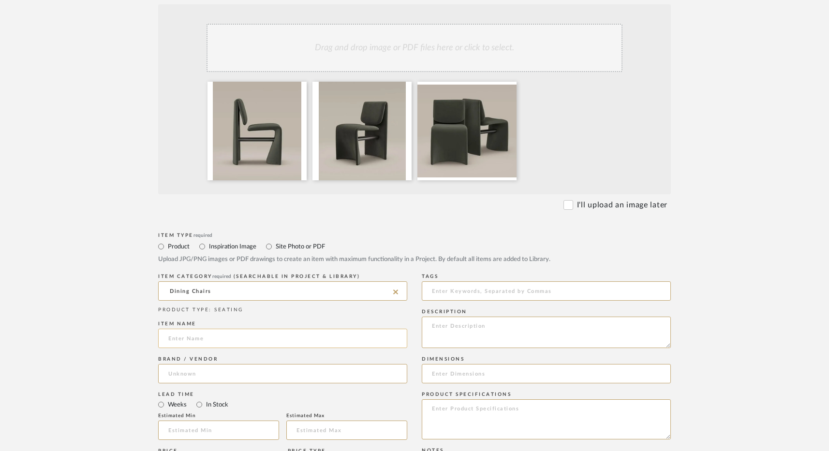
click at [172, 342] on input at bounding box center [282, 338] width 249 height 19
type input "AVANT-GARDE CHAIR"
click at [319, 373] on input at bounding box center [282, 373] width 249 height 19
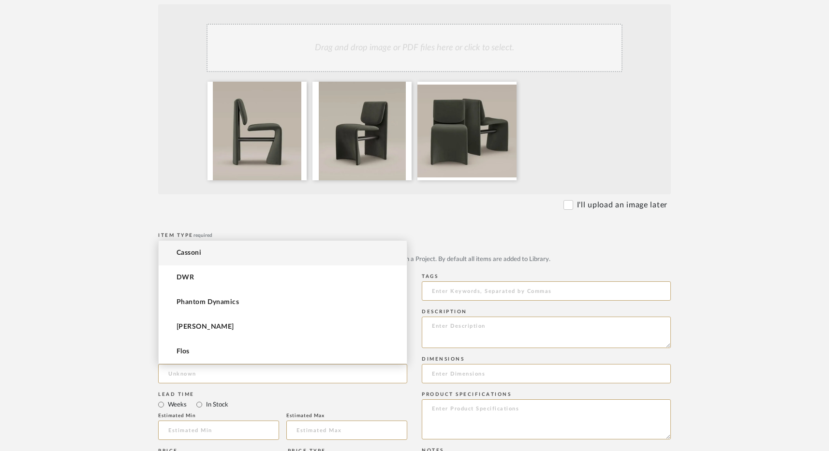
click at [222, 254] on mat-option "Cassoni" at bounding box center [283, 253] width 248 height 25
type input "Cassoni"
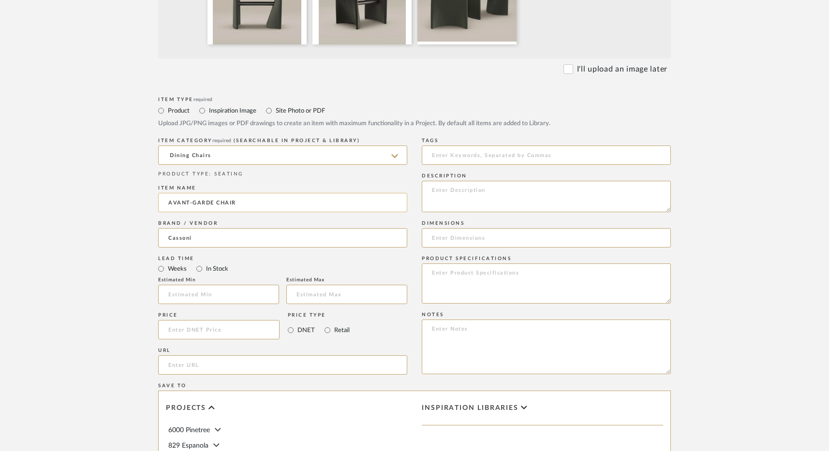
scroll to position [352, 0]
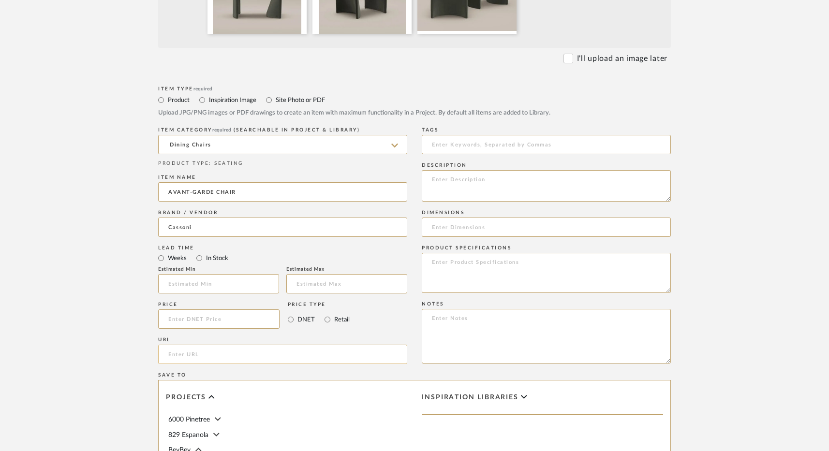
paste input "[URL][DOMAIN_NAME]"
type input "[URL][DOMAIN_NAME]"
click at [198, 322] on input at bounding box center [218, 318] width 121 height 19
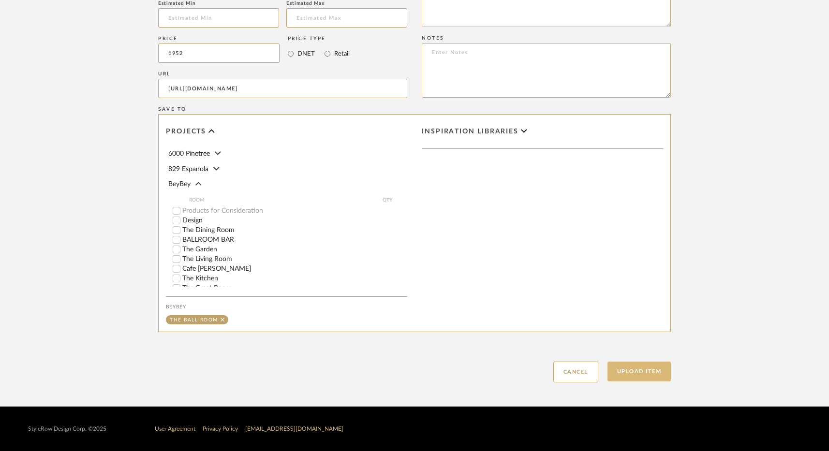
type input "$1,952.00"
click at [638, 374] on button "Upload Item" at bounding box center [639, 372] width 64 height 20
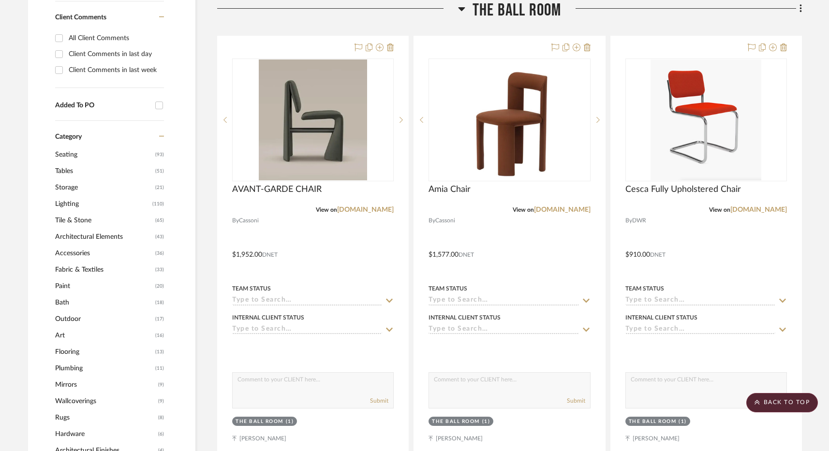
scroll to position [582, 0]
click at [797, 7] on fa-icon at bounding box center [799, 9] width 6 height 16
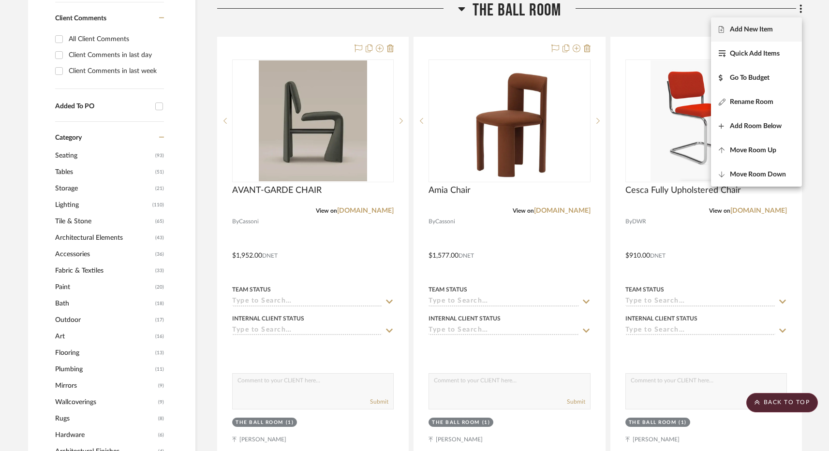
click at [785, 26] on span "Add New Item" at bounding box center [756, 30] width 75 height 8
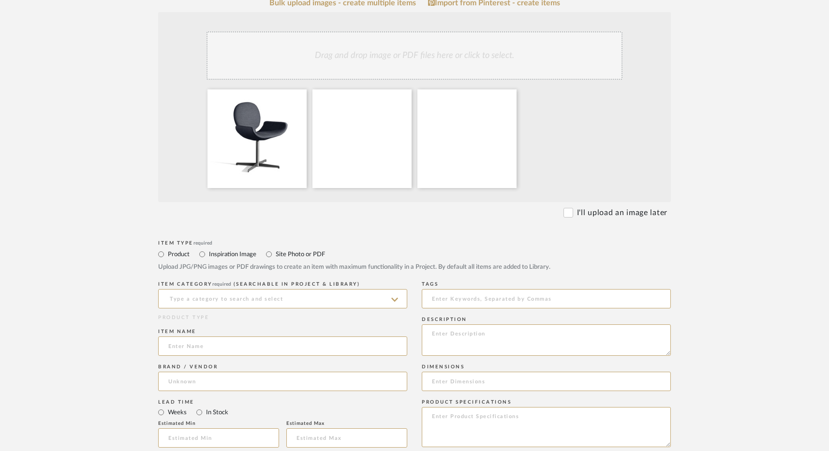
scroll to position [231, 0]
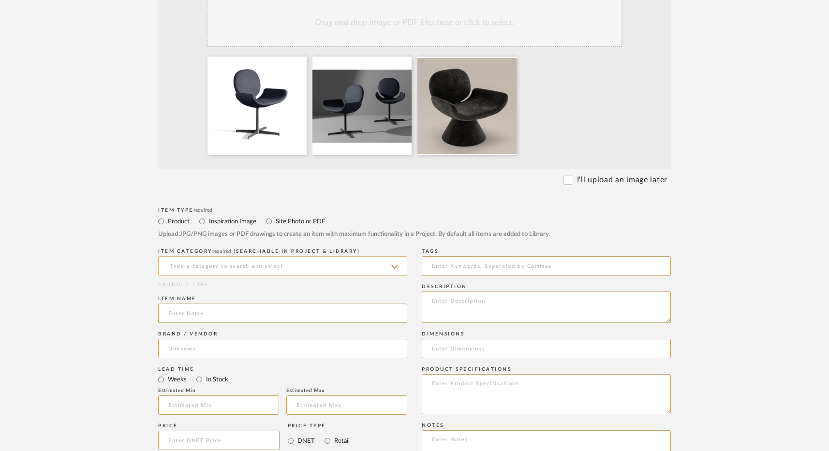
click at [211, 266] on input at bounding box center [282, 265] width 249 height 19
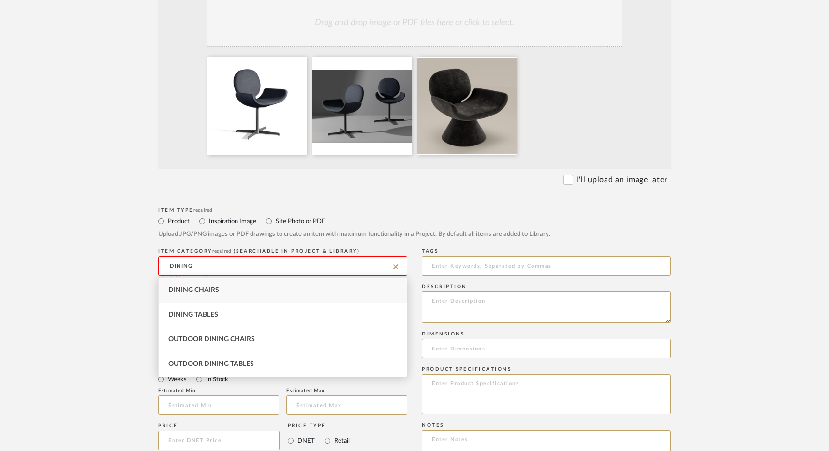
click at [182, 284] on div "Dining Chairs" at bounding box center [283, 290] width 248 height 25
type input "Dining Chairs"
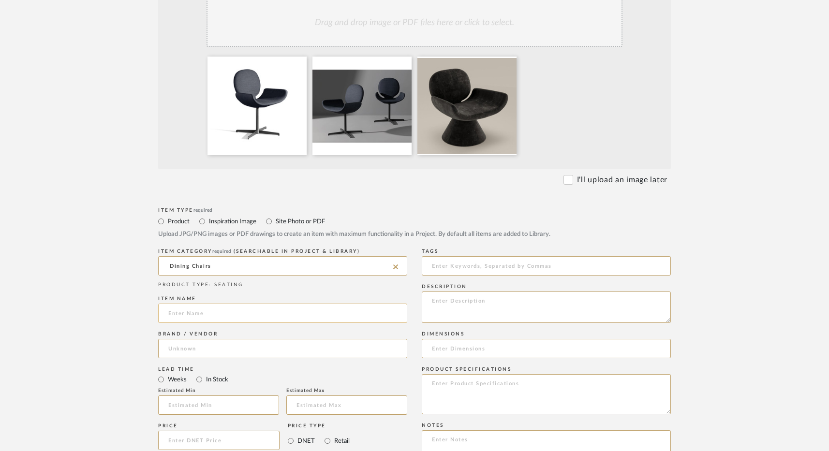
click at [197, 315] on input at bounding box center [282, 313] width 249 height 19
type input "YOUPI OFFICE"
click at [185, 353] on input at bounding box center [282, 348] width 249 height 19
type input "BONALDO"
click at [214, 373] on span "Click to add "BONALDO" as a new Brand" at bounding box center [241, 373] width 130 height 8
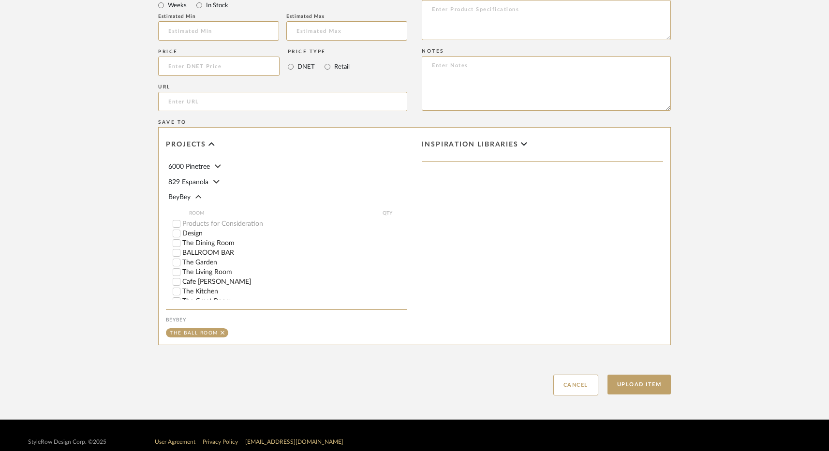
scroll to position [535, 0]
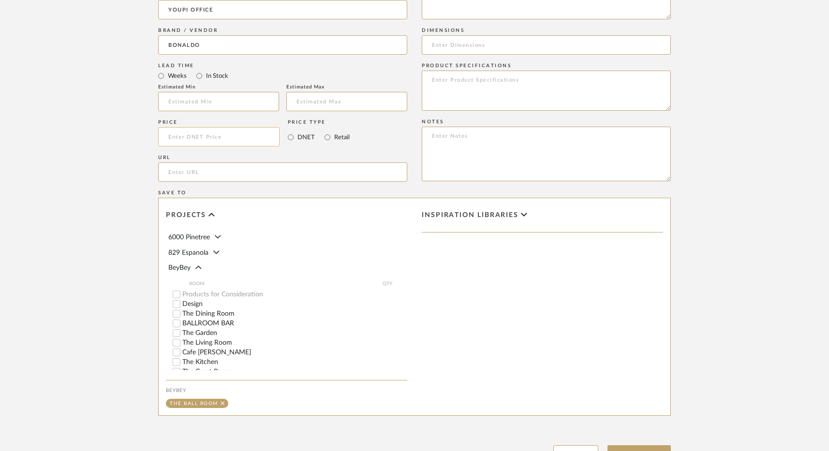
paste input "."
type input "."
paste input "[URL][DOMAIN_NAME]"
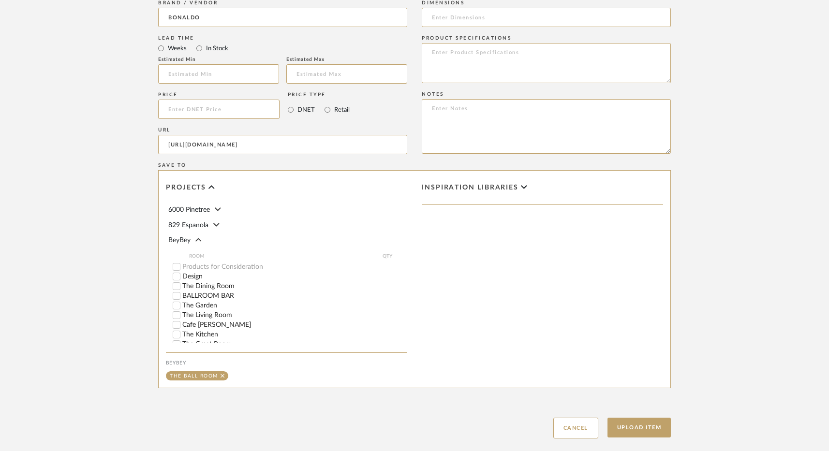
scroll to position [619, 0]
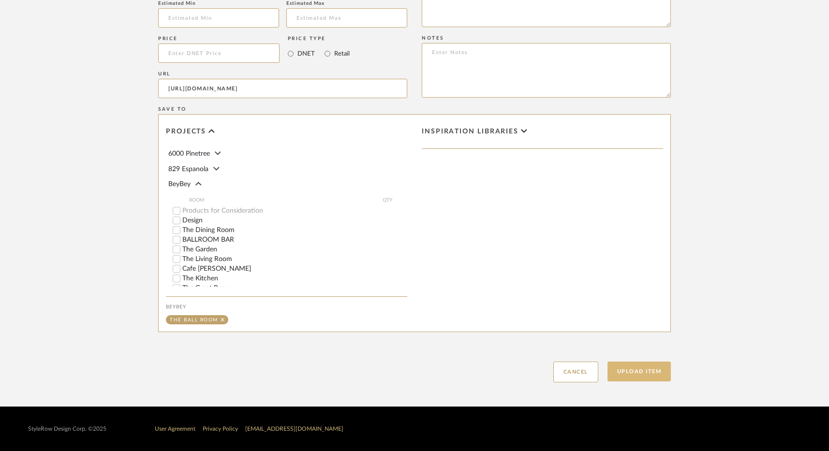
type input "[URL][DOMAIN_NAME]"
click at [622, 370] on button "Upload Item" at bounding box center [639, 372] width 64 height 20
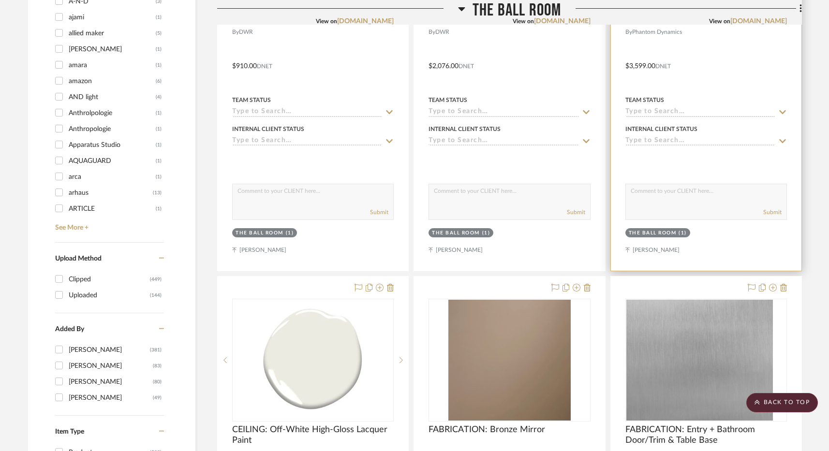
scroll to position [939, 0]
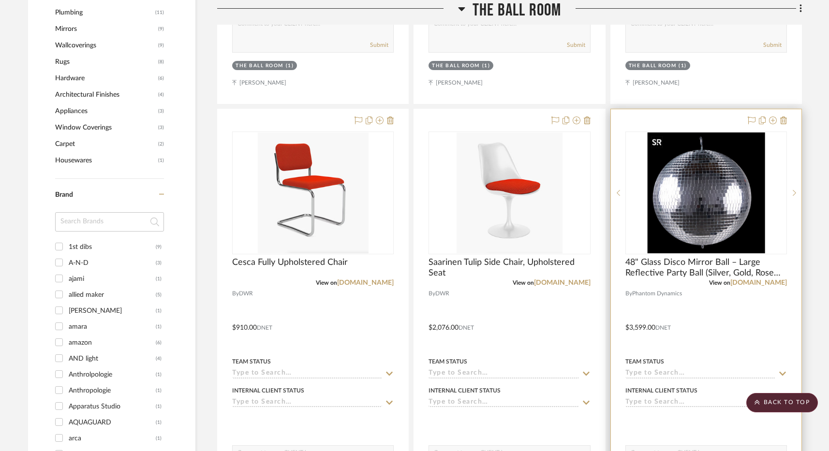
click at [691, 211] on img "0" at bounding box center [705, 192] width 117 height 121
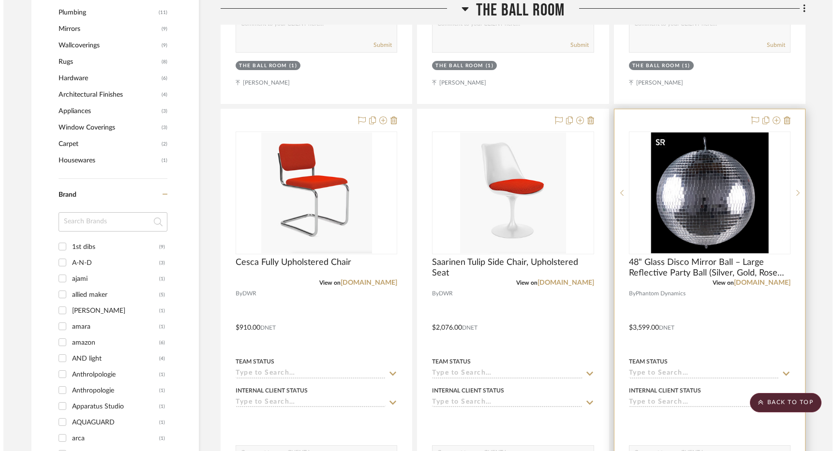
scroll to position [0, 0]
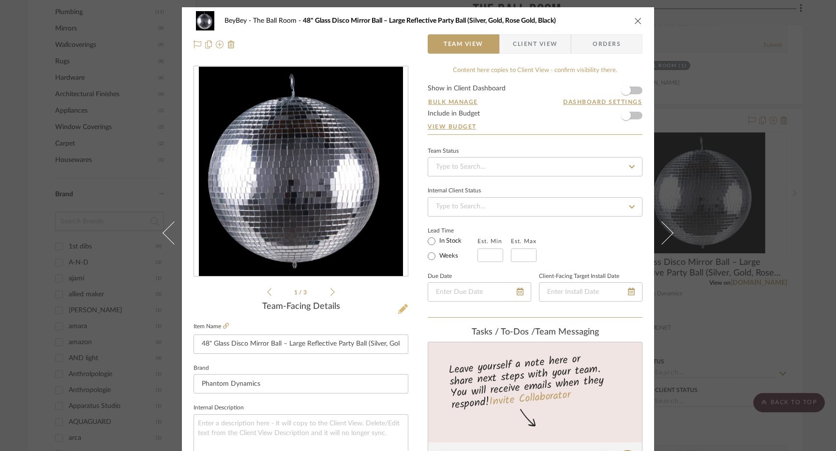
click at [398, 310] on icon at bounding box center [403, 309] width 10 height 10
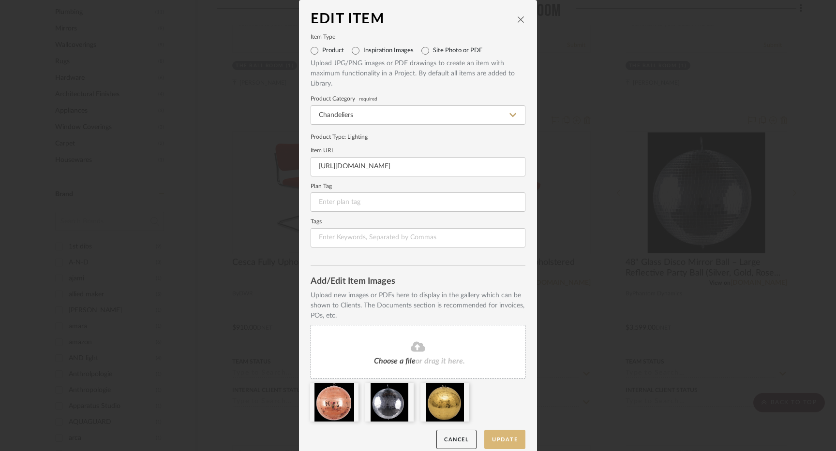
click at [512, 440] on button "Update" at bounding box center [504, 440] width 41 height 20
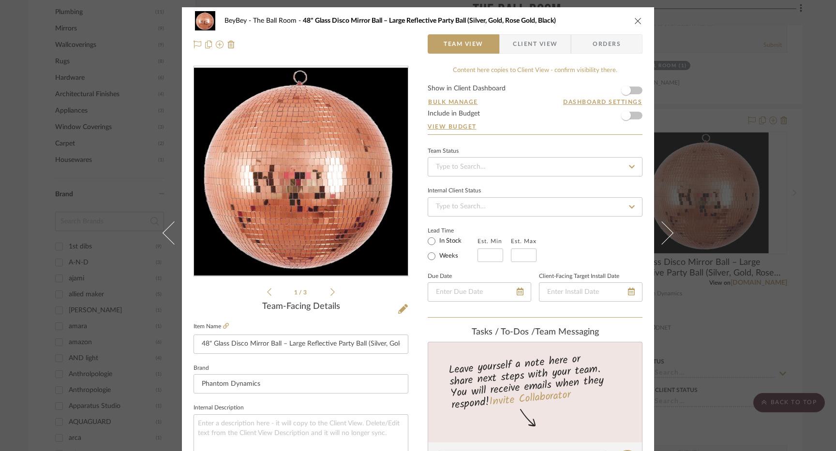
click at [637, 21] on icon "close" at bounding box center [638, 21] width 8 height 8
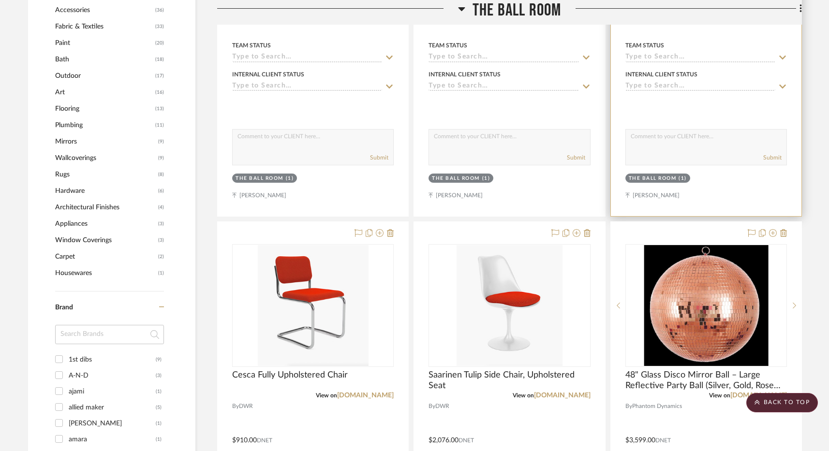
scroll to position [720, 0]
